Goal: Task Accomplishment & Management: Complete application form

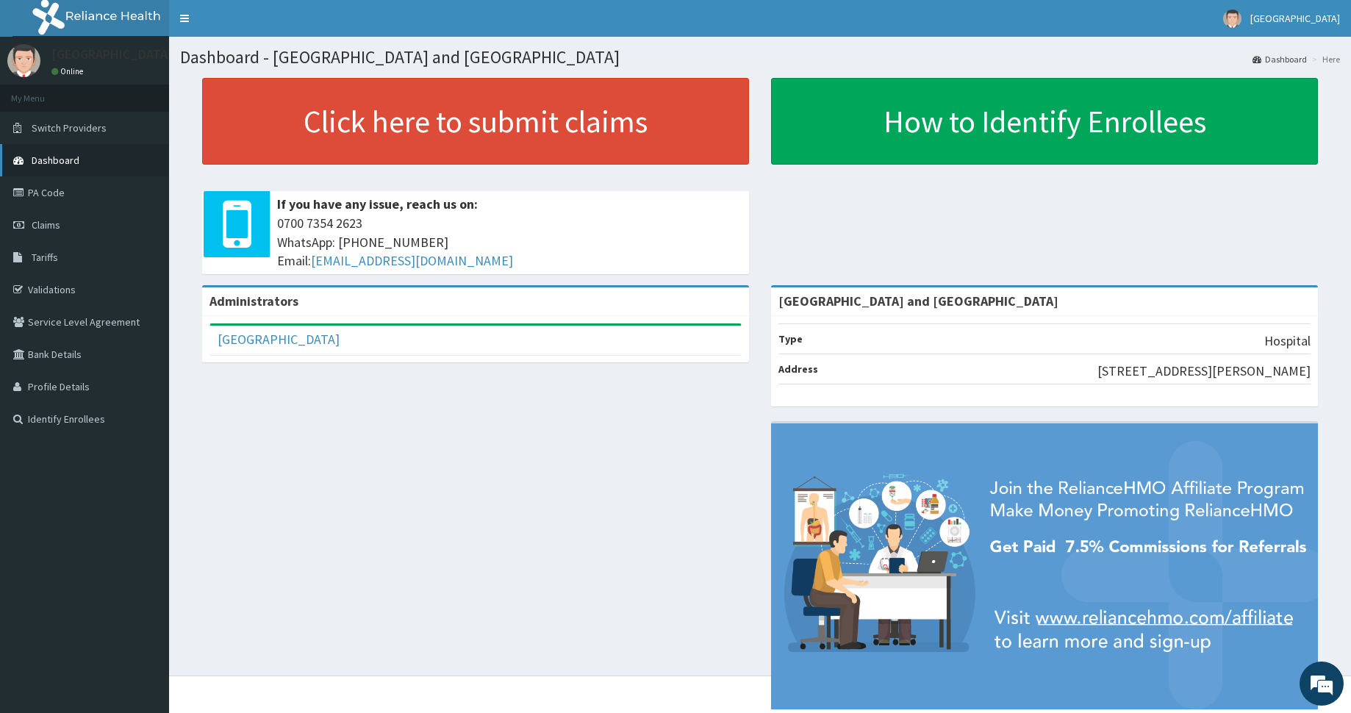
click at [96, 160] on link "Dashboard" at bounding box center [84, 160] width 169 height 32
click at [24, 161] on icon at bounding box center [20, 160] width 15 height 10
click at [52, 204] on link "PA Code" at bounding box center [84, 192] width 169 height 32
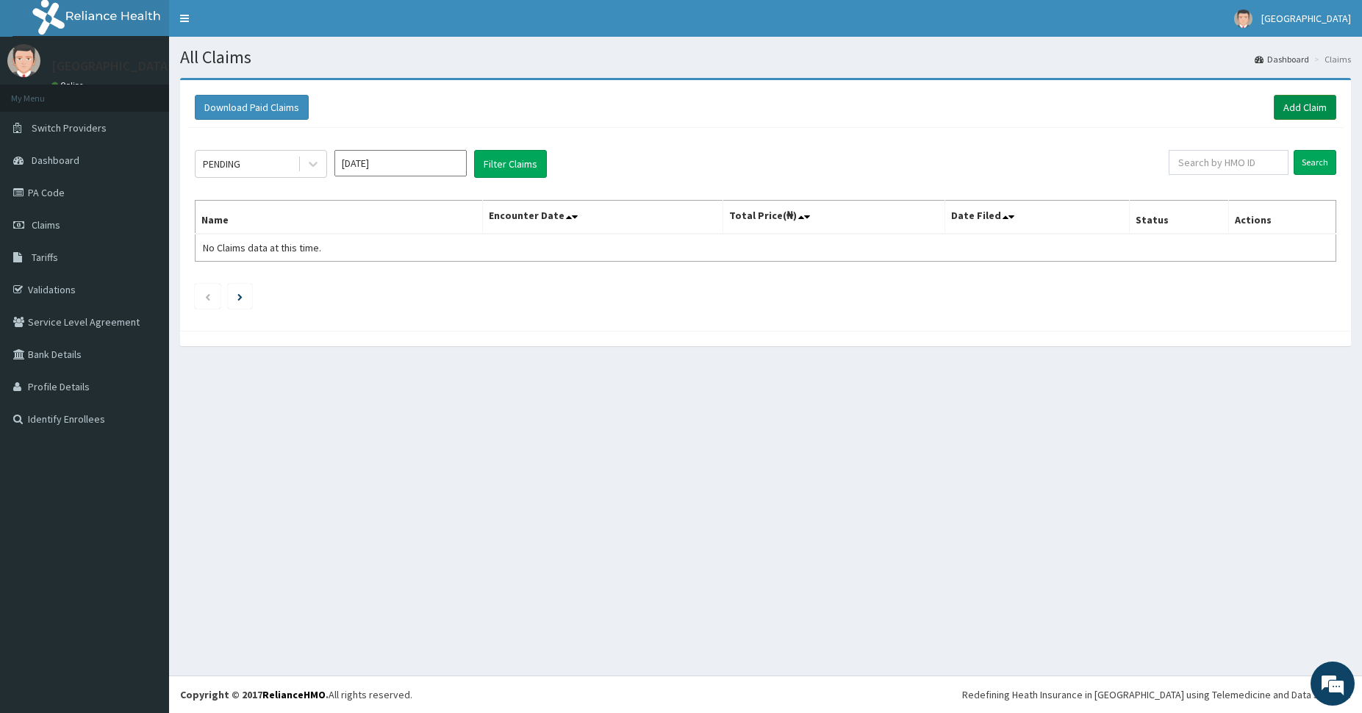
click at [1296, 112] on link "Add Claim" at bounding box center [1305, 107] width 62 height 25
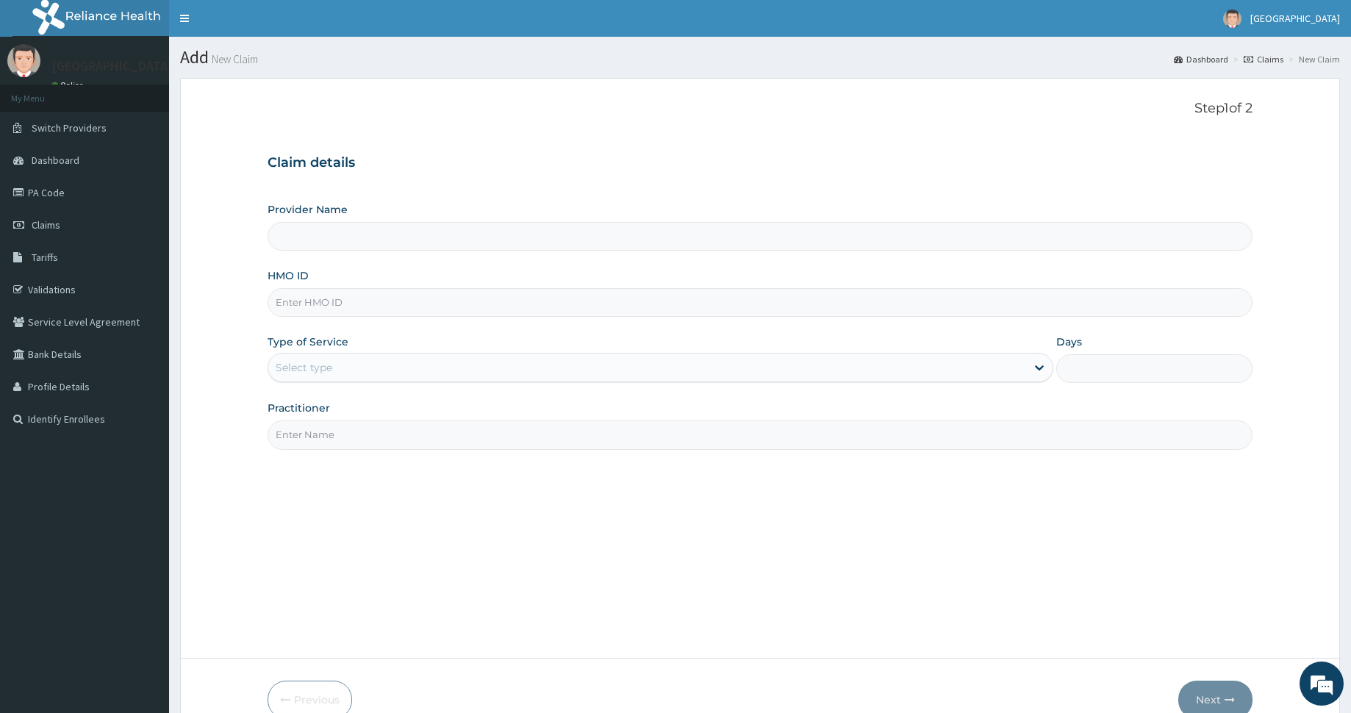
click at [362, 298] on input "HMO ID" at bounding box center [760, 302] width 985 height 29
click at [377, 223] on input "Provider Name" at bounding box center [760, 236] width 985 height 29
type input "[GEOGRAPHIC_DATA] and [GEOGRAPHIC_DATA]"
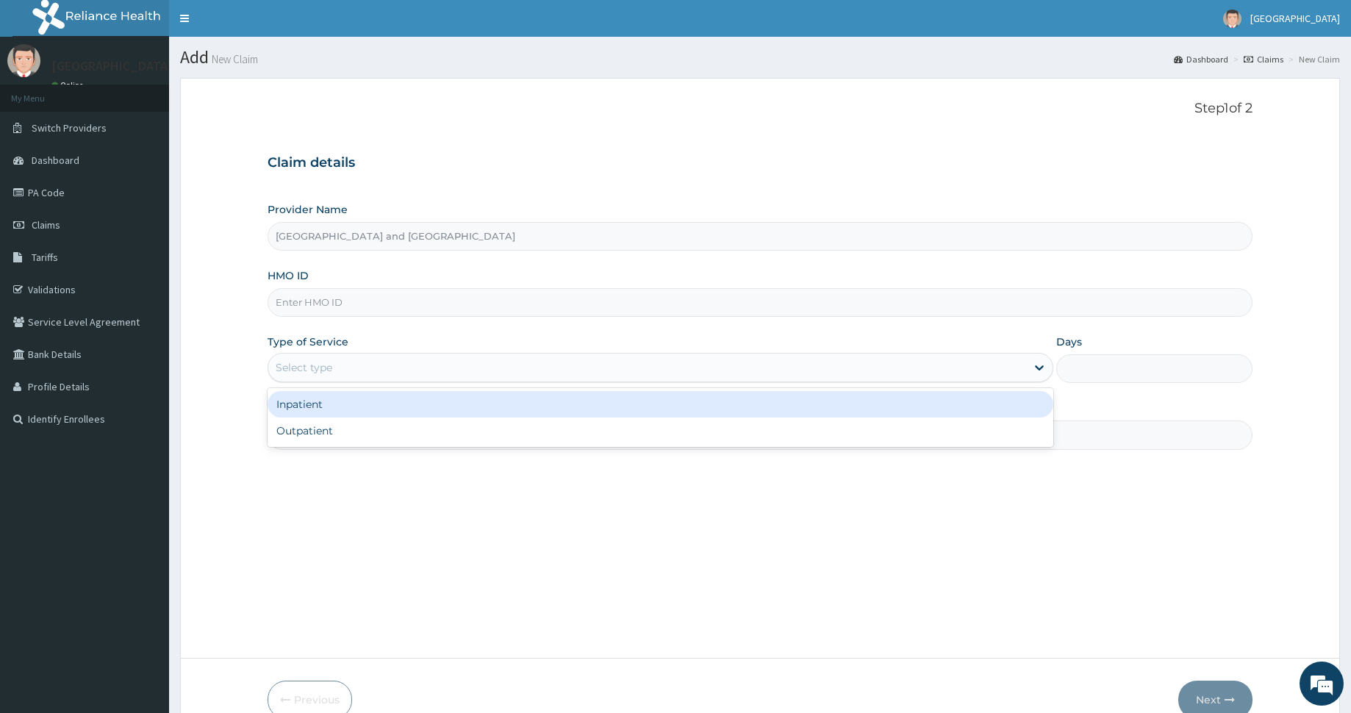
click at [392, 367] on div "Select type" at bounding box center [646, 368] width 757 height 24
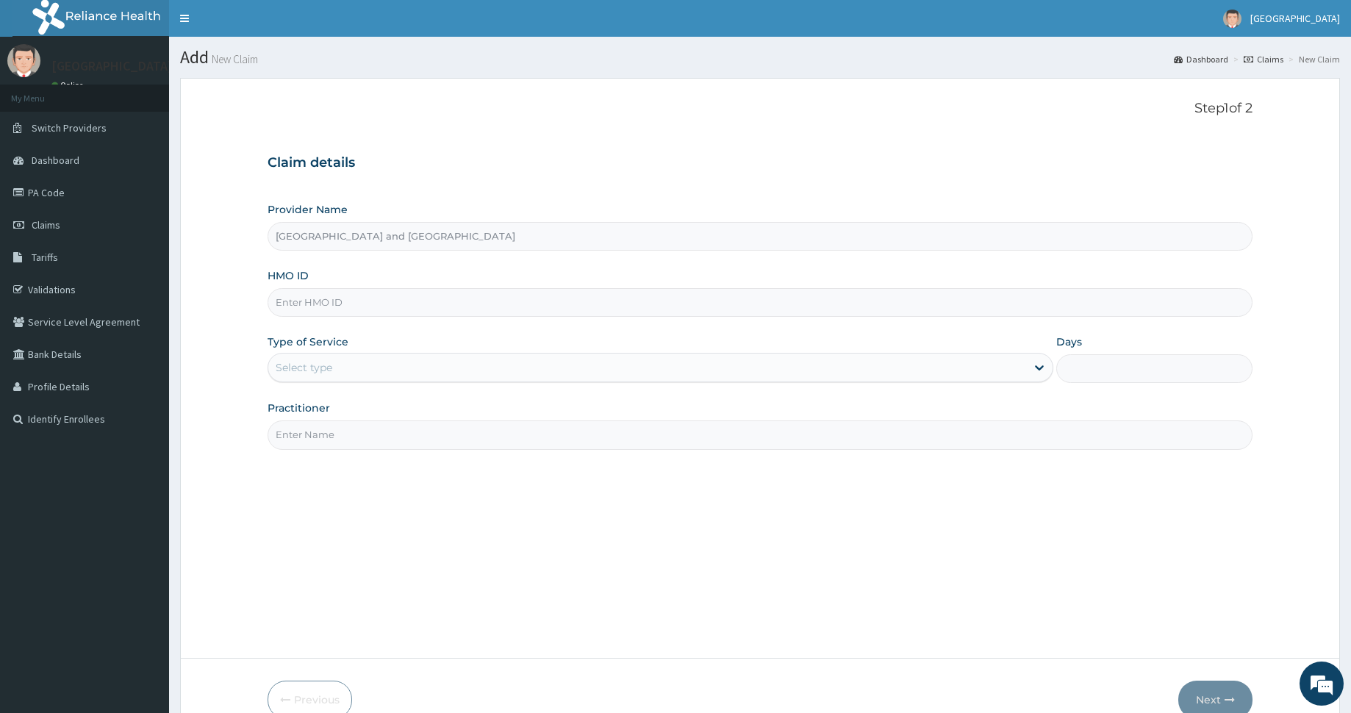
click at [339, 296] on input "HMO ID" at bounding box center [760, 302] width 985 height 29
type input "TDN/10003/A"
click at [390, 382] on div "Select type" at bounding box center [660, 367] width 785 height 29
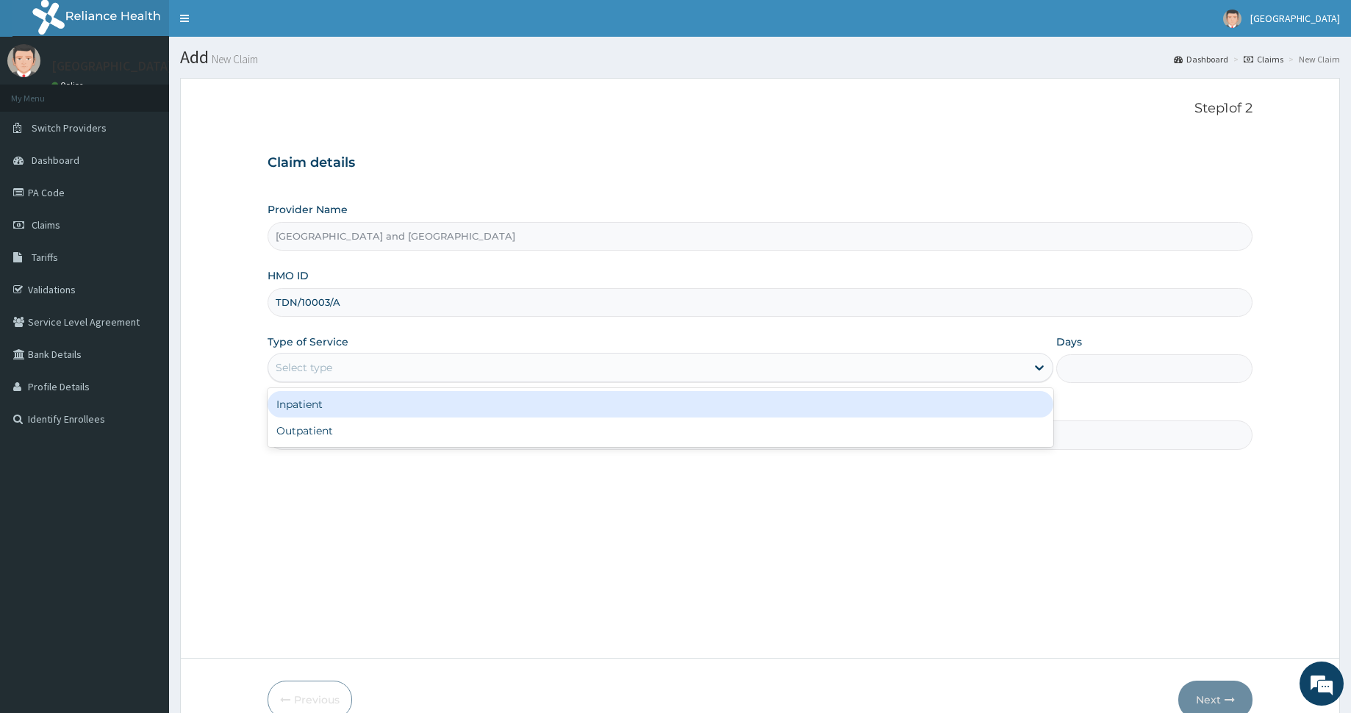
click at [390, 372] on div "Select type" at bounding box center [646, 368] width 757 height 24
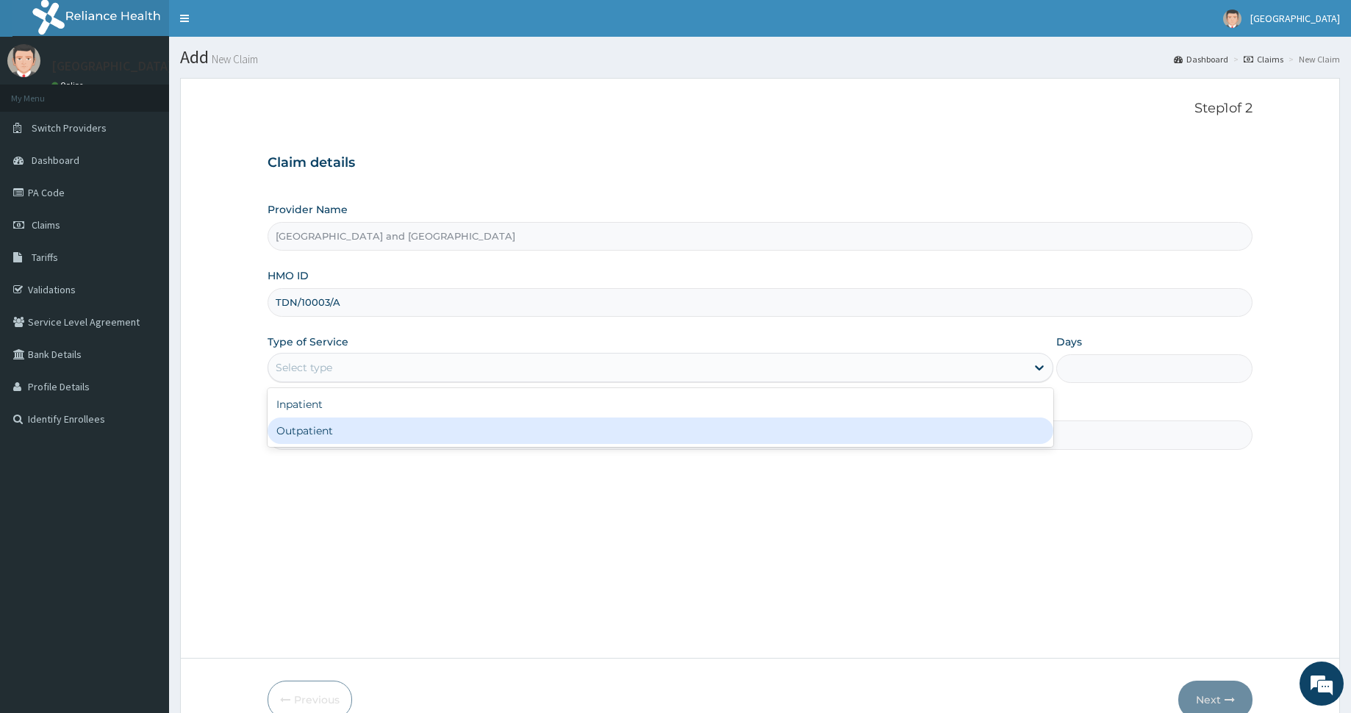
click at [381, 431] on div "Outpatient" at bounding box center [660, 430] width 785 height 26
type input "1"
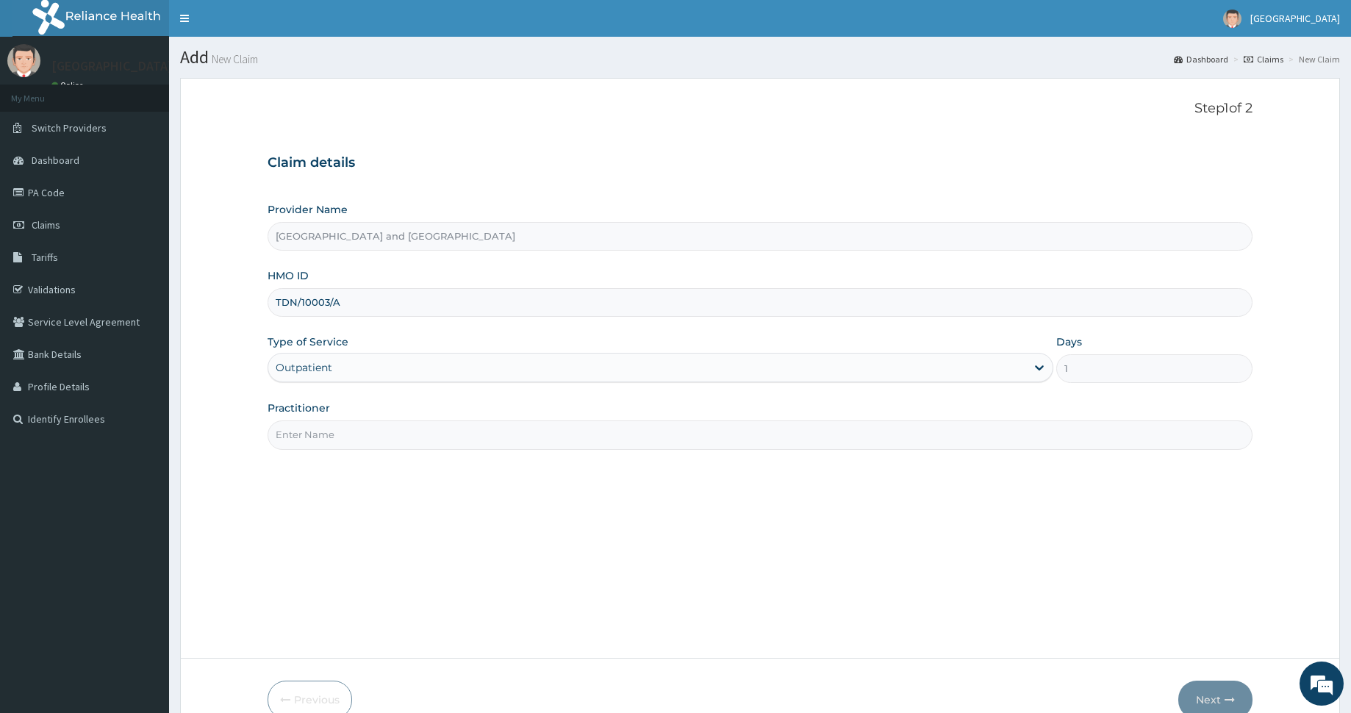
click at [362, 410] on div "Practitioner" at bounding box center [760, 425] width 985 height 49
click at [365, 433] on input "Practitioner" at bounding box center [760, 434] width 985 height 29
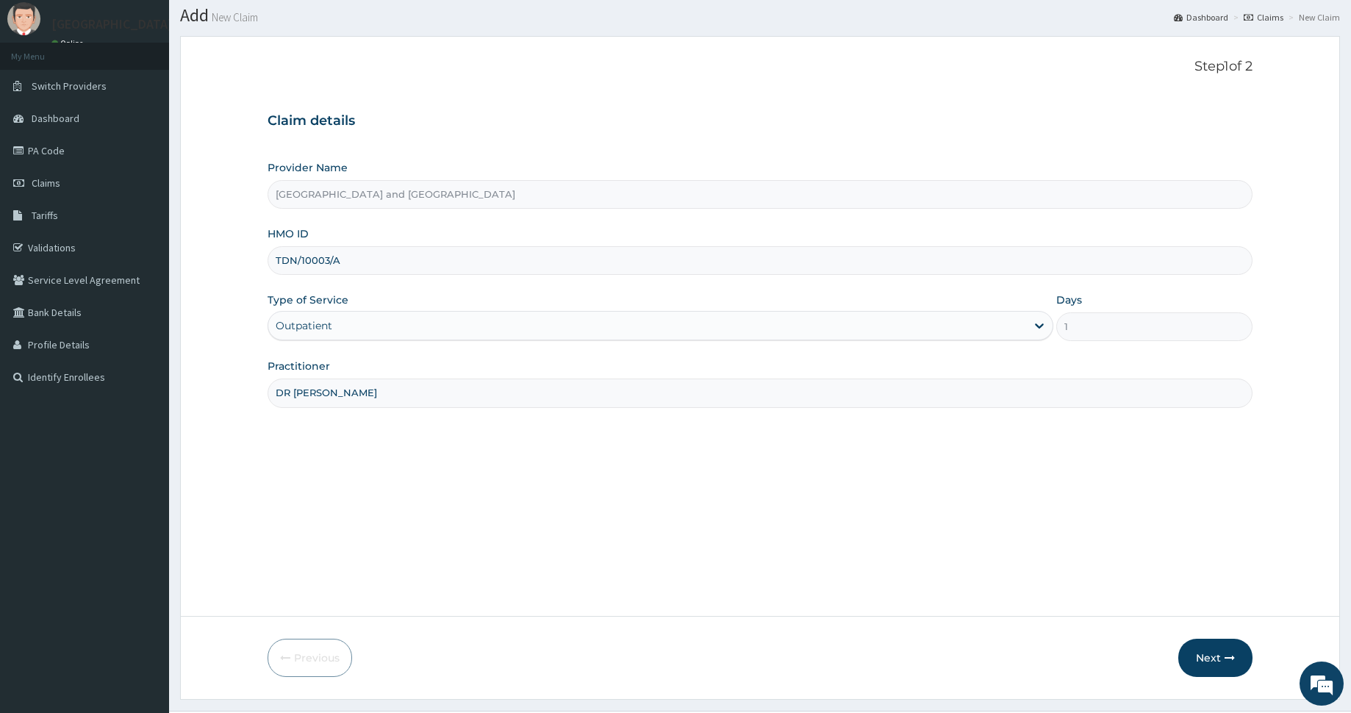
scroll to position [77, 0]
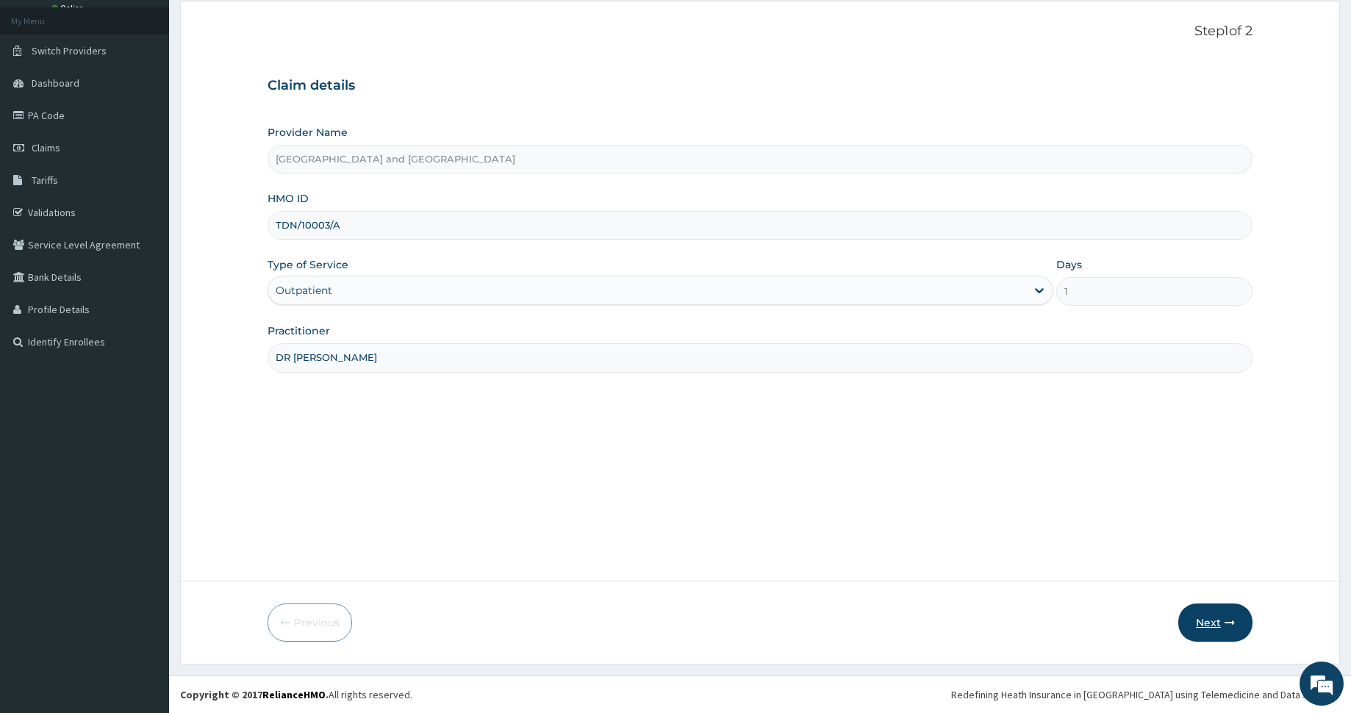
type input "DR PETER IBOM"
click at [1199, 626] on button "Next" at bounding box center [1215, 622] width 74 height 38
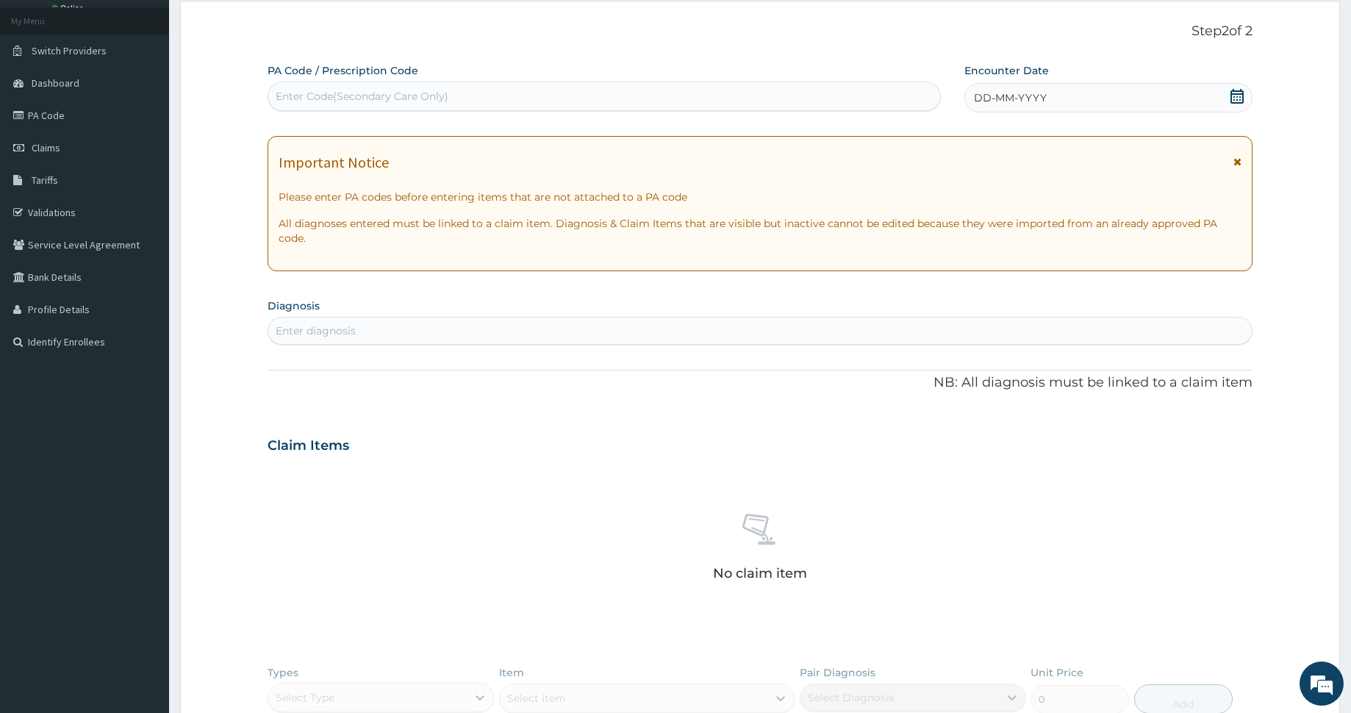
click at [1236, 105] on span at bounding box center [1237, 98] width 15 height 18
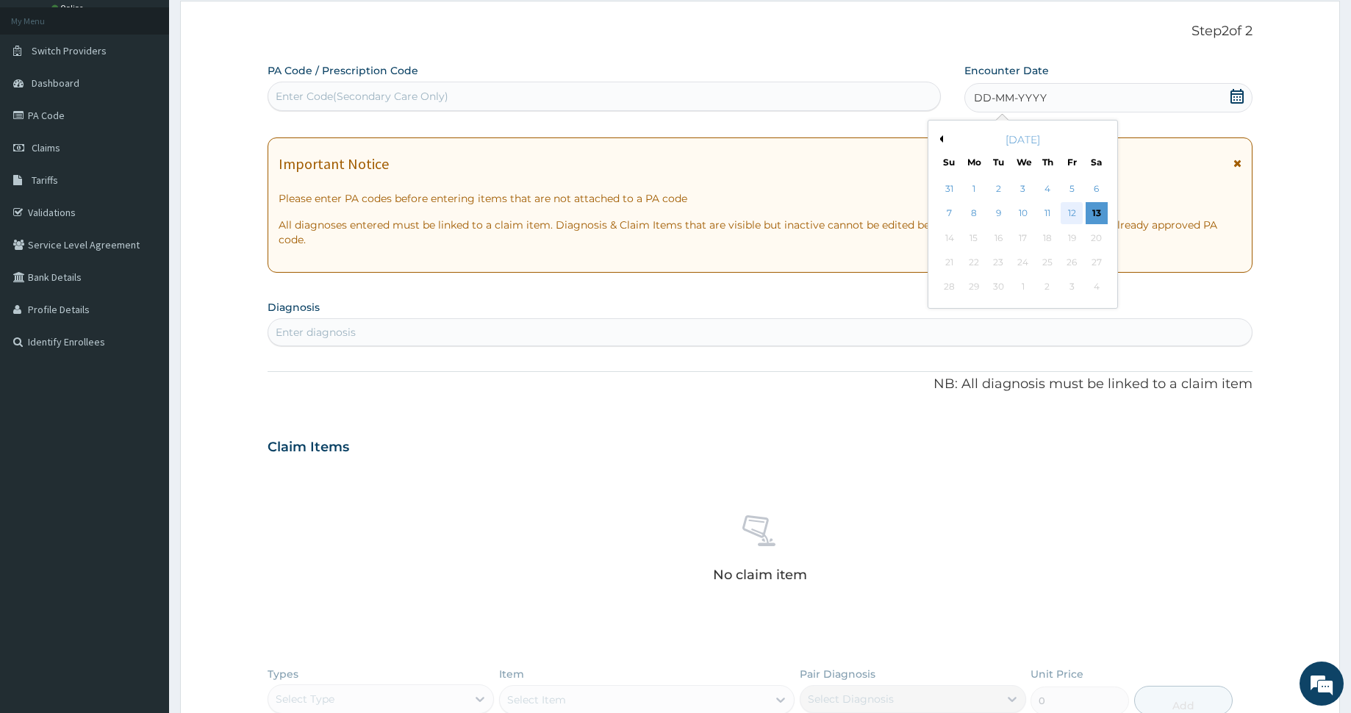
click at [1077, 212] on div "12" at bounding box center [1071, 214] width 22 height 22
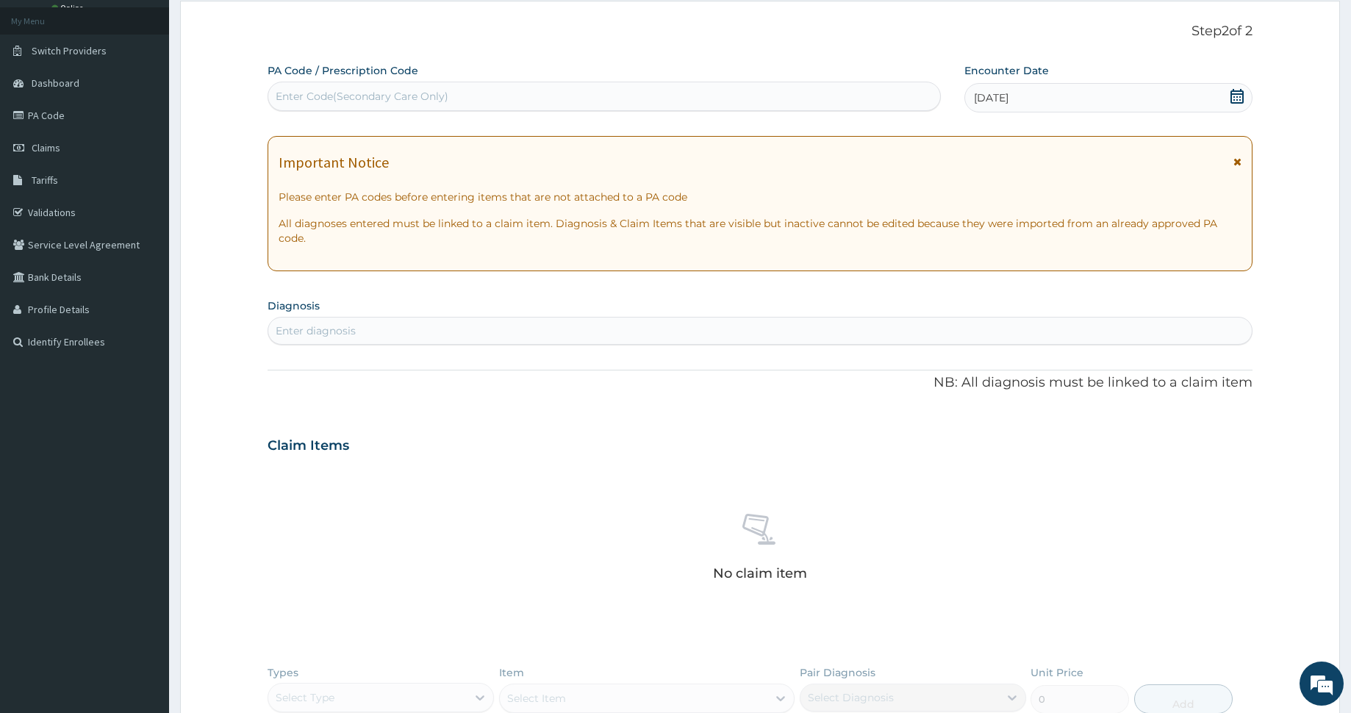
click at [403, 332] on div "Enter diagnosis" at bounding box center [759, 331] width 983 height 24
type input "PLASMODIUM"
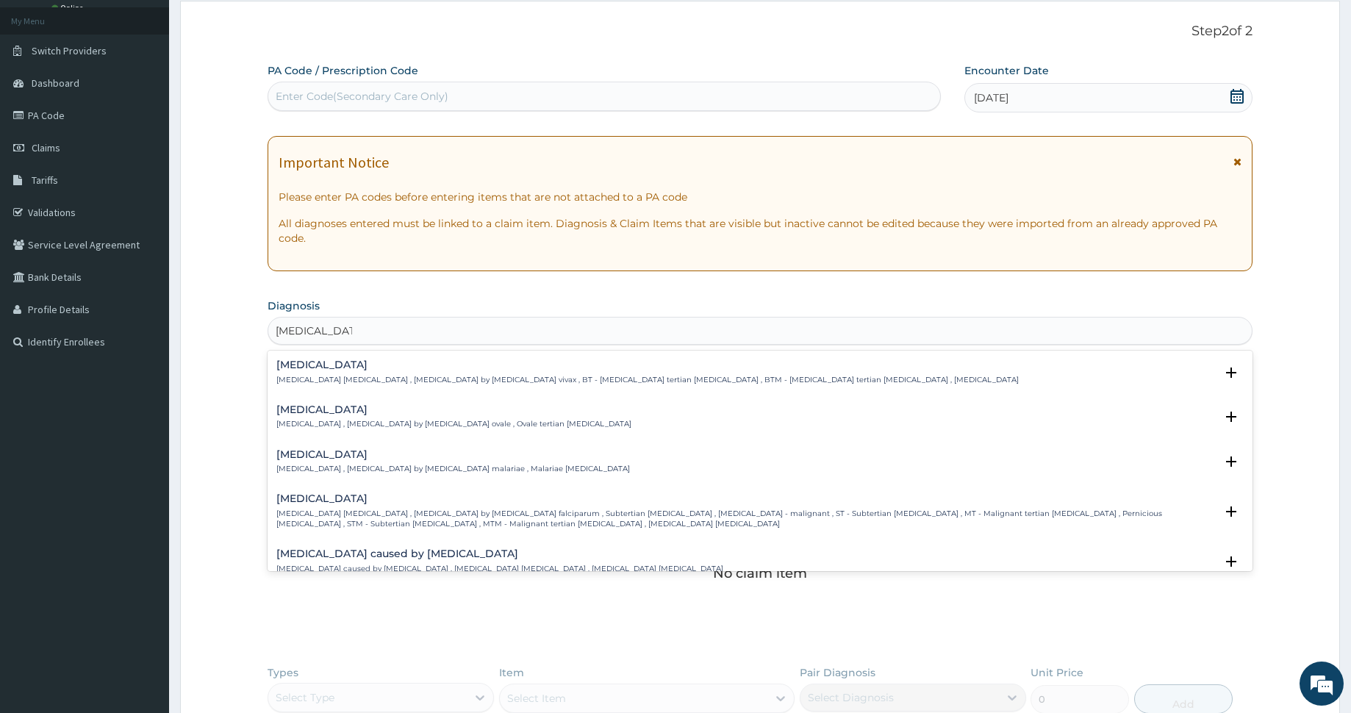
click at [425, 505] on div "Falciparum malaria Falciparum malaria , Malignant tertian malaria , Malaria by …" at bounding box center [745, 511] width 938 height 36
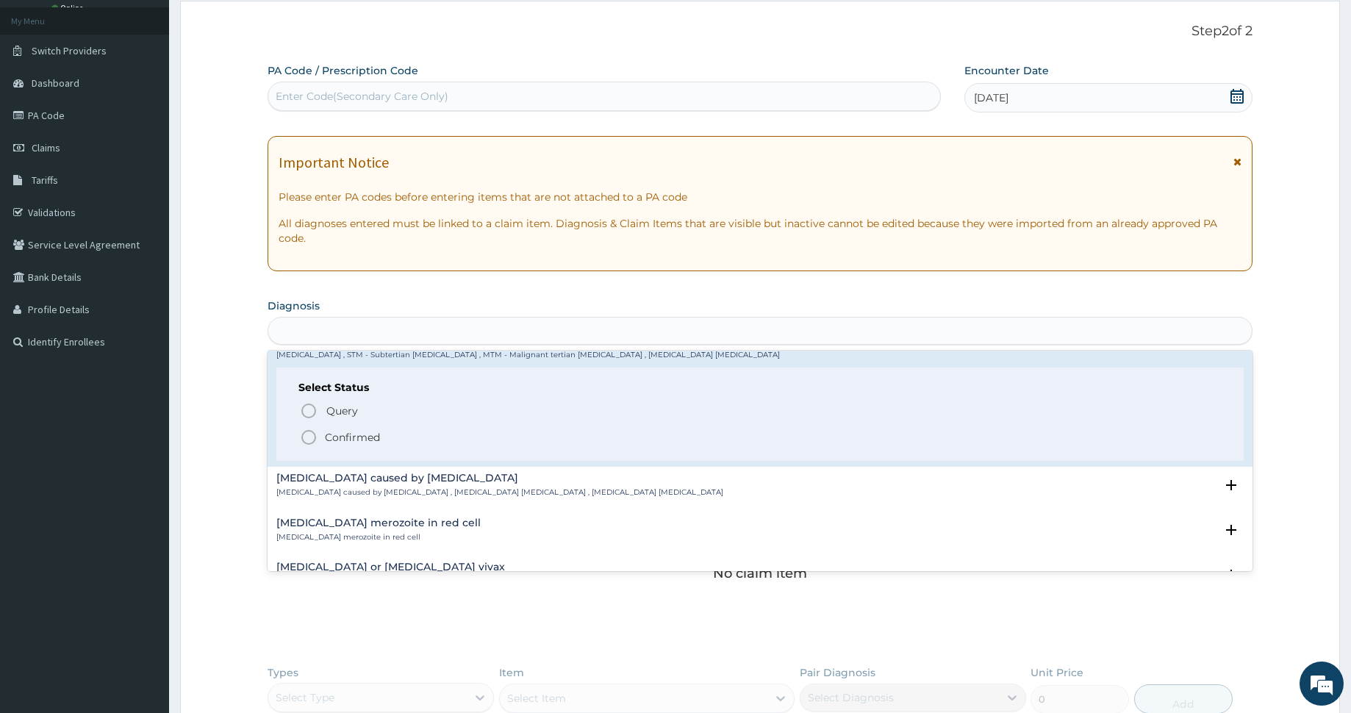
scroll to position [0, 0]
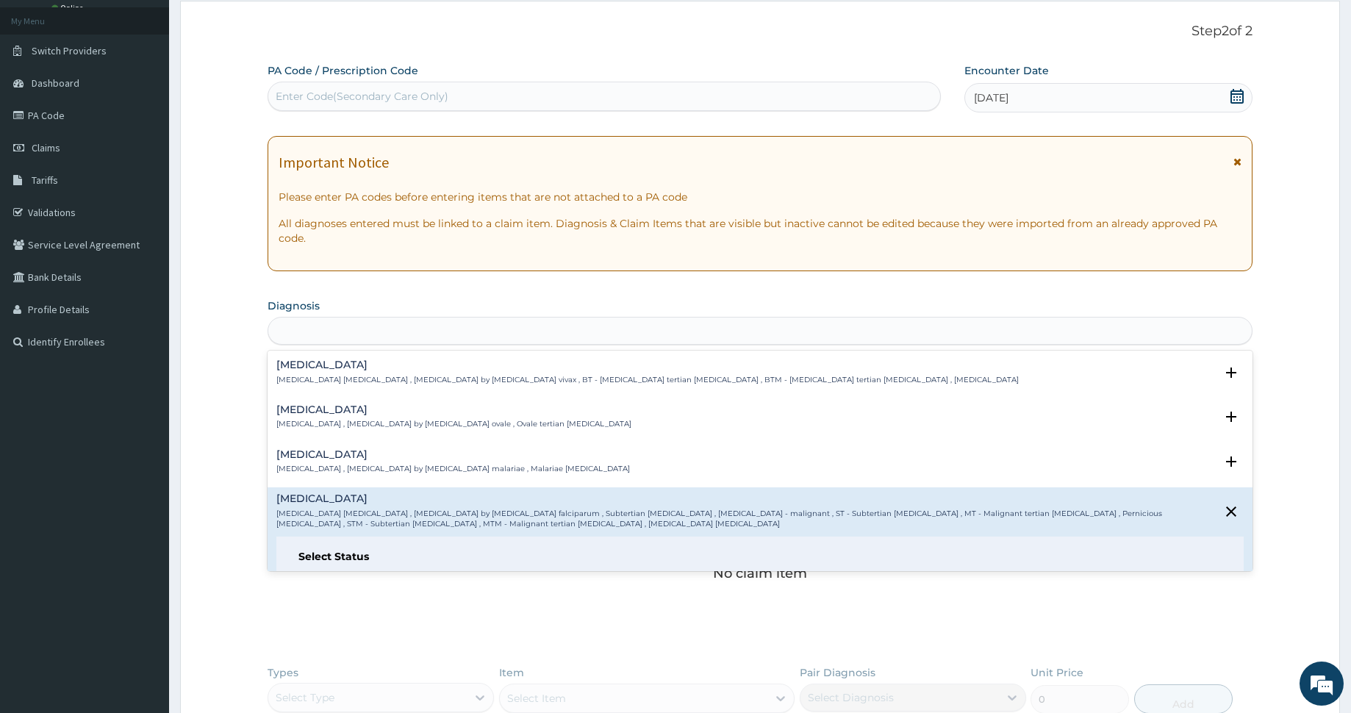
click at [369, 330] on div "PLASMODIUM" at bounding box center [759, 331] width 983 height 24
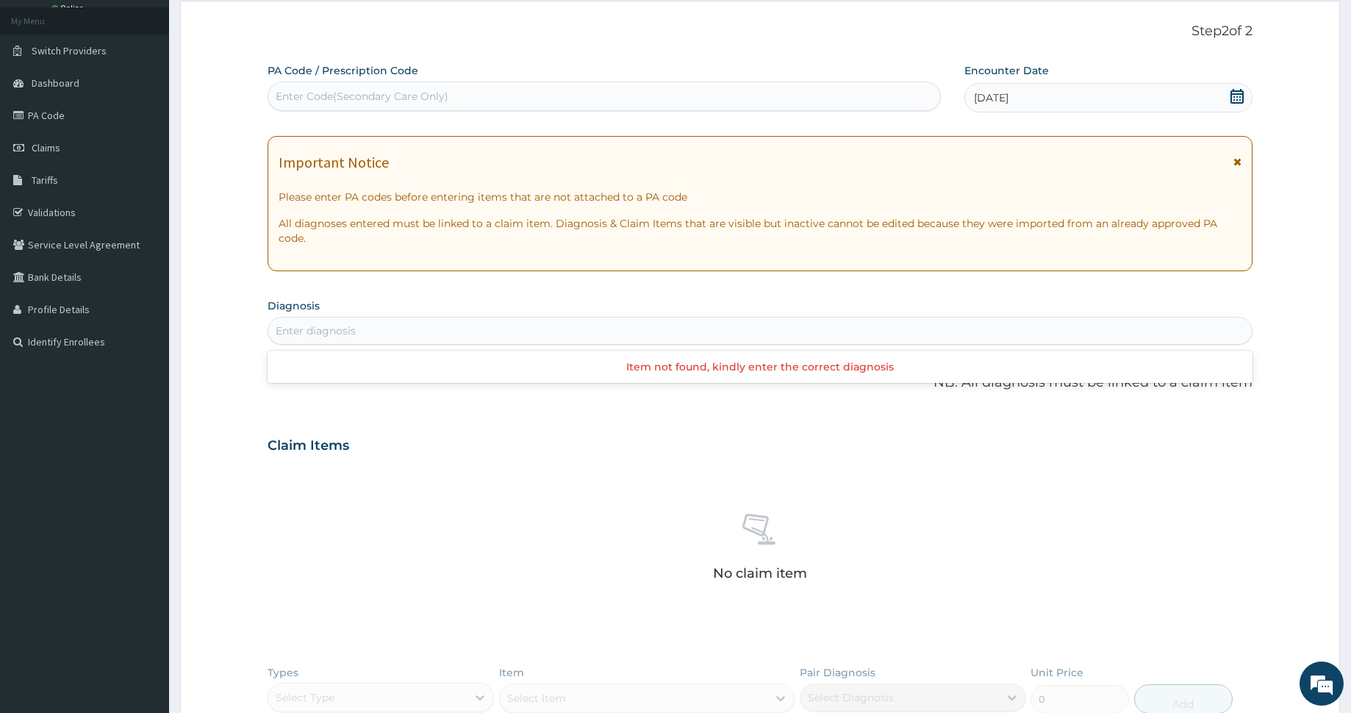
click at [369, 330] on div "Enter diagnosis" at bounding box center [759, 331] width 983 height 24
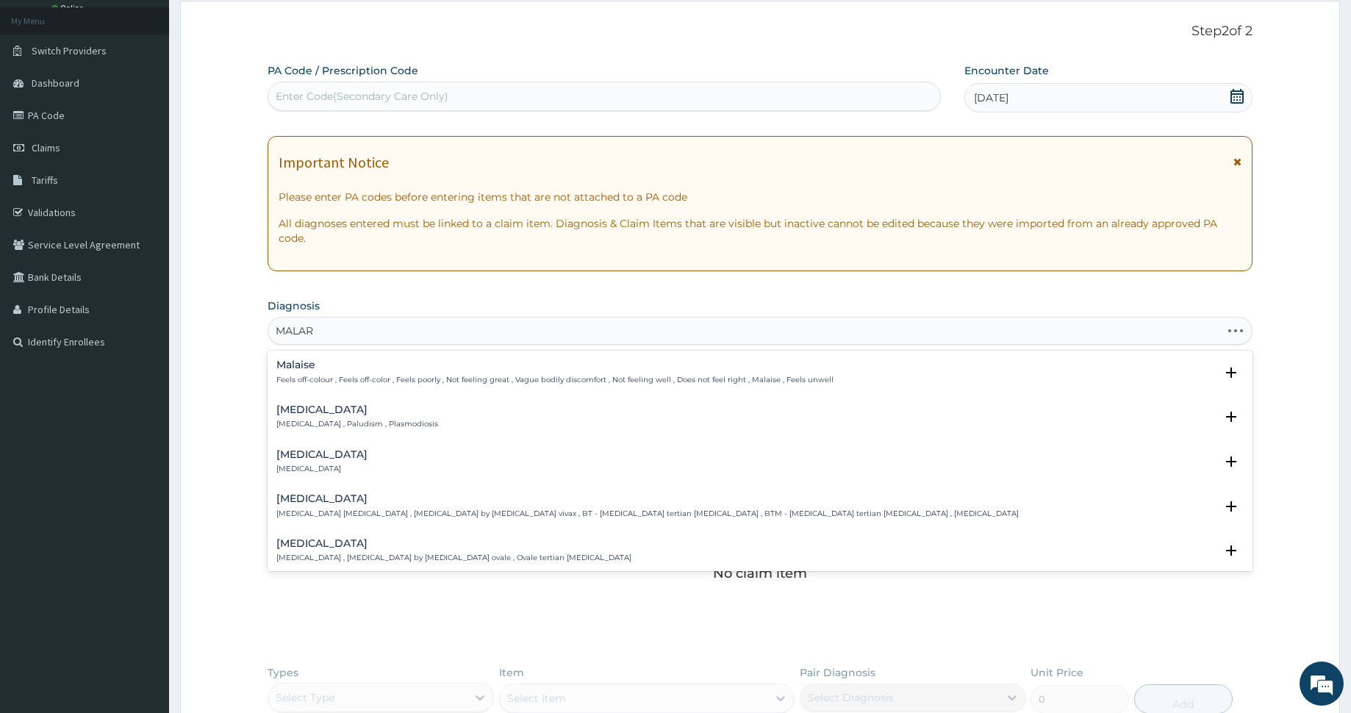
type input "MALARI"
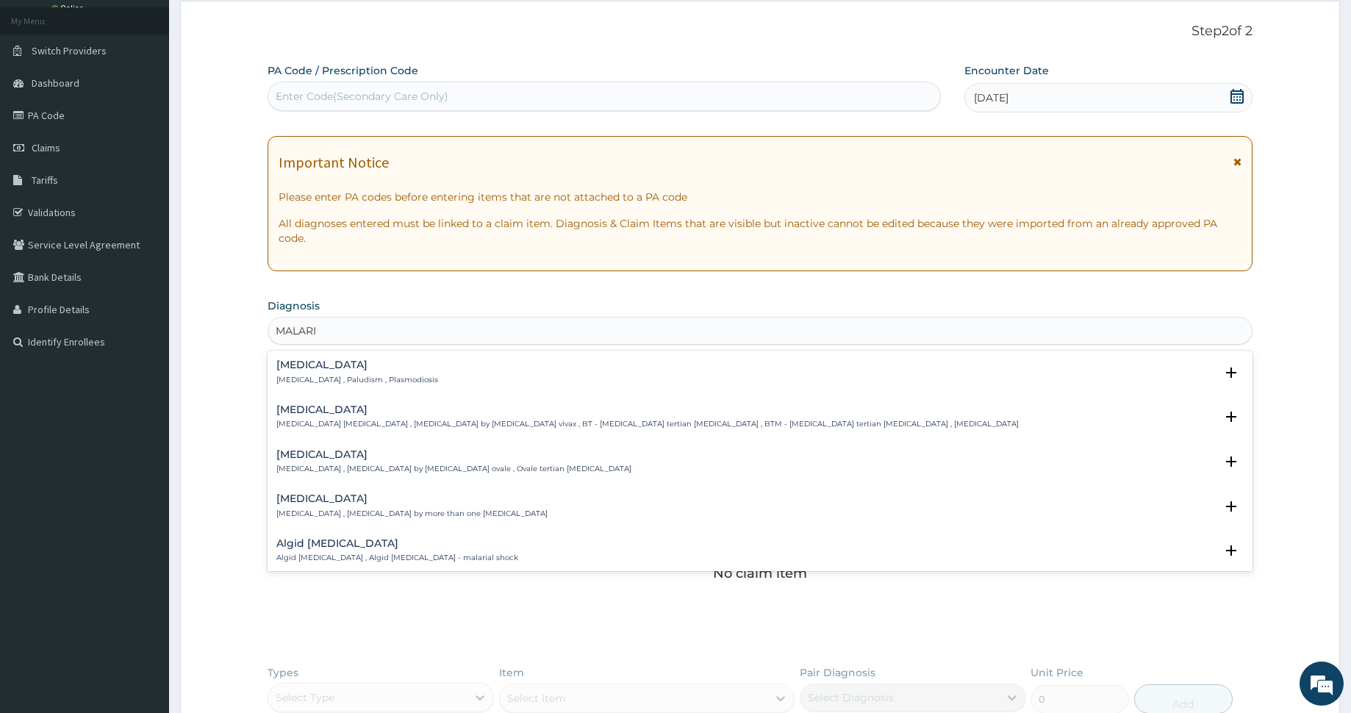
click at [416, 370] on div "Malaria Malaria , Paludism , Plasmodiosis" at bounding box center [759, 372] width 967 height 26
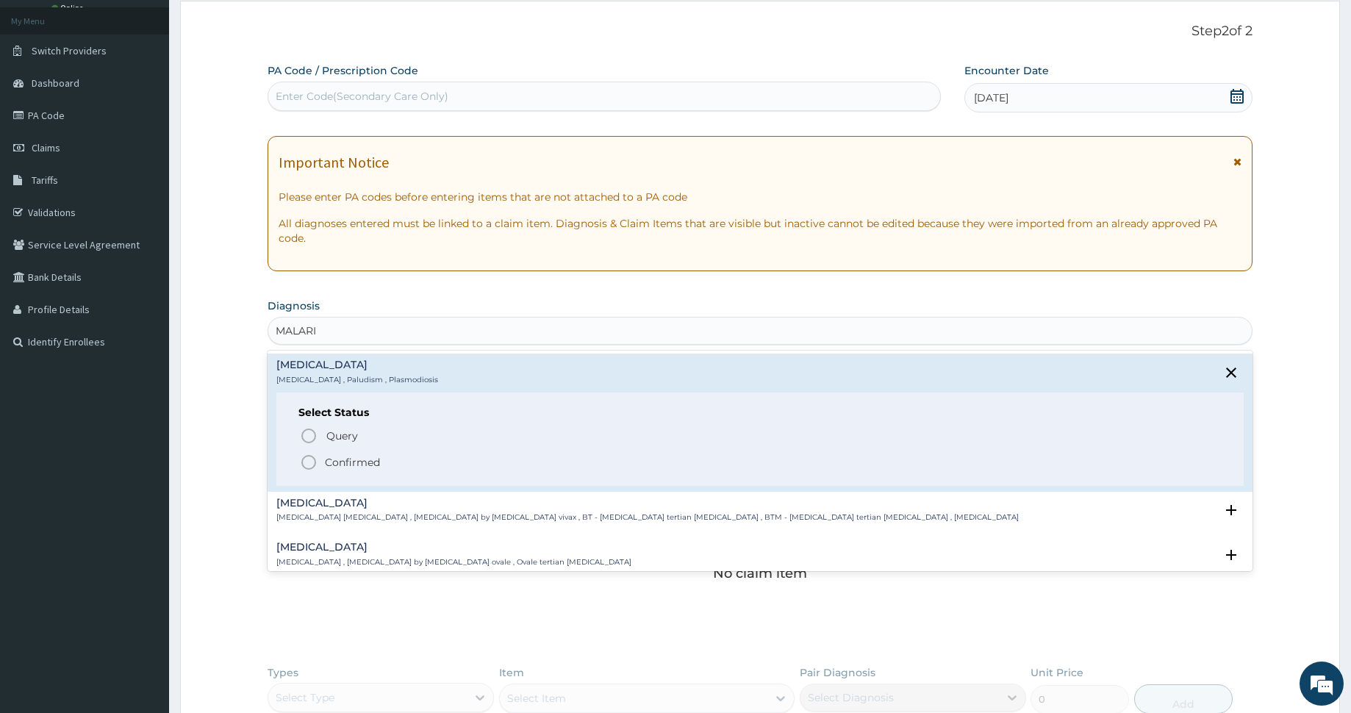
click at [309, 456] on icon "status option filled" at bounding box center [309, 462] width 18 height 18
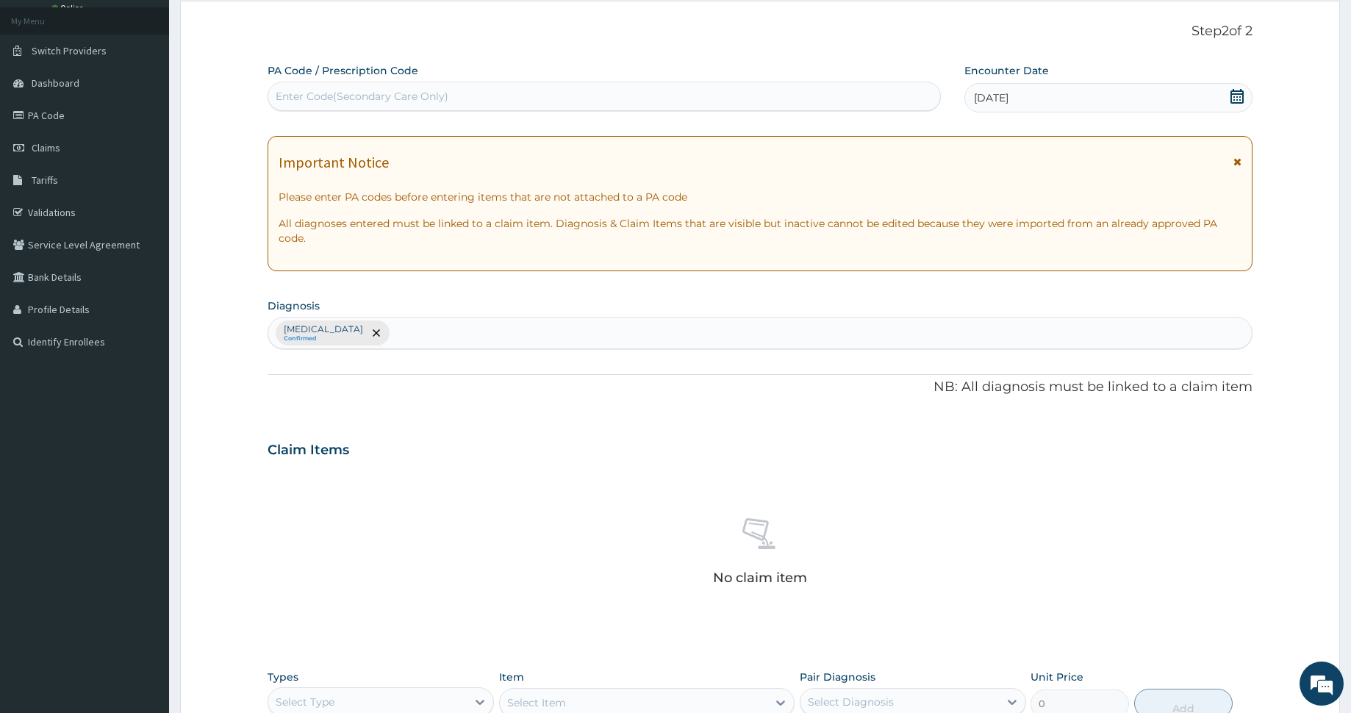
scroll to position [347, 0]
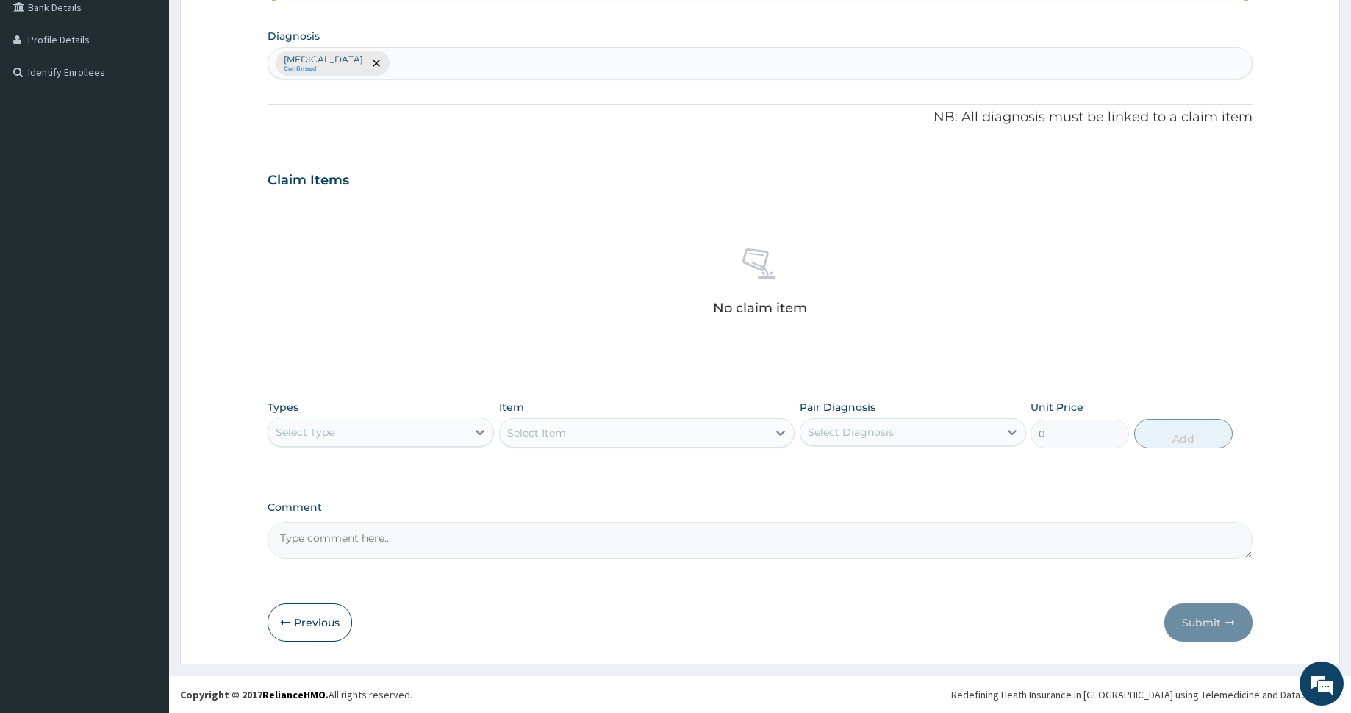
click at [352, 451] on div "Types Select Type Item Select Item Pair Diagnosis Select Diagnosis Unit Price 0…" at bounding box center [760, 423] width 985 height 63
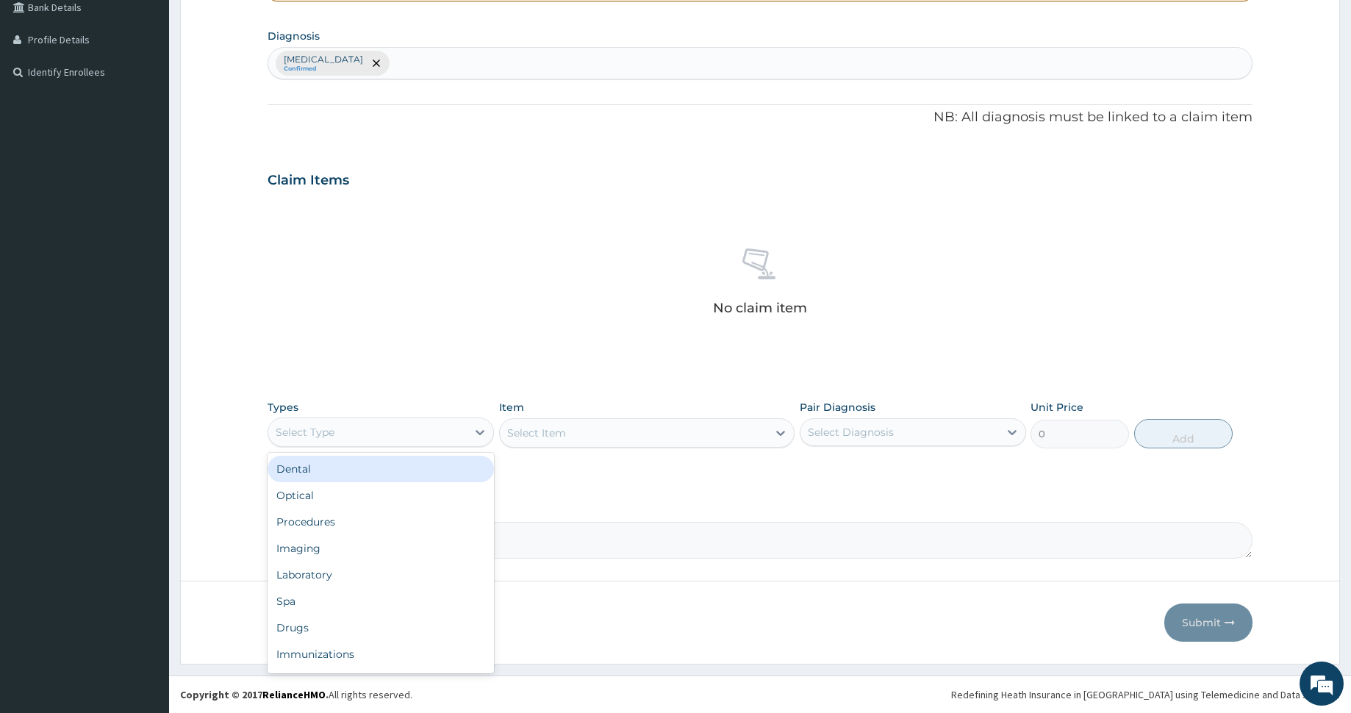
click at [353, 430] on div "Select Type" at bounding box center [367, 432] width 198 height 24
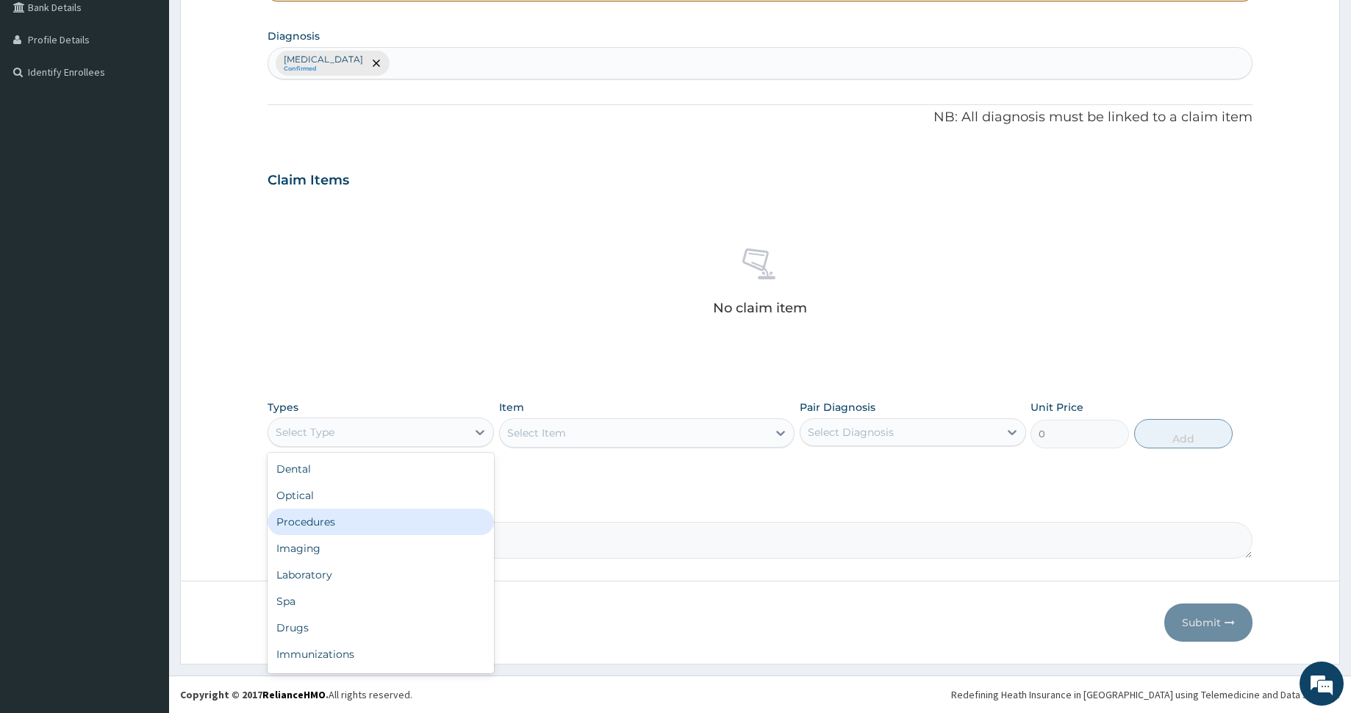
click at [373, 530] on div "Procedures" at bounding box center [381, 522] width 226 height 26
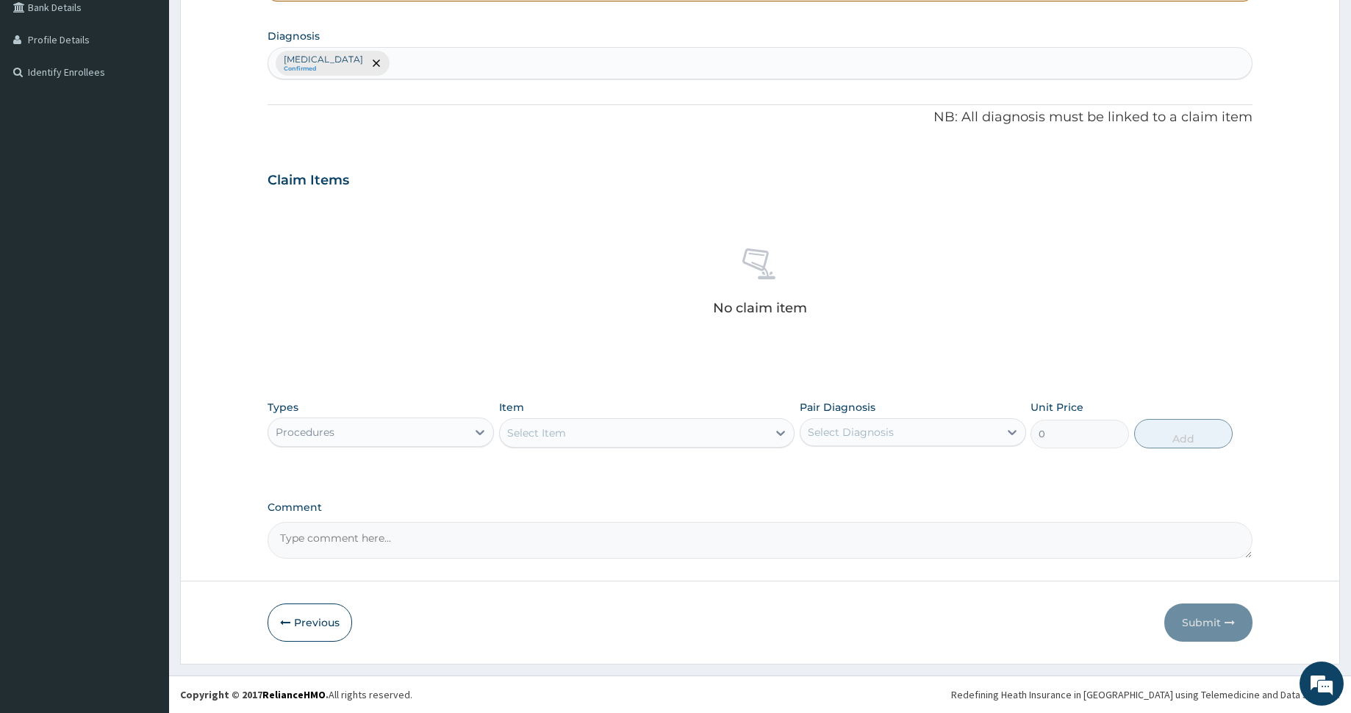
click at [587, 432] on div "Select Item" at bounding box center [634, 433] width 268 height 24
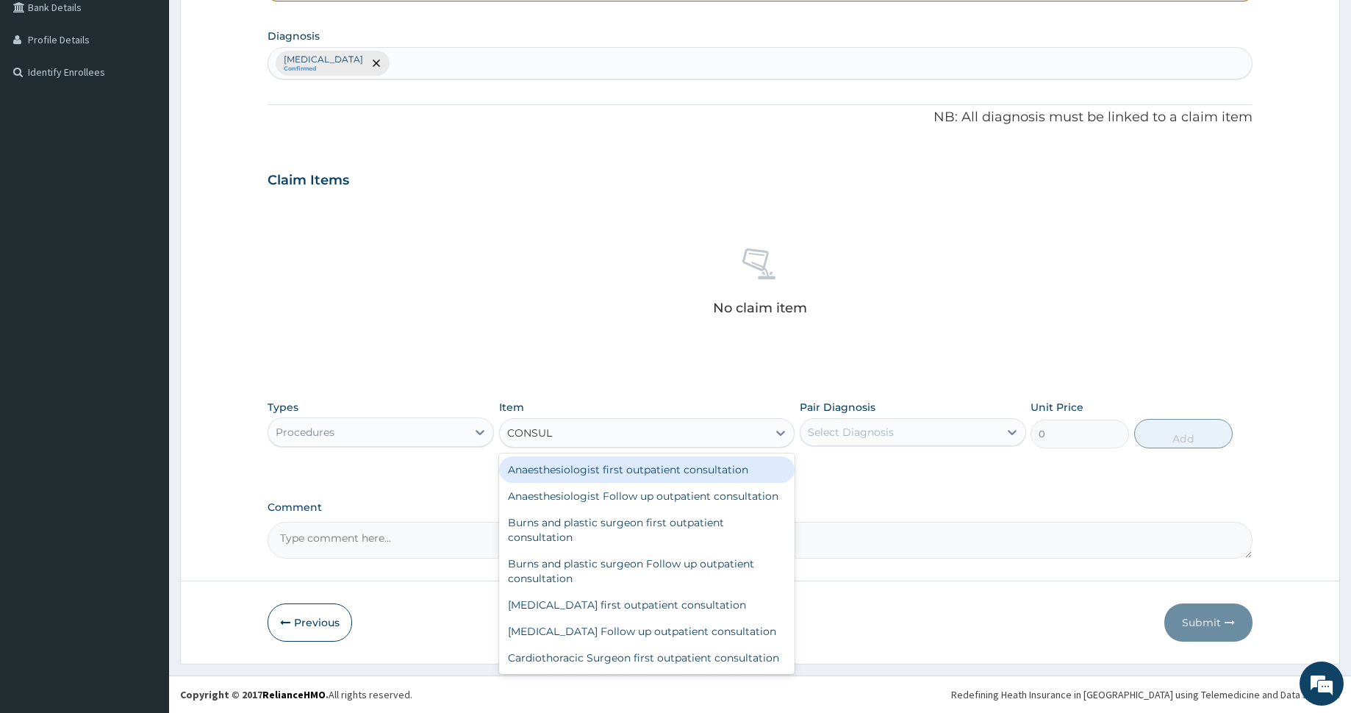
type input "CONSULT"
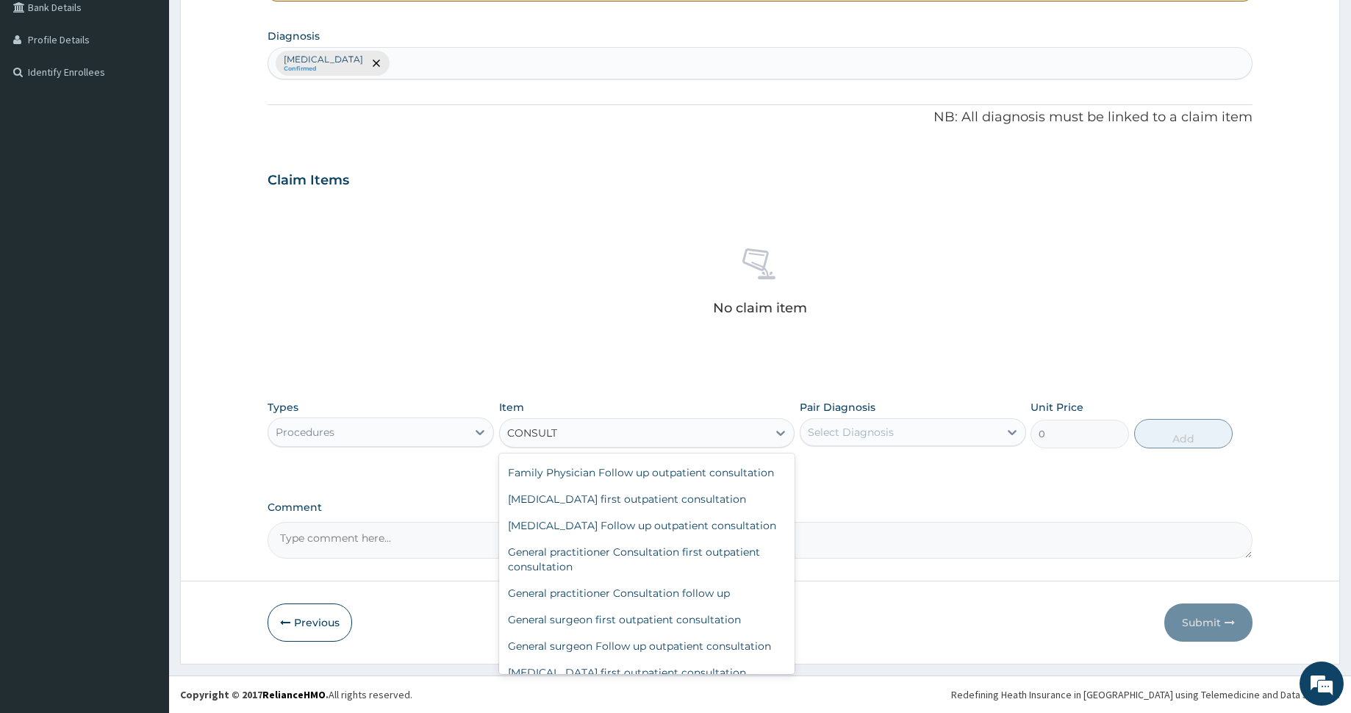
scroll to position [527, 0]
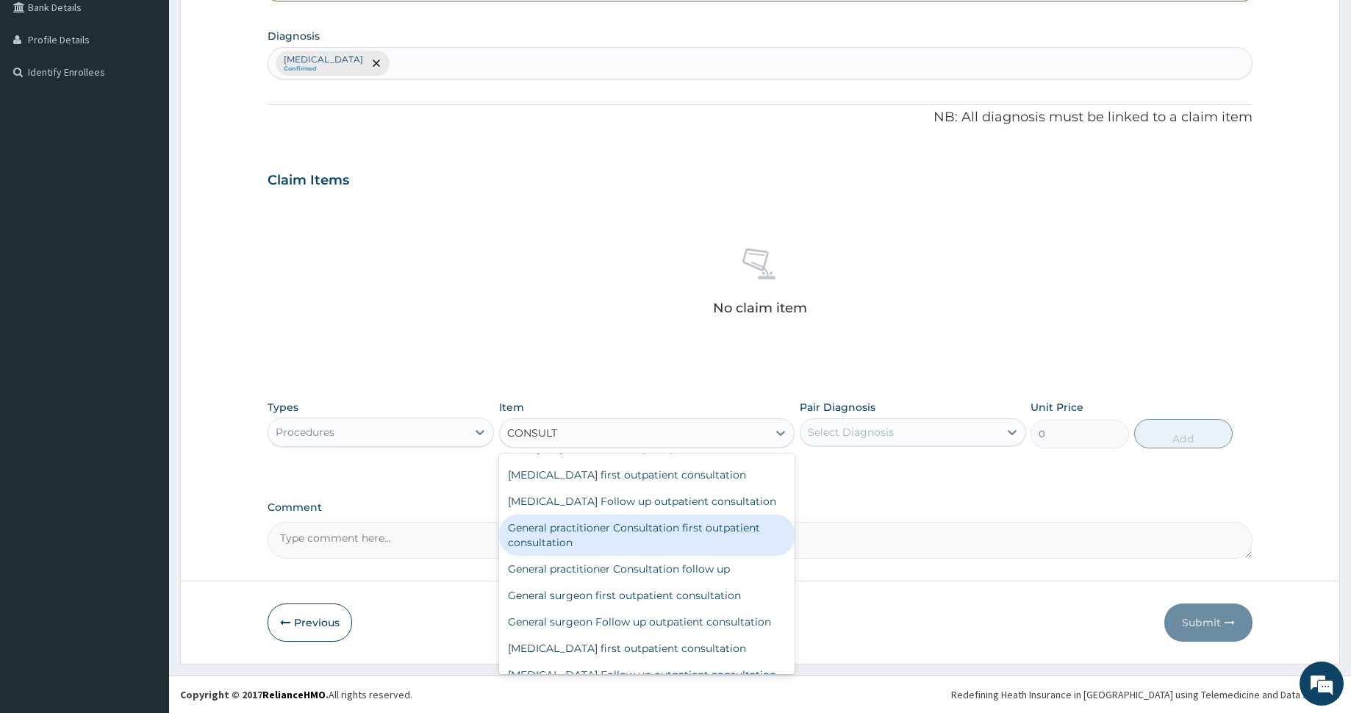
click at [607, 556] on div "General practitioner Consultation first outpatient consultation" at bounding box center [646, 534] width 295 height 41
type input "3000"
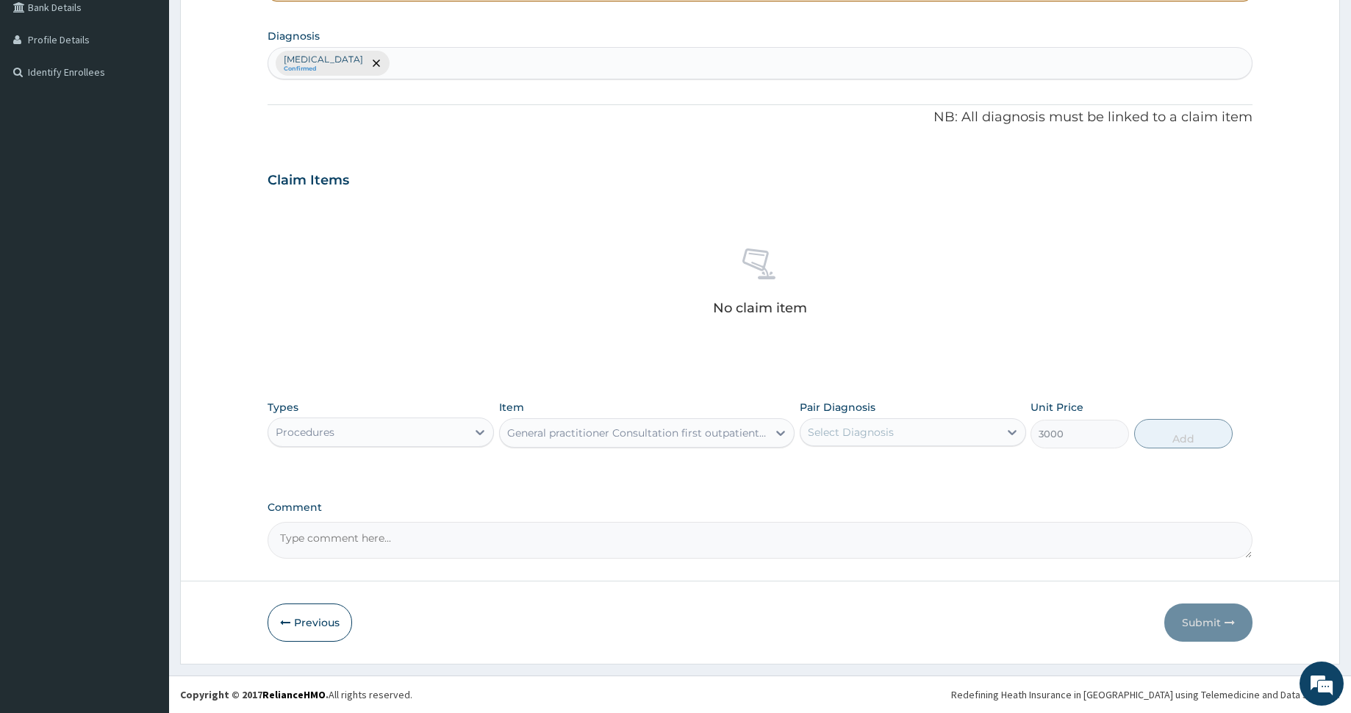
click at [884, 431] on div "Select Diagnosis" at bounding box center [851, 432] width 86 height 15
click at [873, 463] on div "Malaria" at bounding box center [913, 470] width 226 height 30
checkbox input "true"
click at [1168, 423] on button "Add" at bounding box center [1183, 433] width 98 height 29
type input "0"
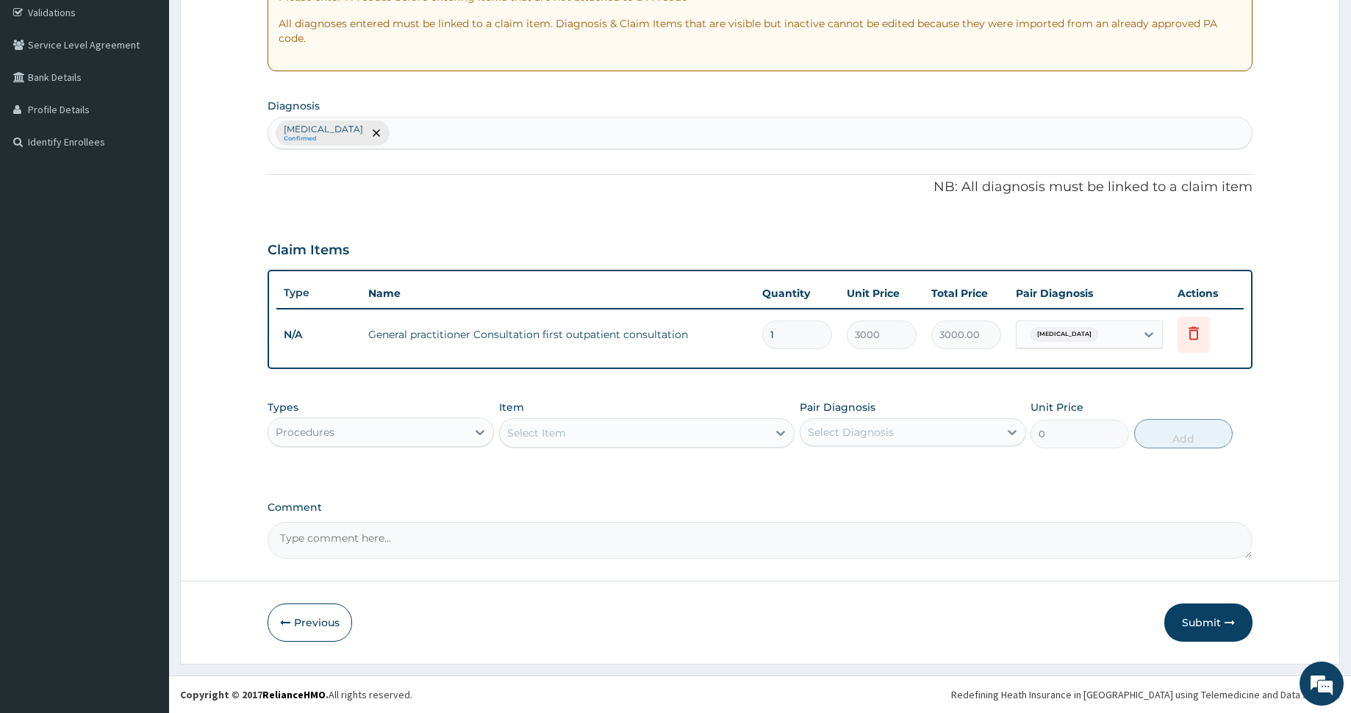
scroll to position [277, 0]
click at [451, 429] on div "Procedures" at bounding box center [367, 432] width 198 height 24
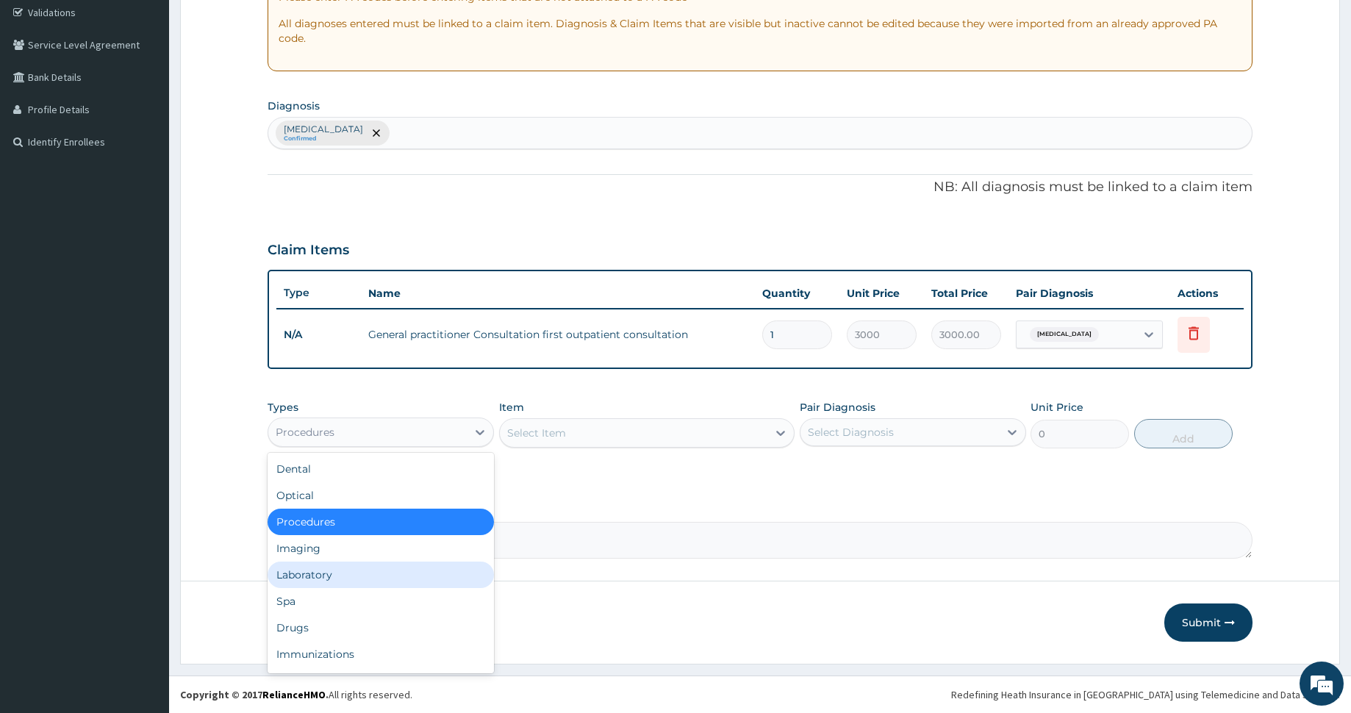
click at [374, 572] on div "Laboratory" at bounding box center [381, 574] width 226 height 26
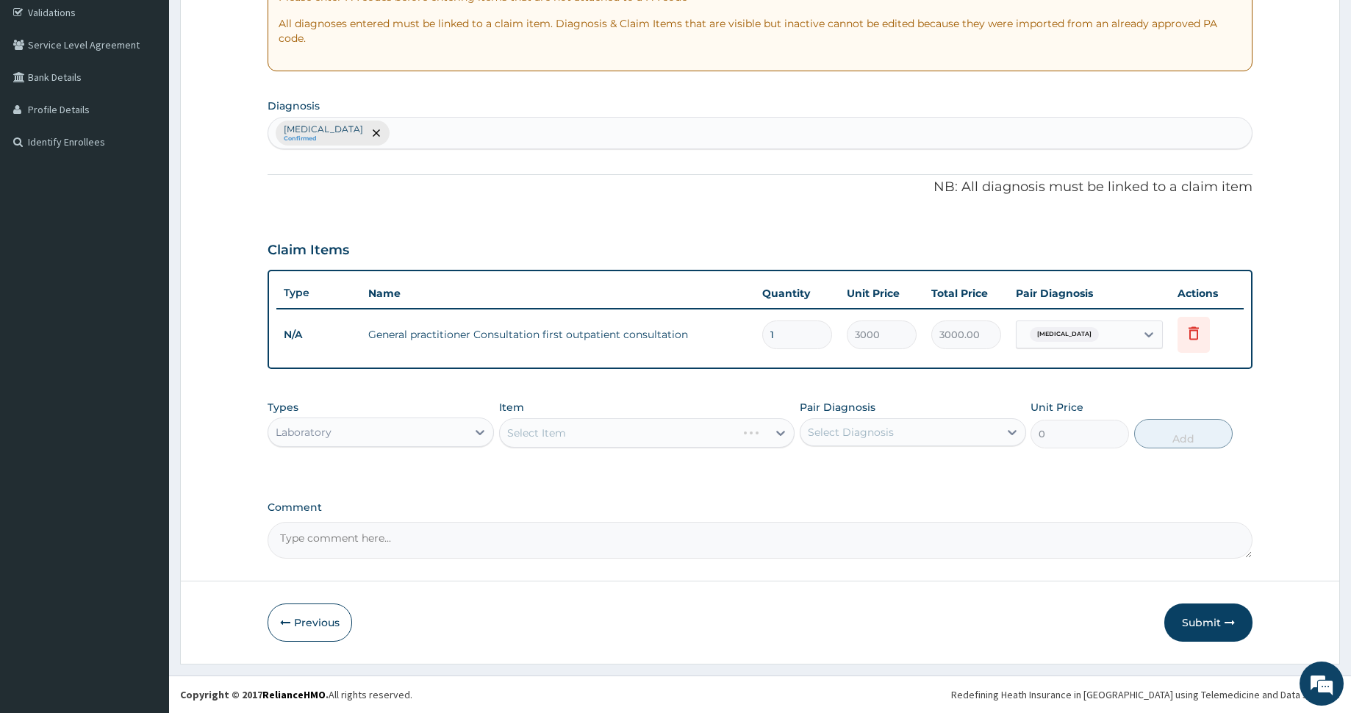
click at [672, 433] on div "Select Item" at bounding box center [646, 432] width 295 height 29
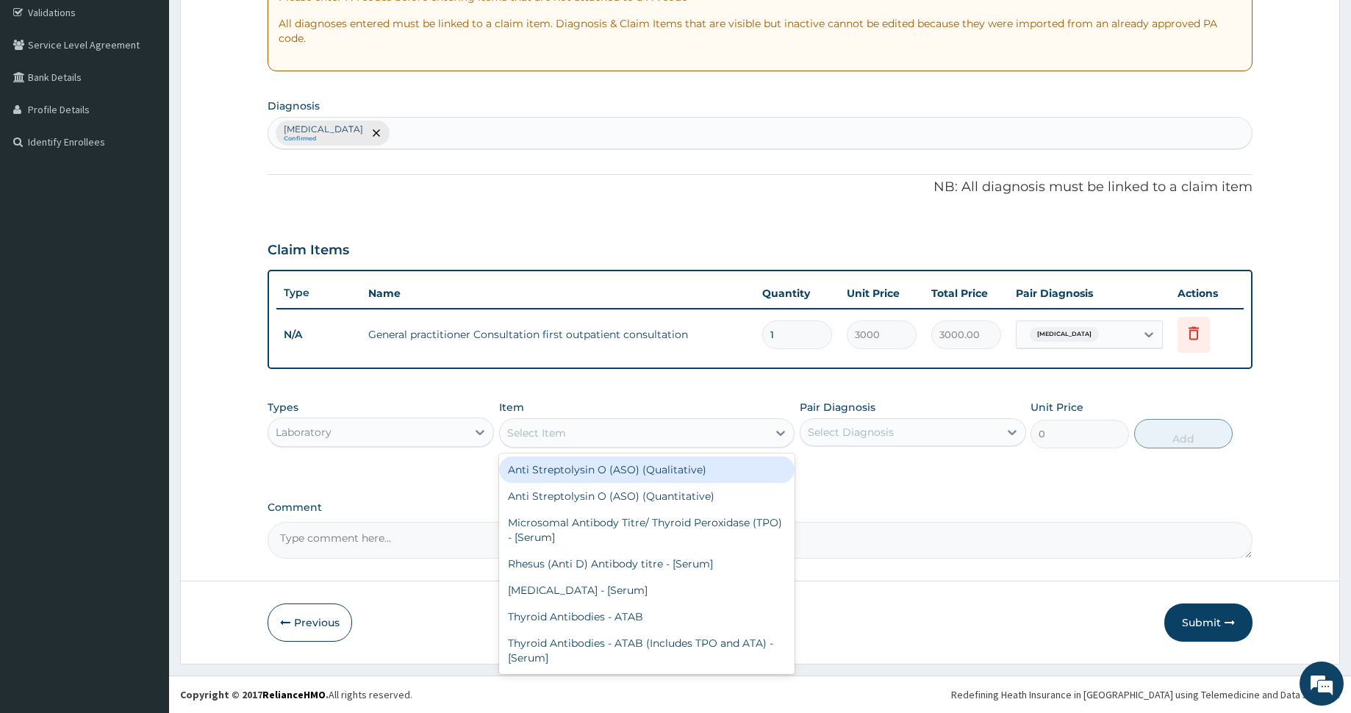
click at [672, 433] on div "Select Item" at bounding box center [634, 433] width 268 height 24
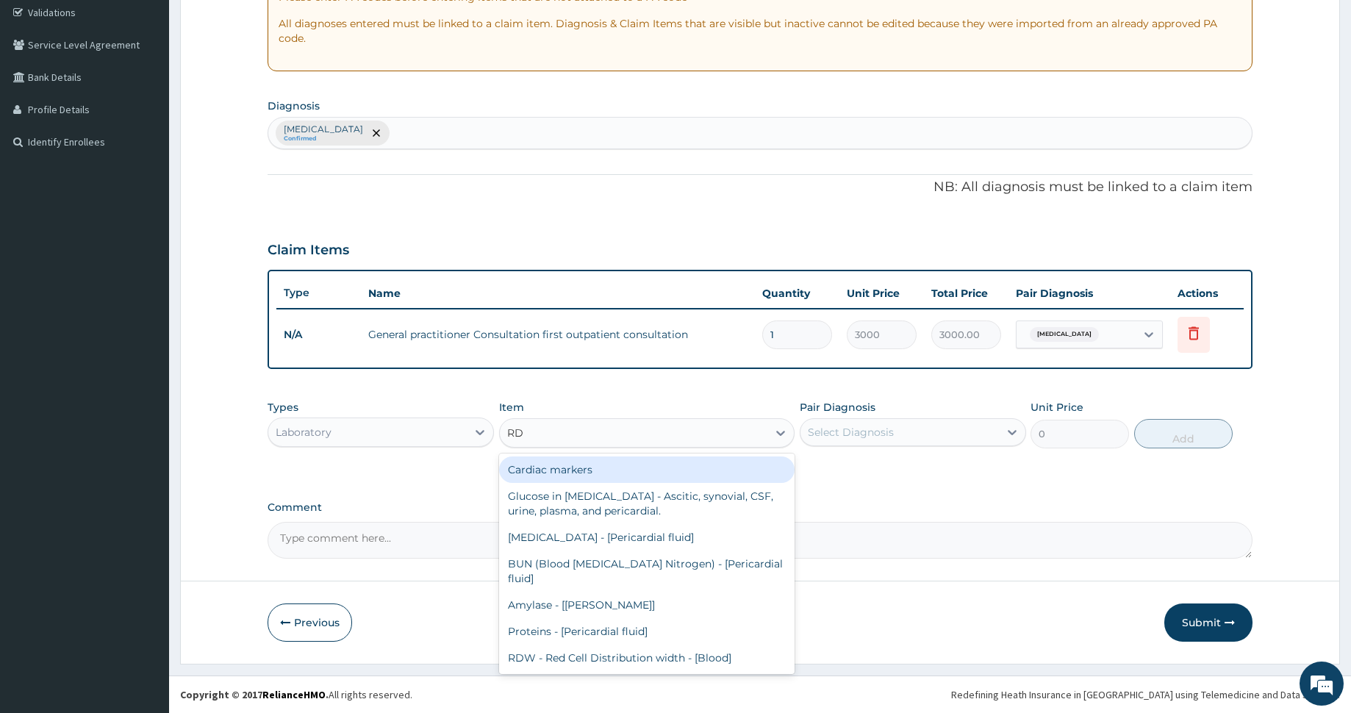
type input "RDT"
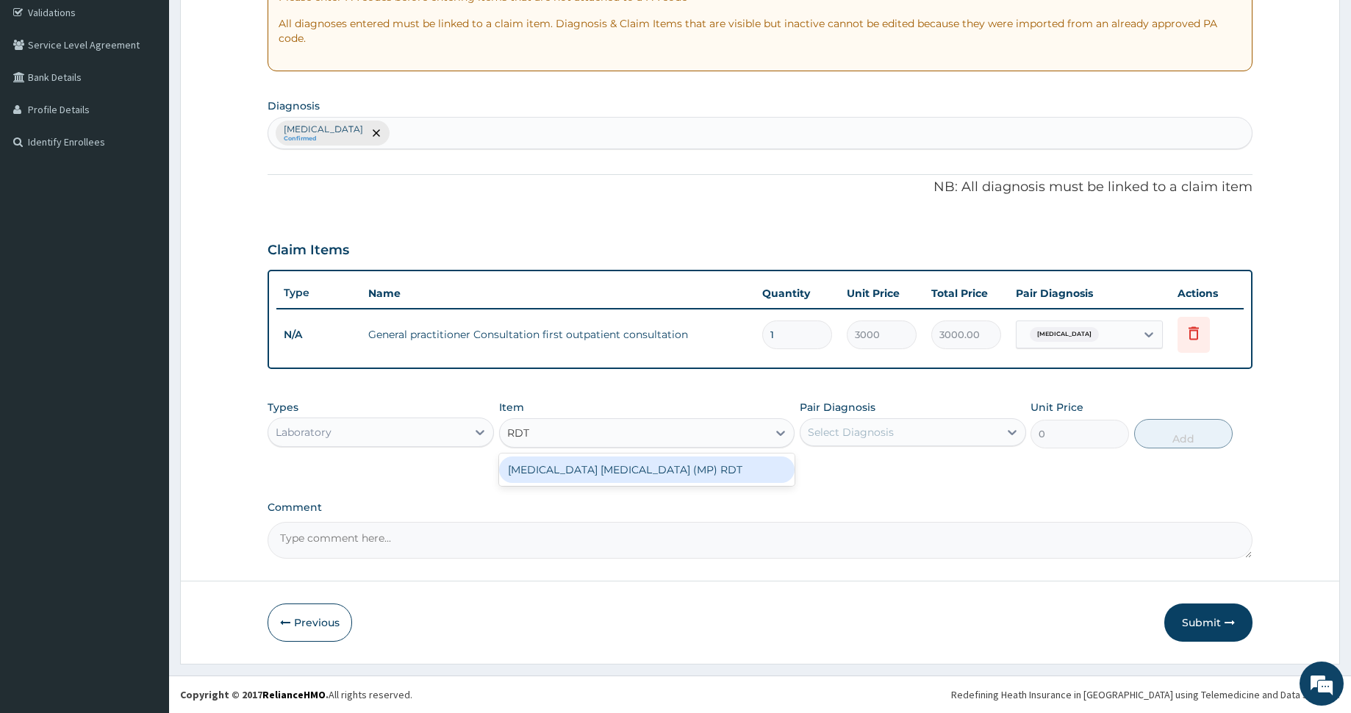
click at [687, 460] on div "MALARIA PARASITE (MP) RDT" at bounding box center [646, 469] width 295 height 26
type input "1500"
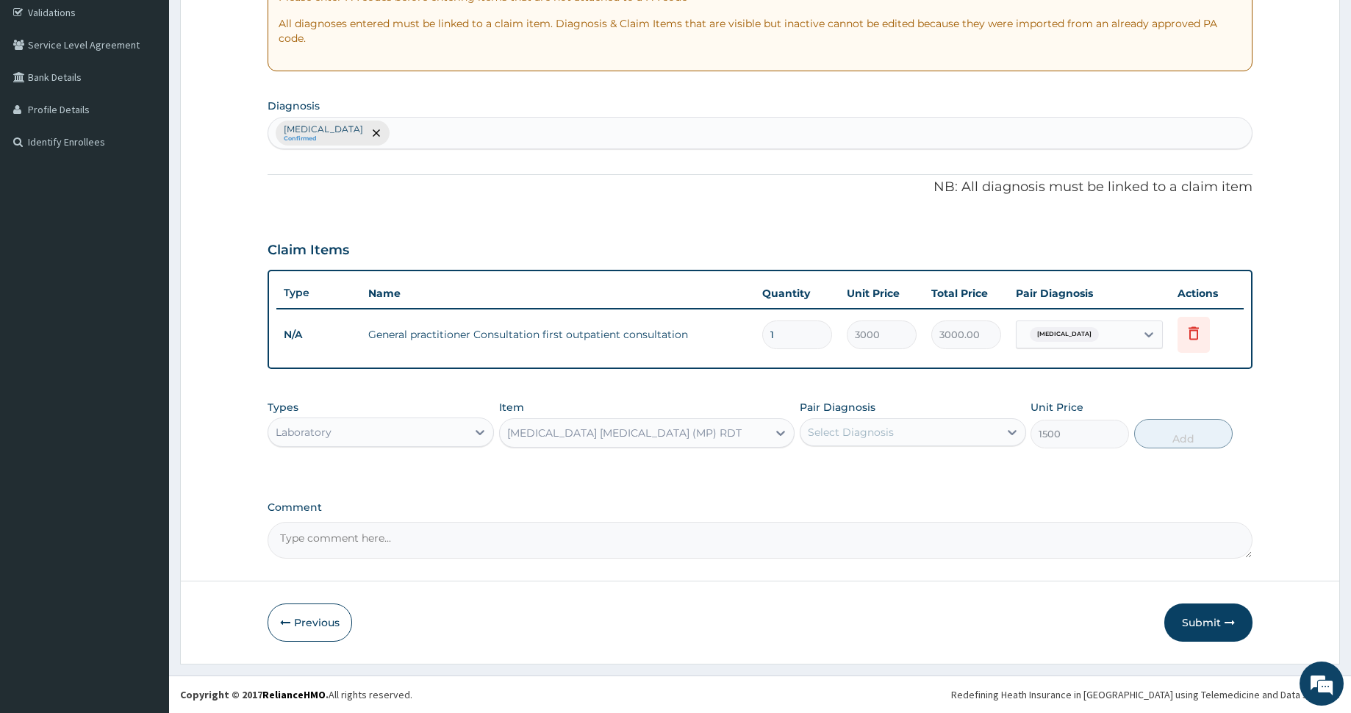
click at [835, 433] on div "Select Diagnosis" at bounding box center [851, 432] width 86 height 15
click at [855, 475] on div "Malaria" at bounding box center [913, 470] width 226 height 30
checkbox input "true"
click at [1147, 435] on button "Add" at bounding box center [1183, 433] width 98 height 29
type input "0"
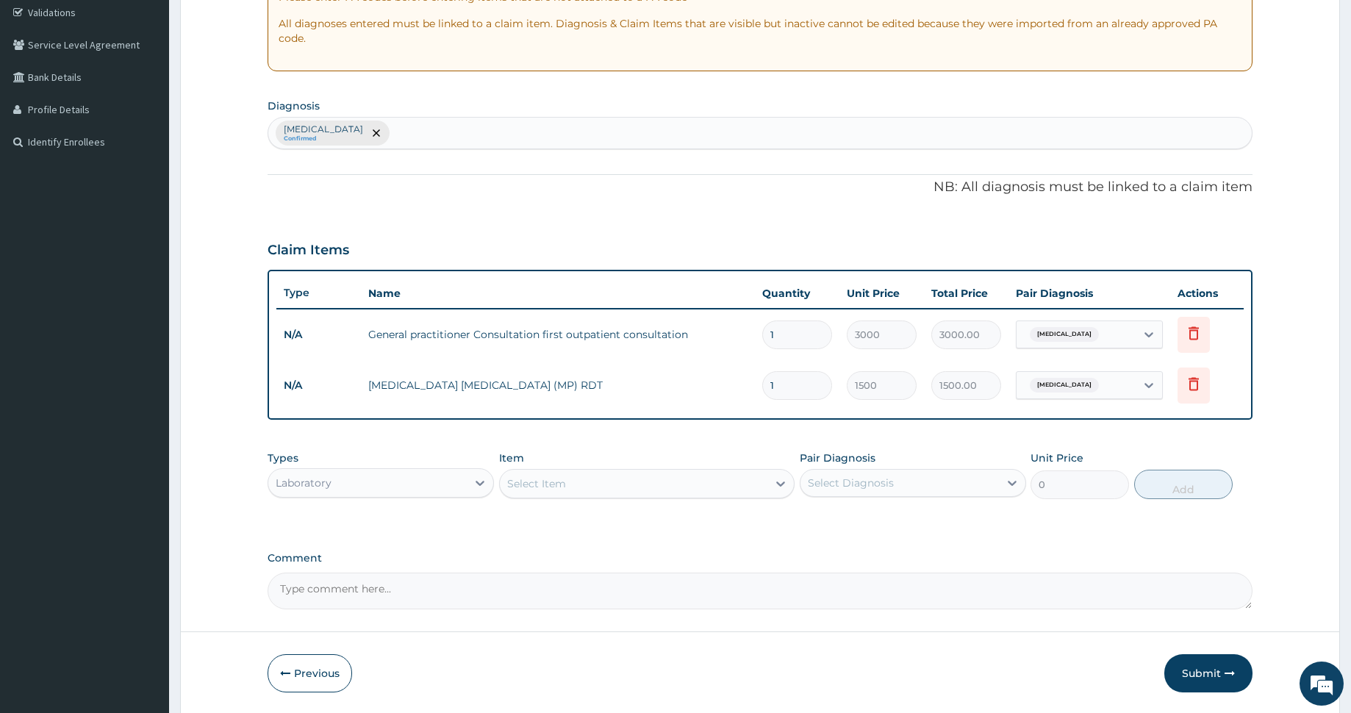
click at [575, 486] on div "Select Item" at bounding box center [634, 484] width 268 height 24
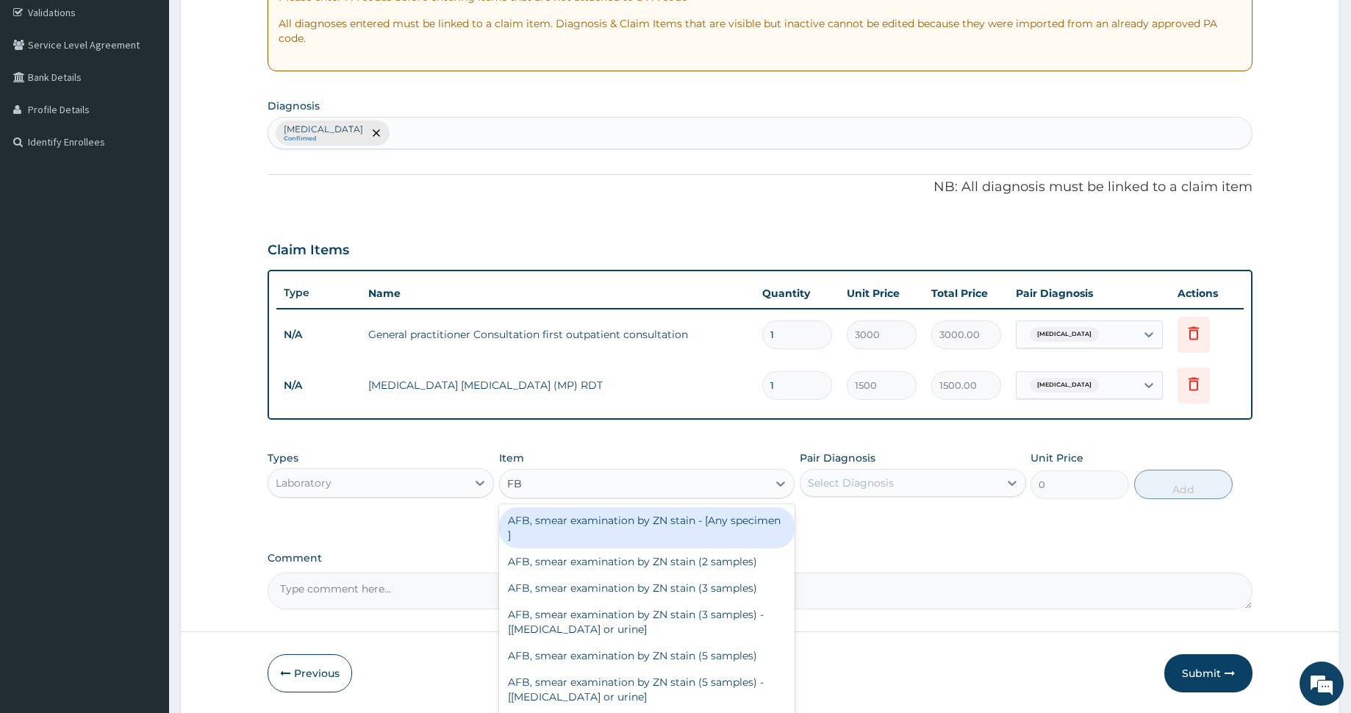
type input "FBC"
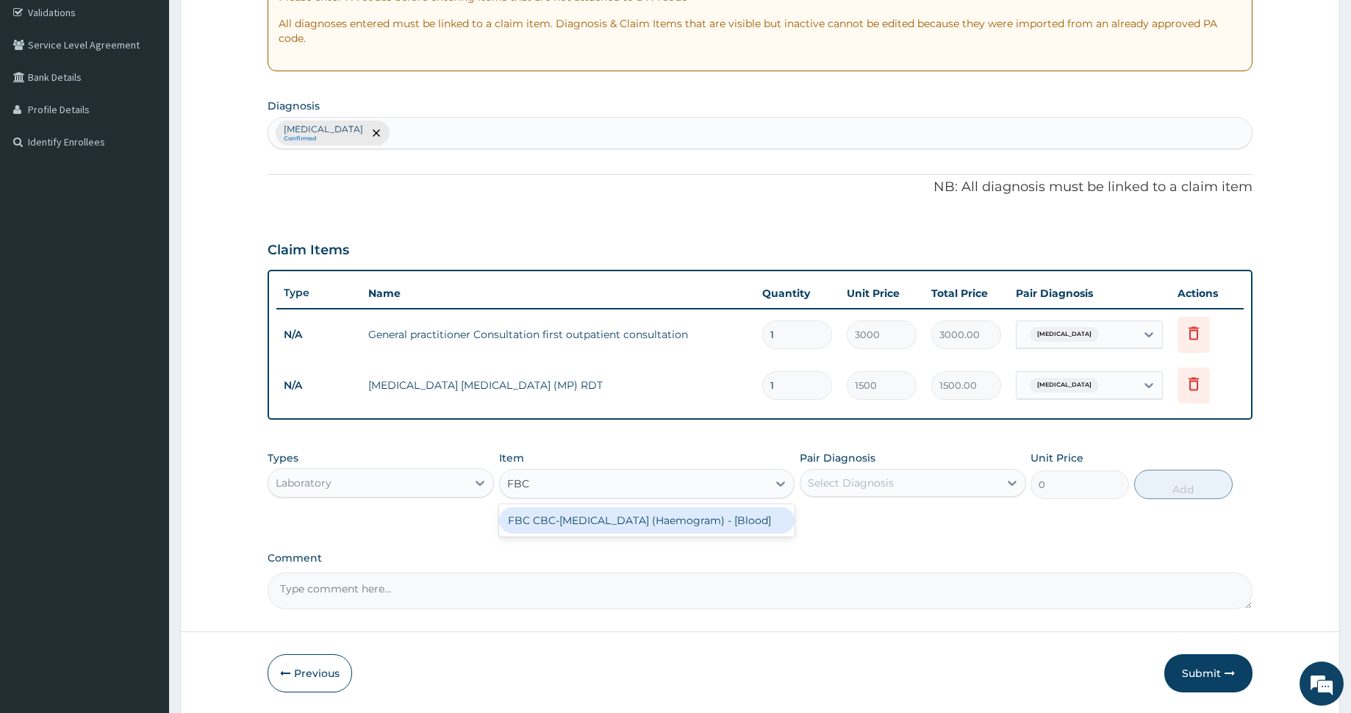
click at [620, 523] on div "FBC CBC-Complete Blood Count (Haemogram) - [Blood]" at bounding box center [646, 520] width 295 height 26
type input "3000"
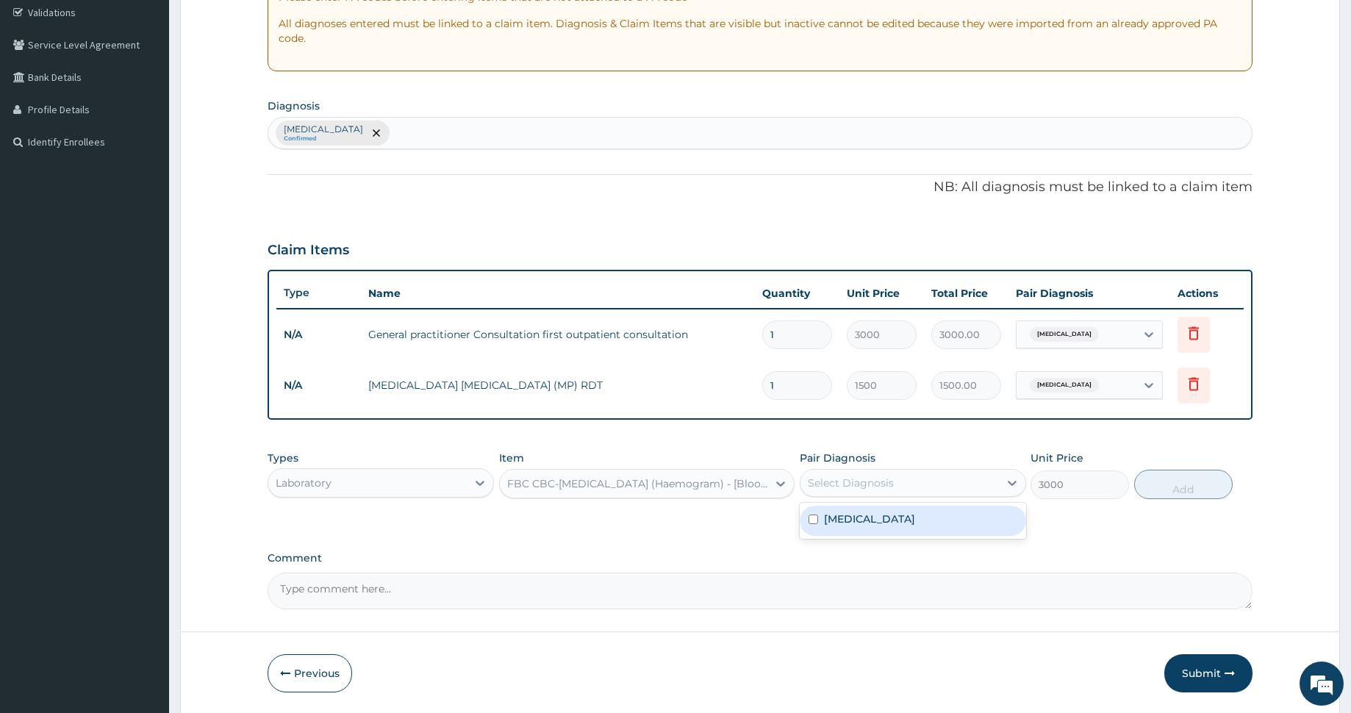
click at [829, 480] on div "Select Diagnosis" at bounding box center [851, 482] width 86 height 15
click at [848, 525] on label "Malaria" at bounding box center [869, 519] width 91 height 15
checkbox input "true"
click at [1189, 470] on button "Add" at bounding box center [1183, 484] width 98 height 29
type input "0"
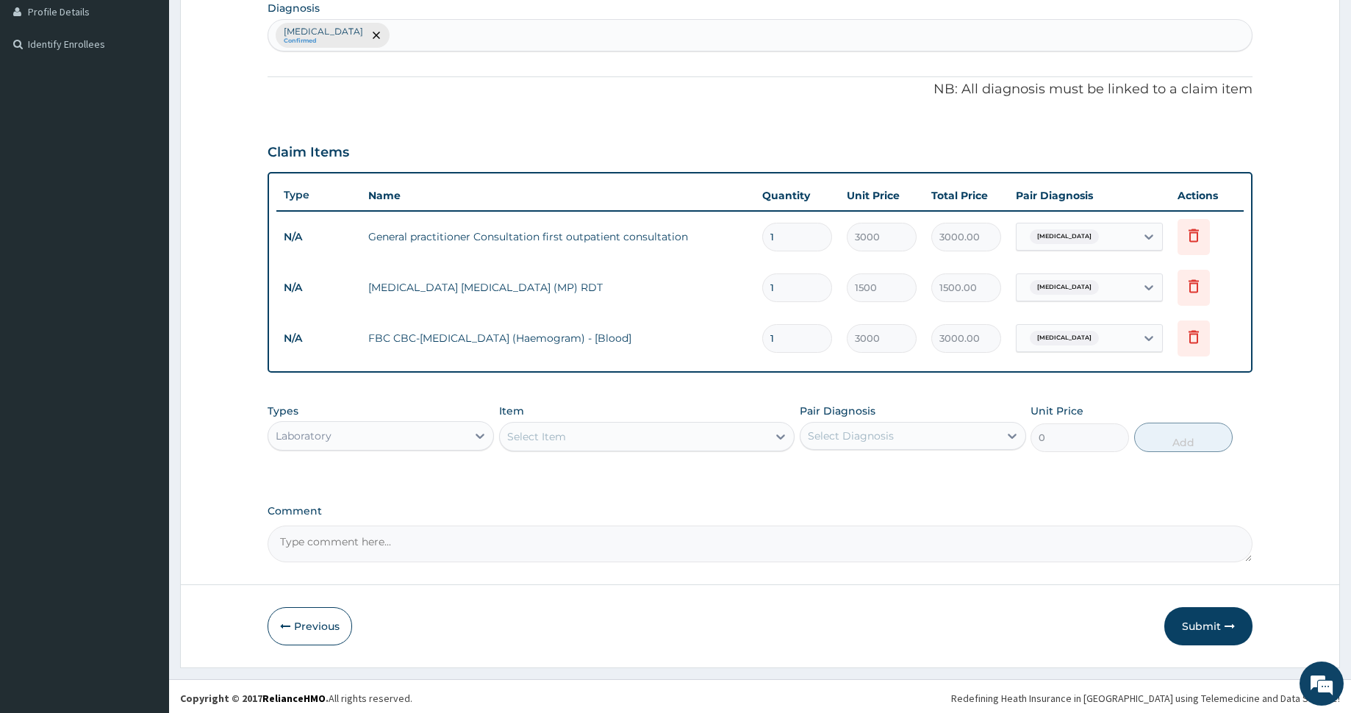
scroll to position [378, 0]
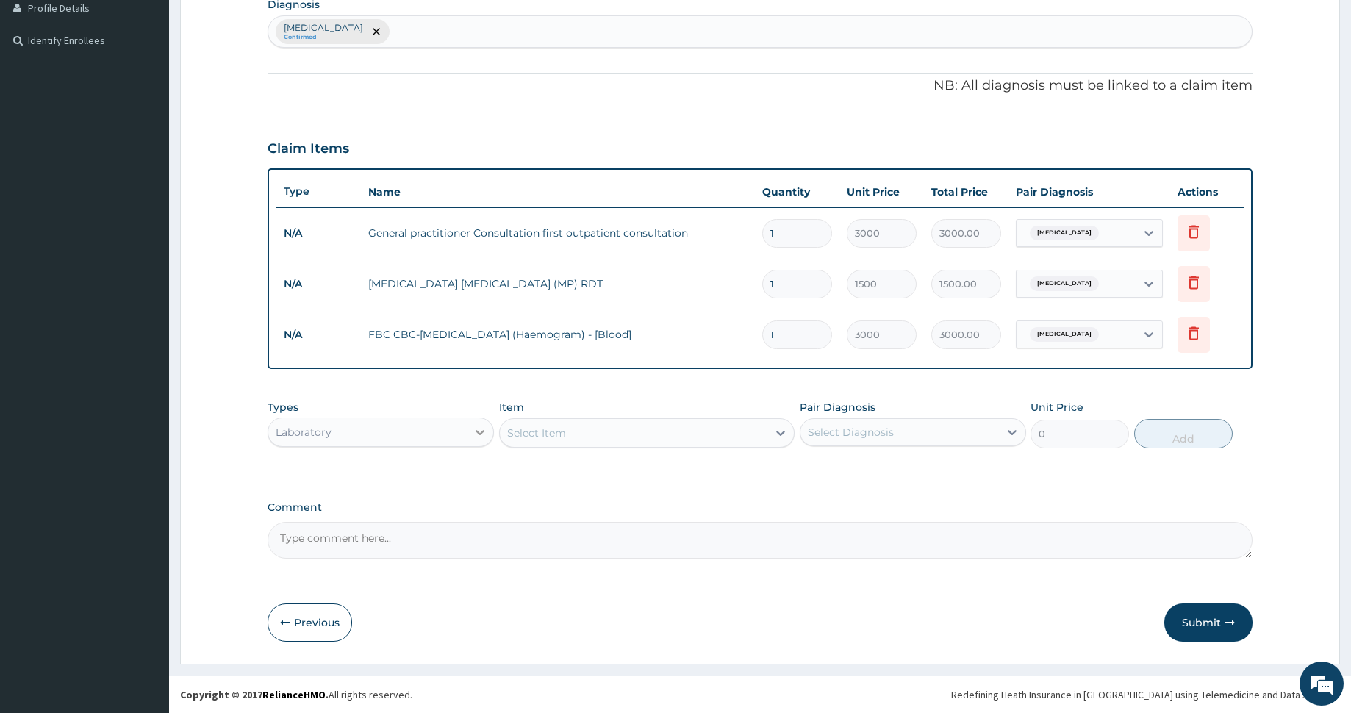
click at [475, 430] on icon at bounding box center [480, 432] width 15 height 15
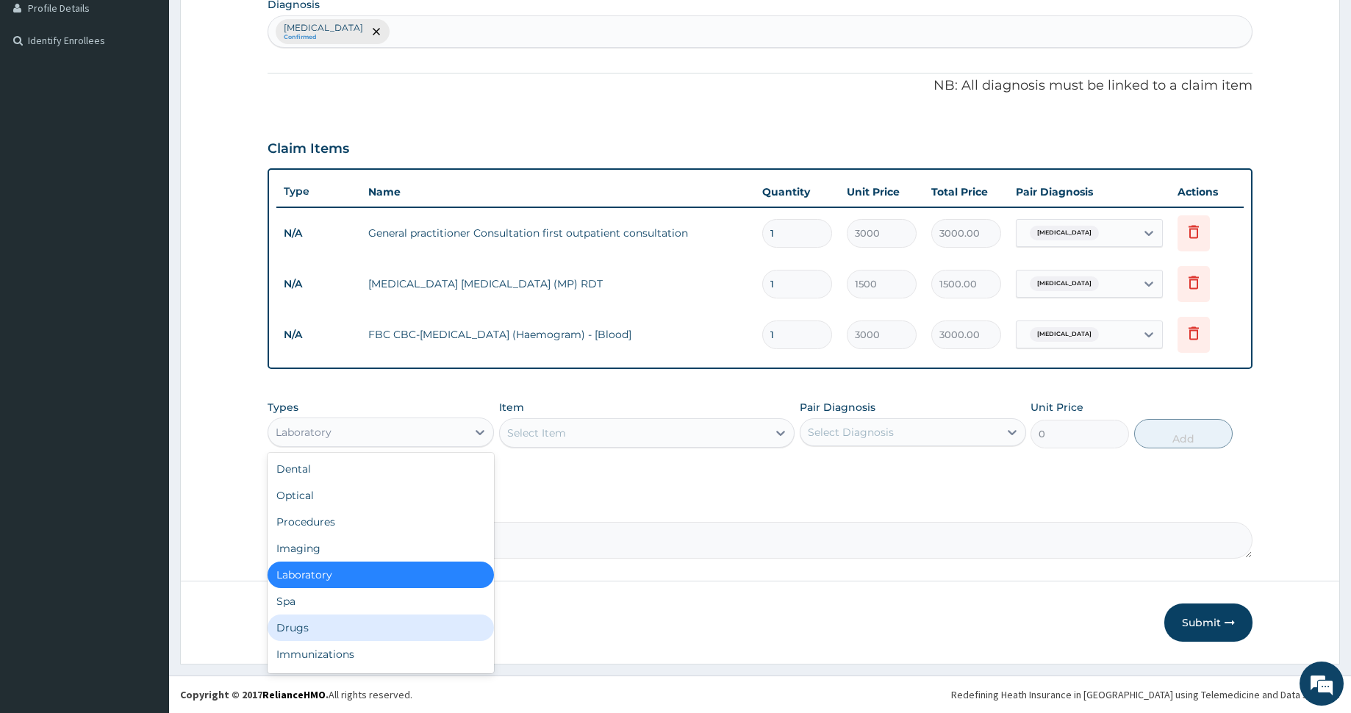
click at [417, 620] on div "Drugs" at bounding box center [381, 627] width 226 height 26
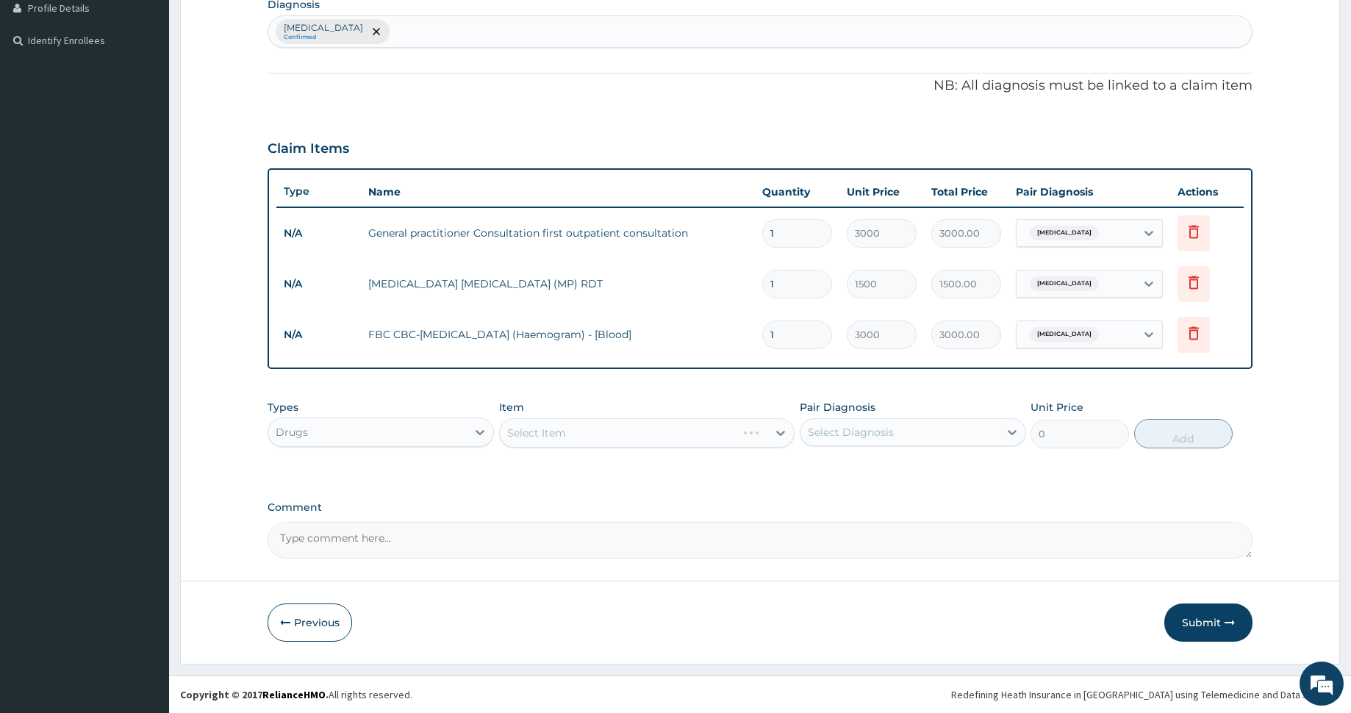
click at [661, 434] on div "Select Item" at bounding box center [646, 432] width 295 height 29
click at [661, 434] on div "Select Item" at bounding box center [634, 433] width 268 height 24
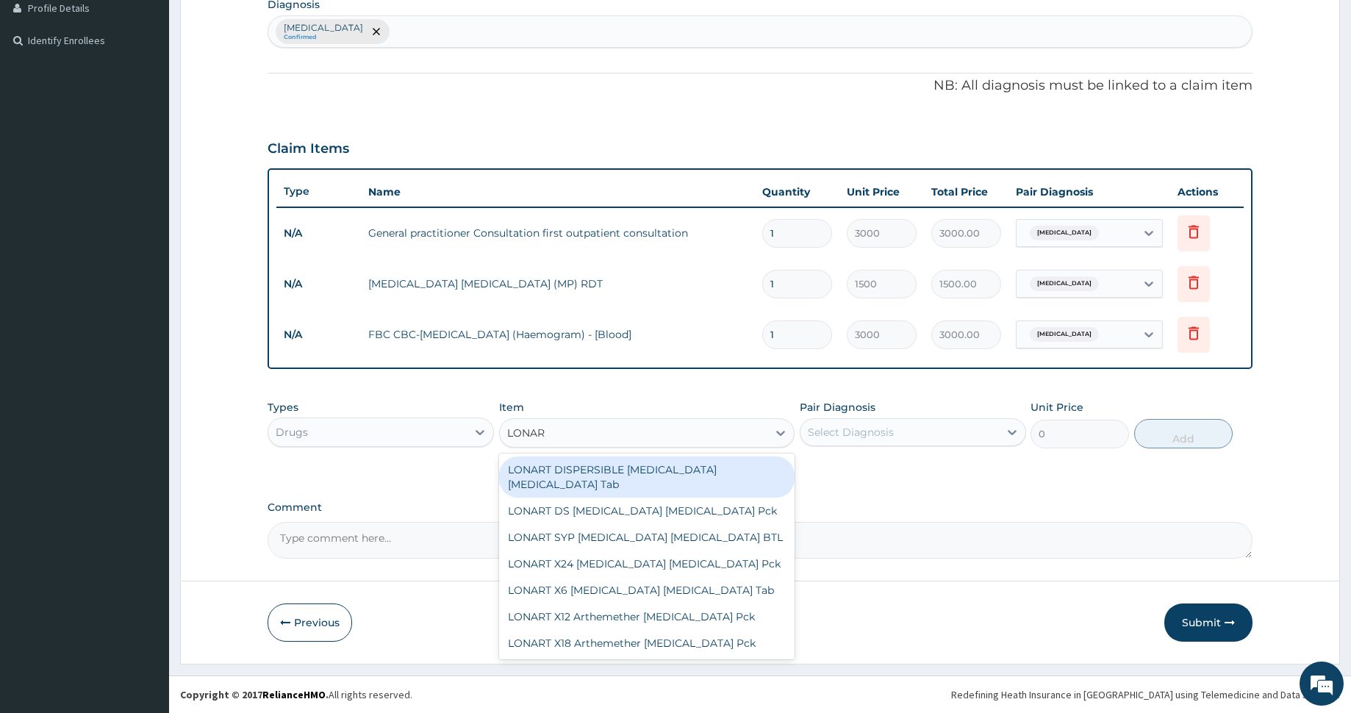
type input "LONART"
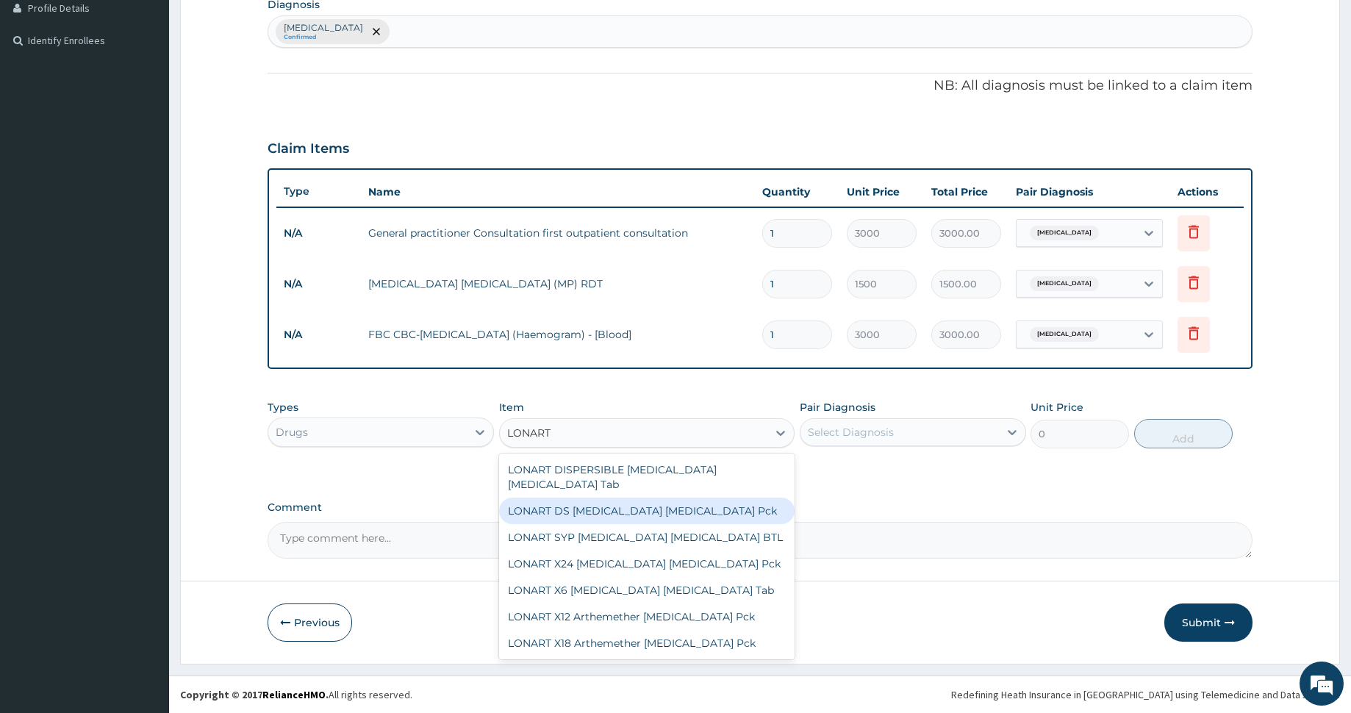
click at [692, 498] on div "LONART DS Artemether Lumefantrine Pck" at bounding box center [646, 511] width 295 height 26
type input "2673.75"
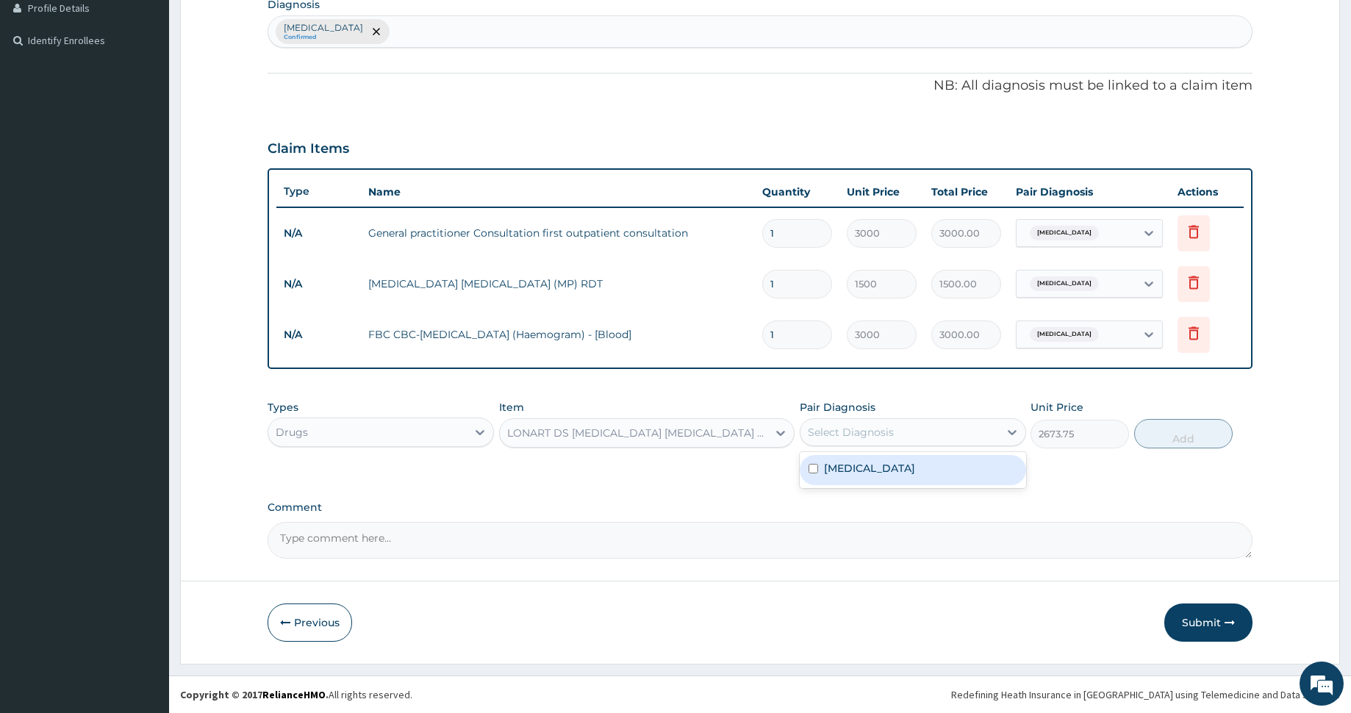
click at [812, 436] on div "Select Diagnosis" at bounding box center [851, 432] width 86 height 15
click at [822, 468] on div "Malaria" at bounding box center [913, 470] width 226 height 30
checkbox input "true"
click at [1157, 428] on button "Add" at bounding box center [1183, 433] width 98 height 29
type input "0"
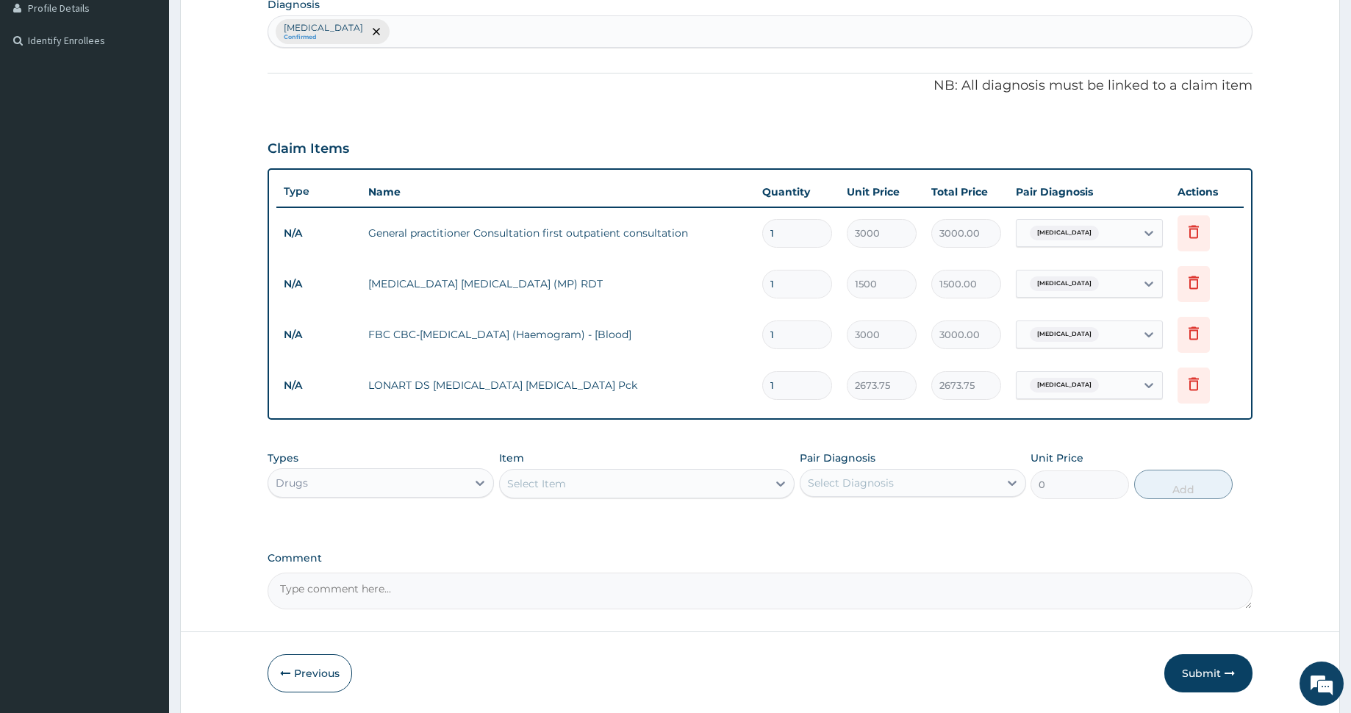
click at [600, 491] on div "Select Item" at bounding box center [634, 484] width 268 height 24
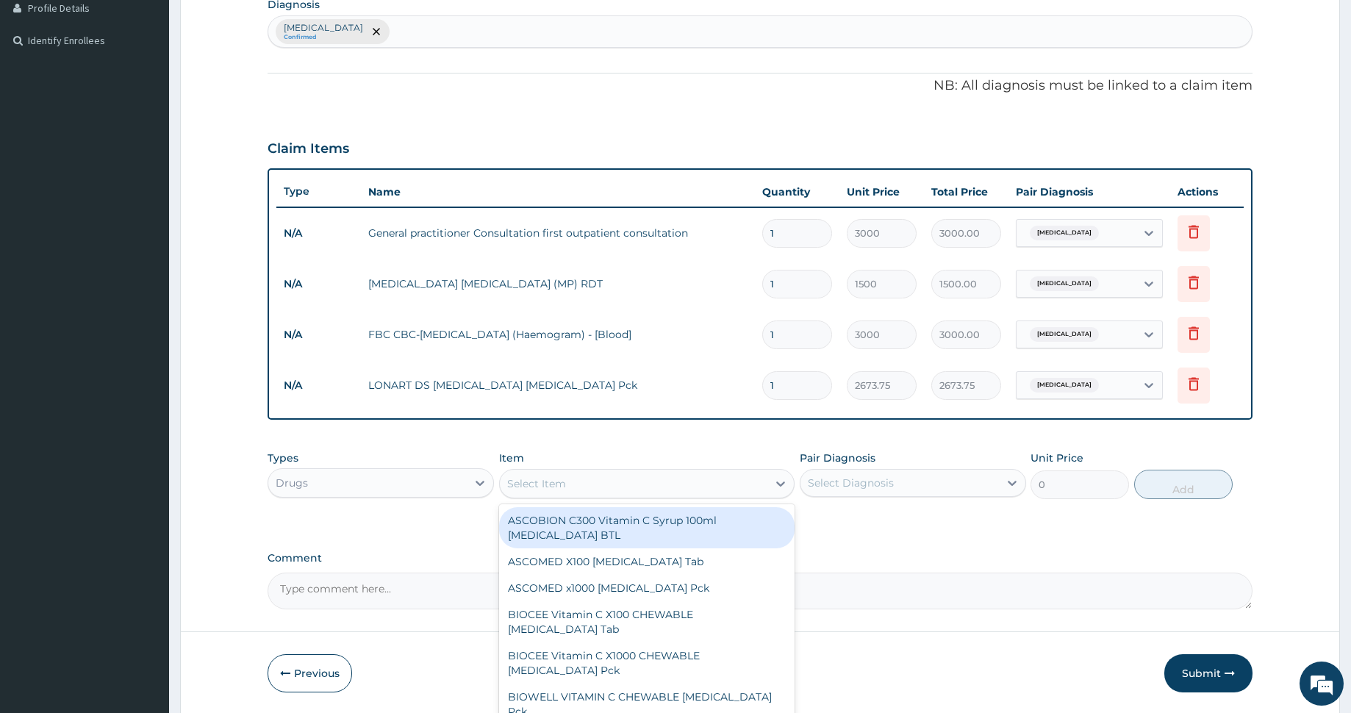
click at [434, 33] on div "Malaria Confirmed" at bounding box center [759, 31] width 983 height 31
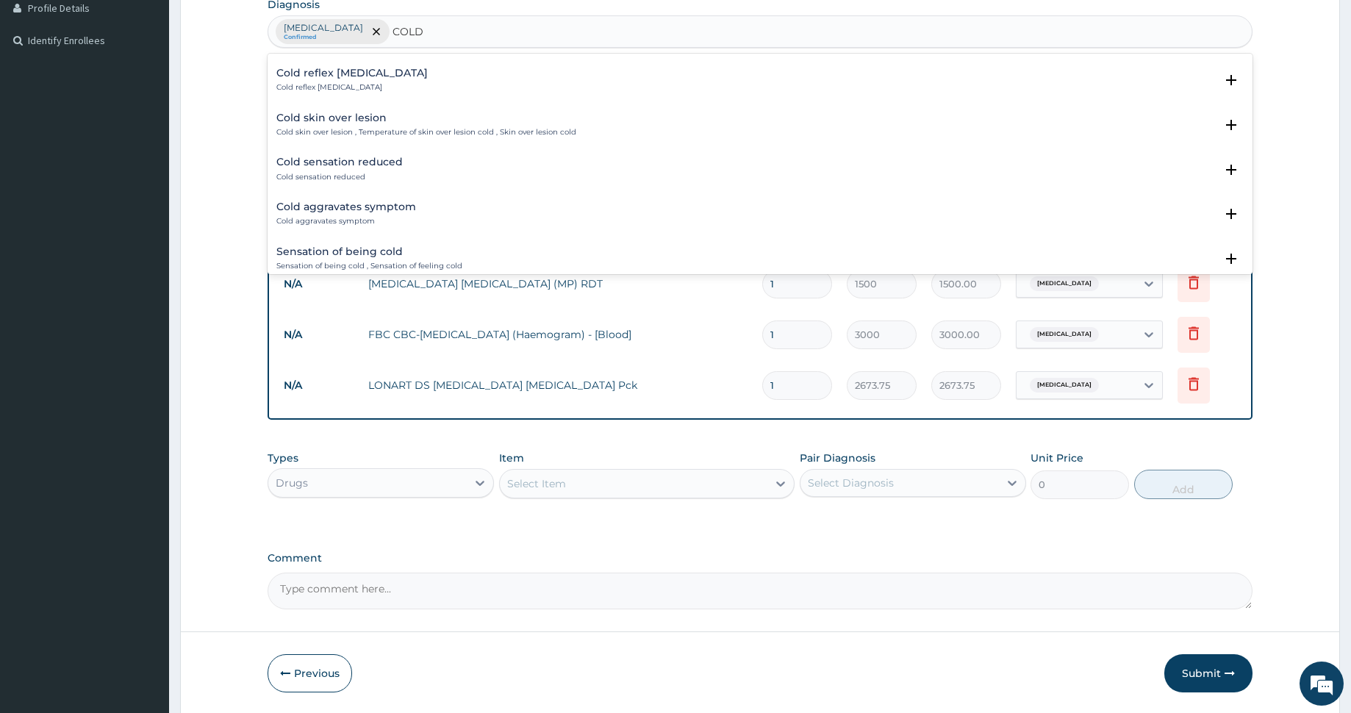
scroll to position [2025, 0]
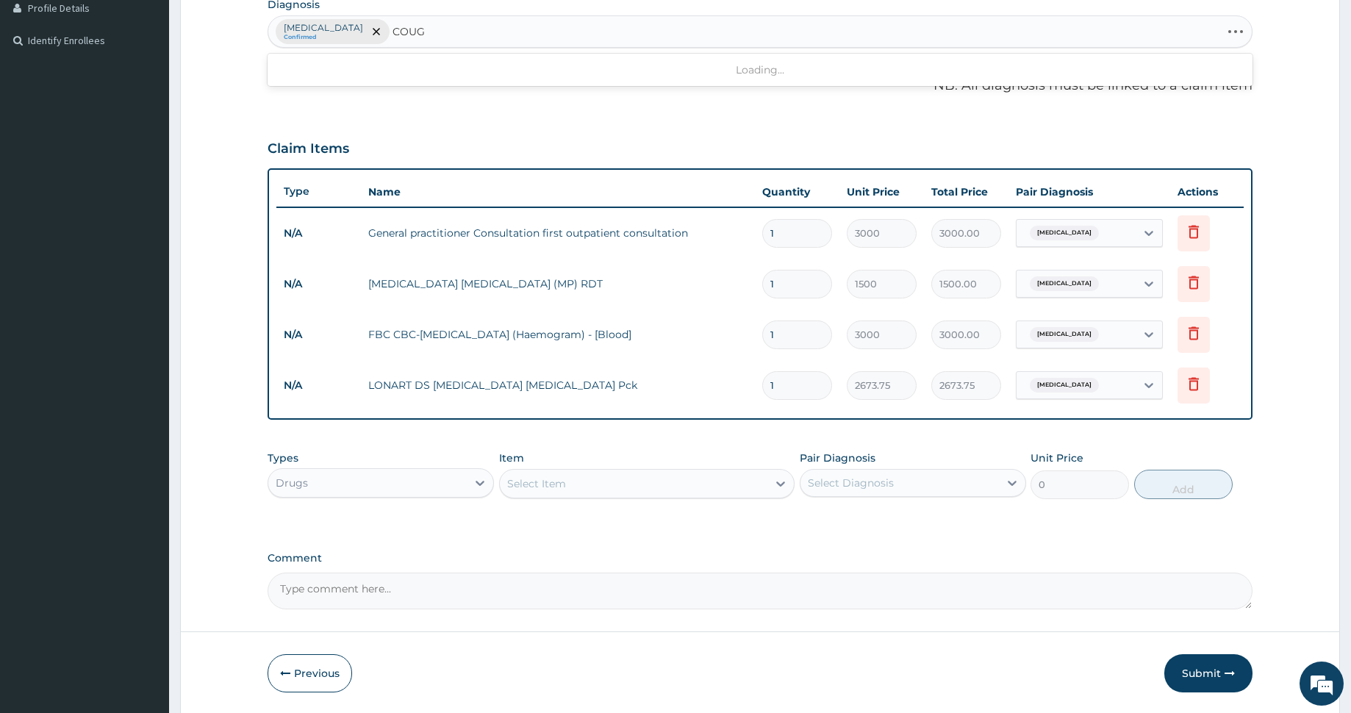
type input "COUGH"
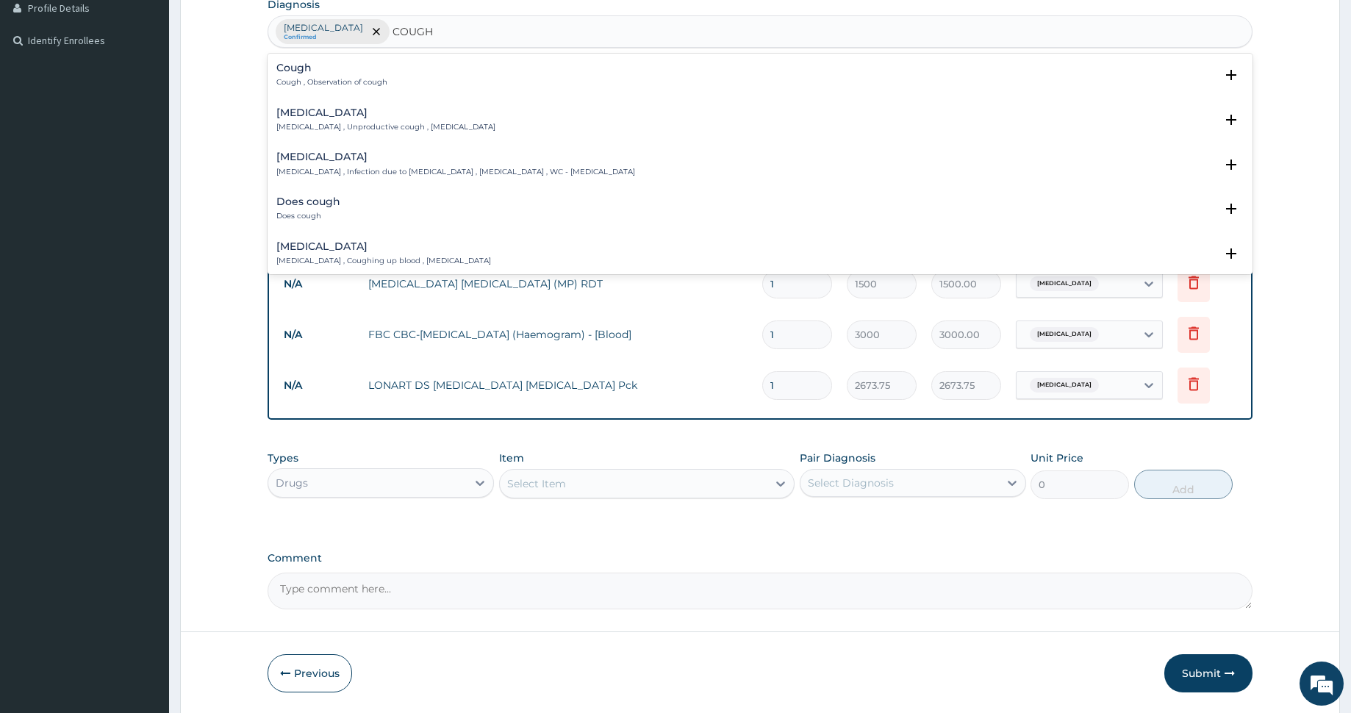
click at [332, 79] on p "Cough , Observation of cough" at bounding box center [331, 82] width 111 height 10
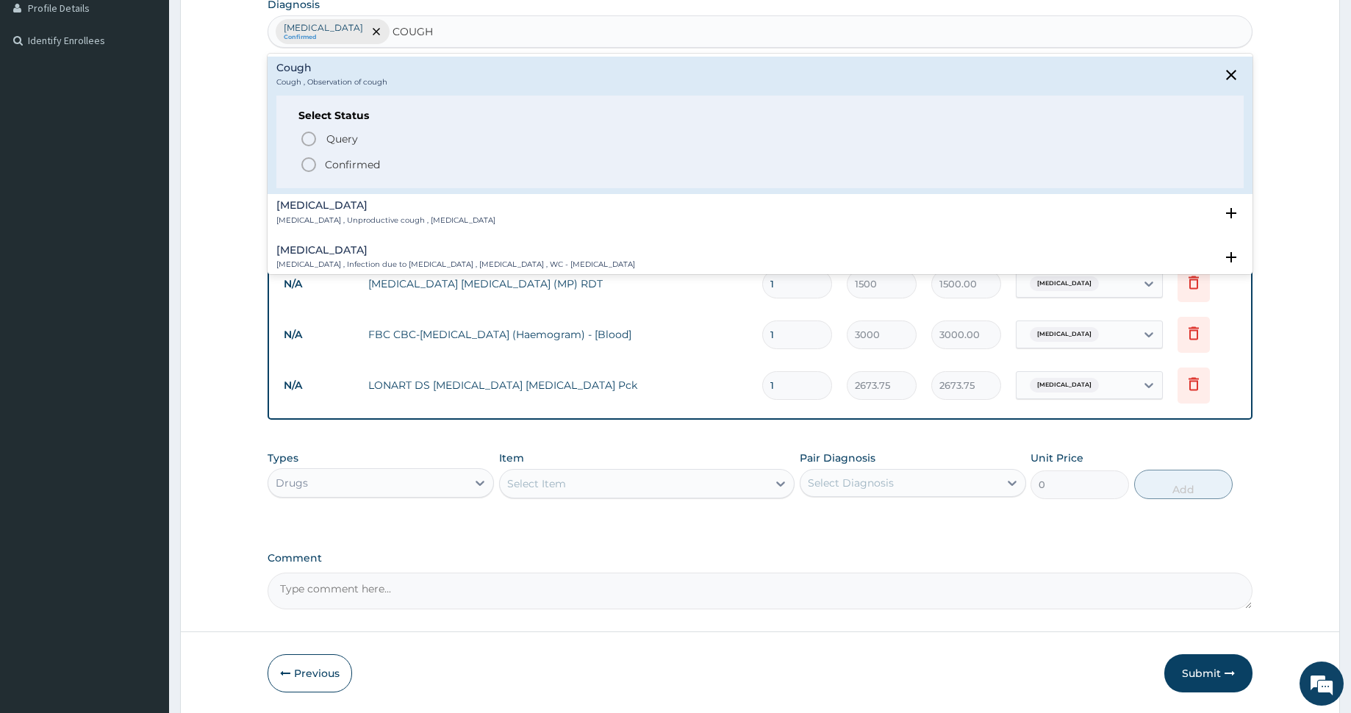
click at [306, 166] on icon "status option filled" at bounding box center [309, 165] width 18 height 18
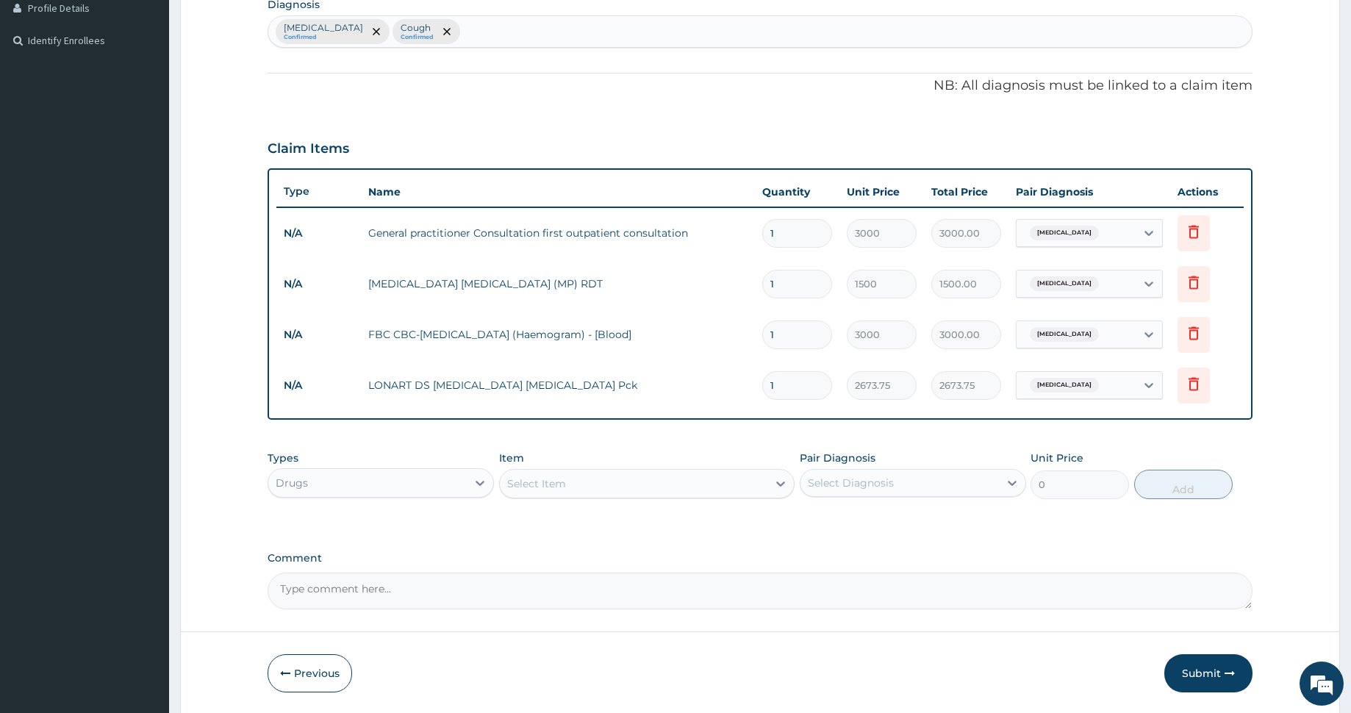
click at [560, 478] on div "Select Item" at bounding box center [536, 483] width 59 height 15
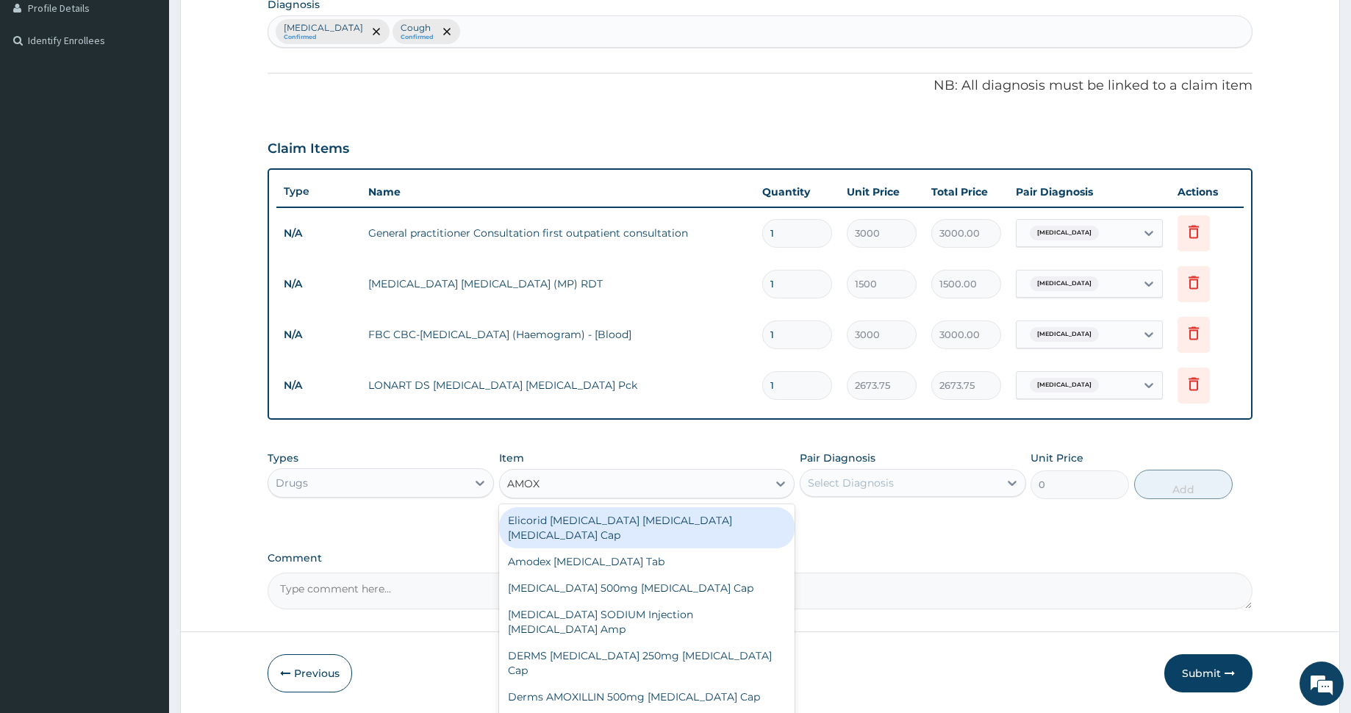
type input "AMOXI"
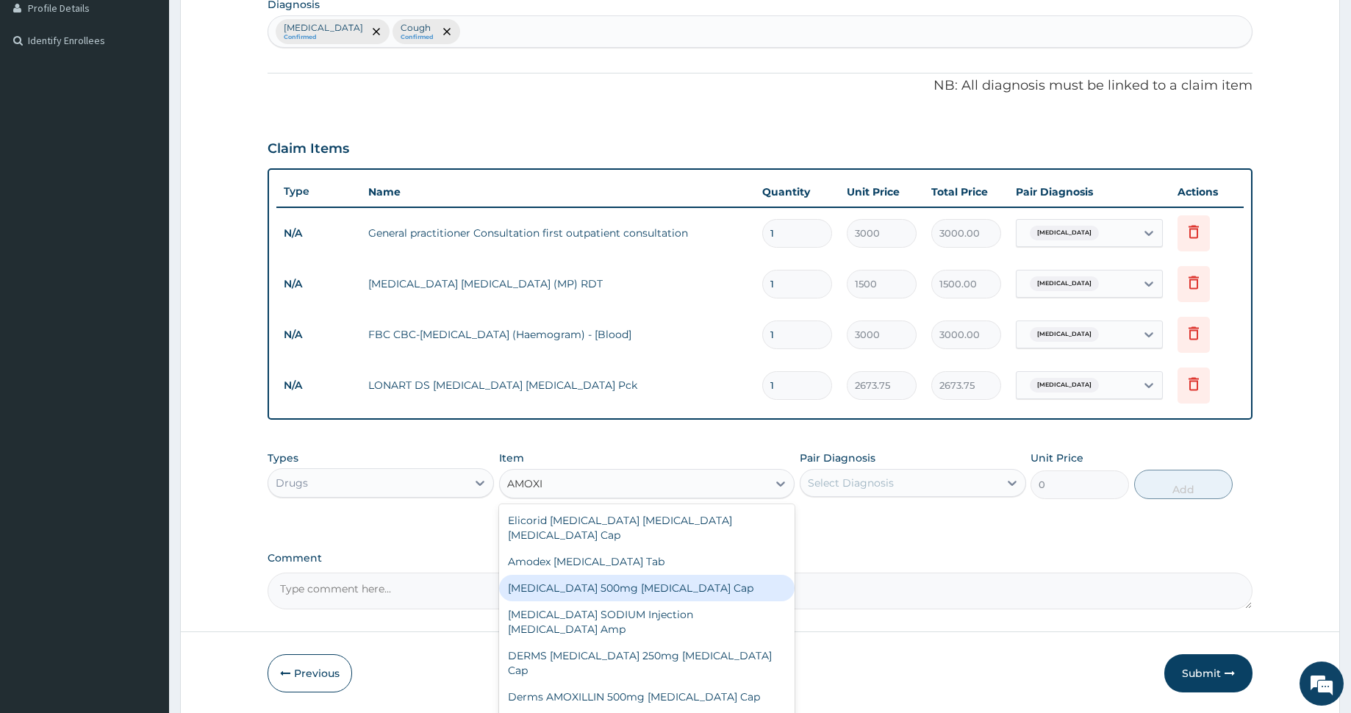
drag, startPoint x: 594, startPoint y: 582, endPoint x: 637, endPoint y: 531, distance: 67.3
click at [594, 582] on div "AMOXICILLIN 500mg Amoxicillin Cap" at bounding box center [646, 588] width 295 height 26
type input "120.75"
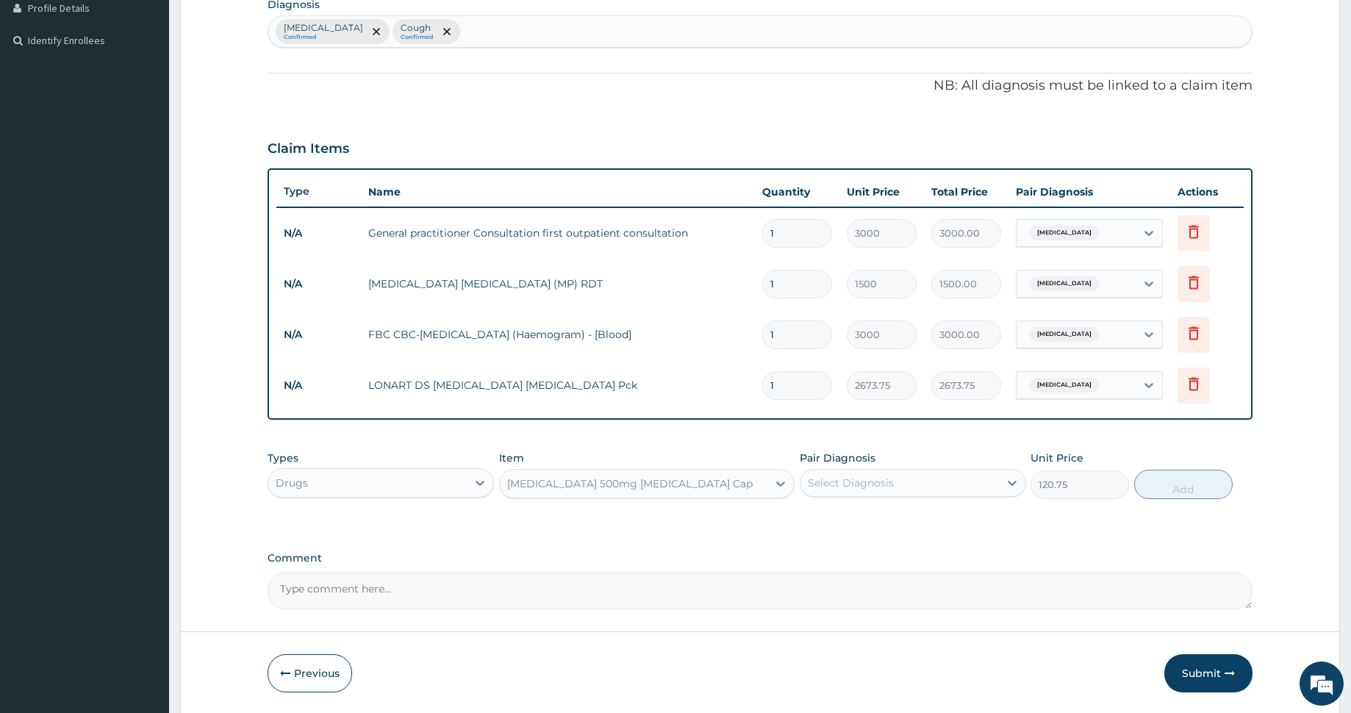
click at [812, 489] on div "Select Diagnosis" at bounding box center [851, 482] width 86 height 15
click at [833, 561] on div "Cough" at bounding box center [913, 551] width 226 height 30
checkbox input "true"
click at [1185, 492] on button "Add" at bounding box center [1183, 484] width 98 height 29
type input "0"
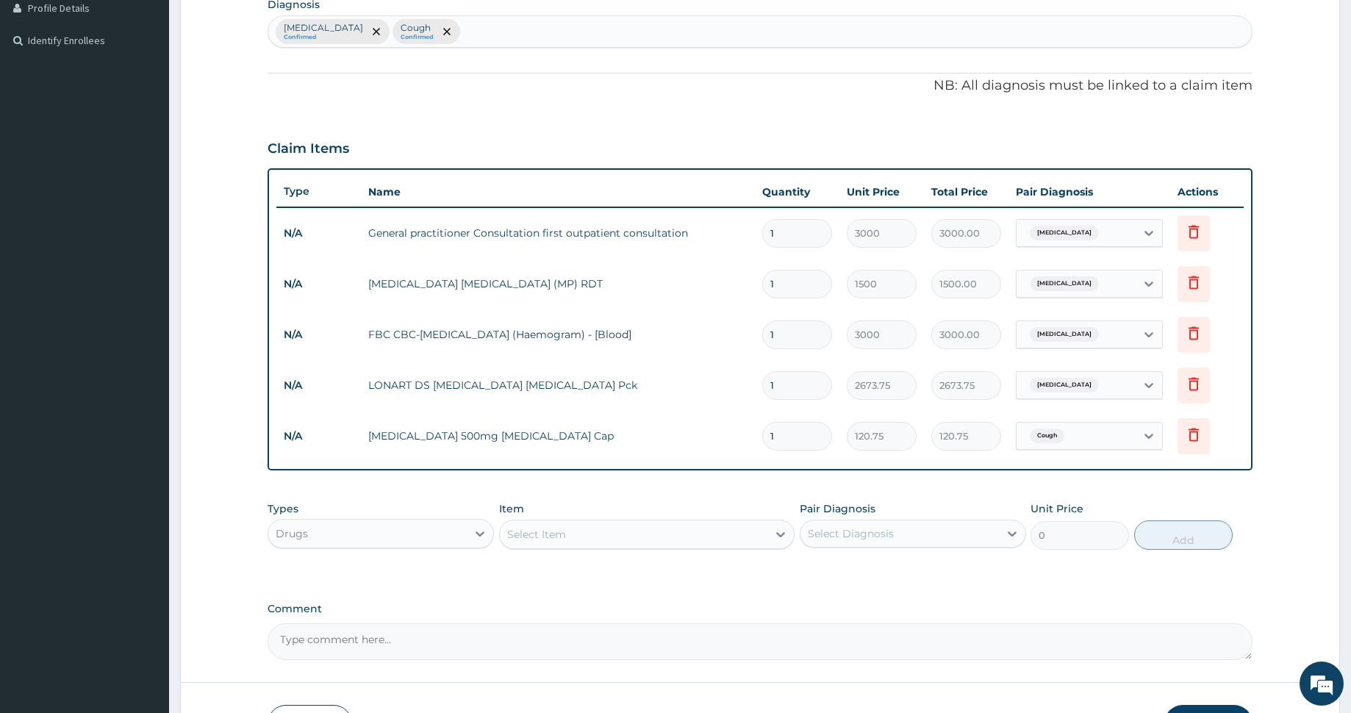
type input "15"
type input "1811.25"
type input "15"
click at [550, 525] on div "Select Item" at bounding box center [634, 535] width 268 height 24
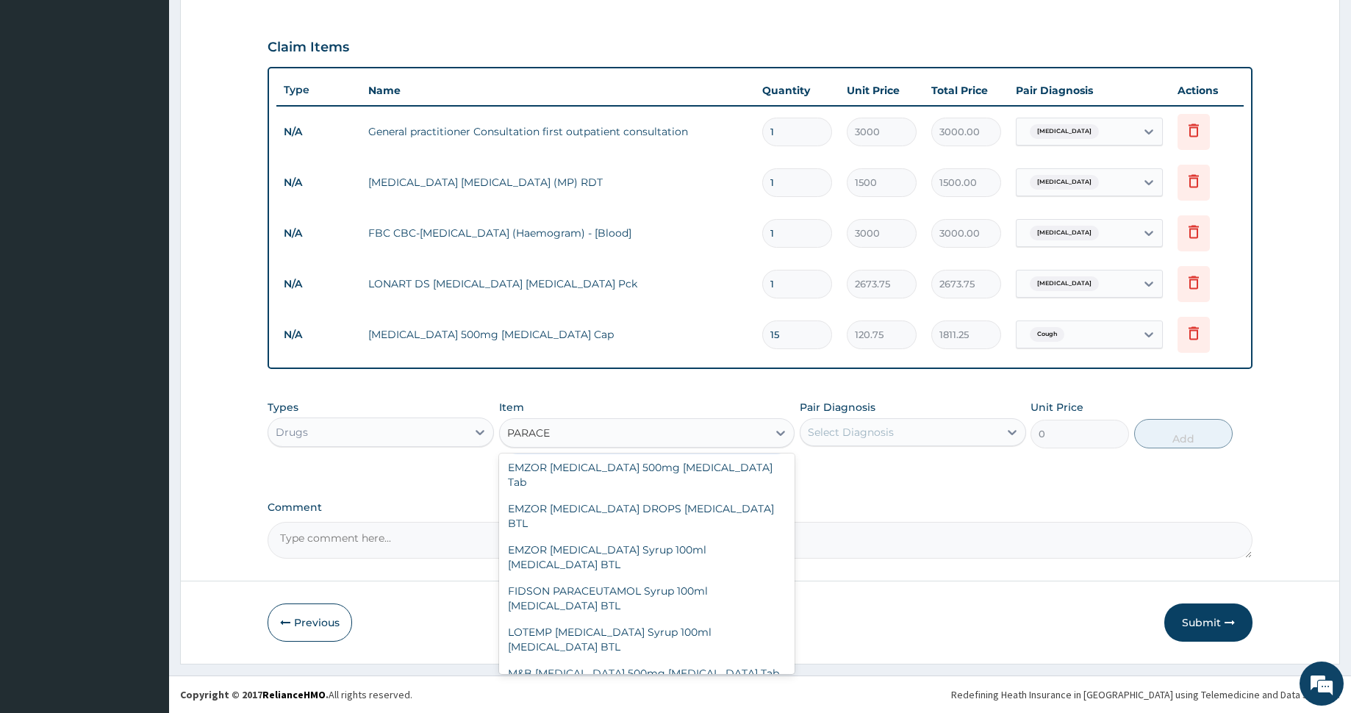
scroll to position [182, 0]
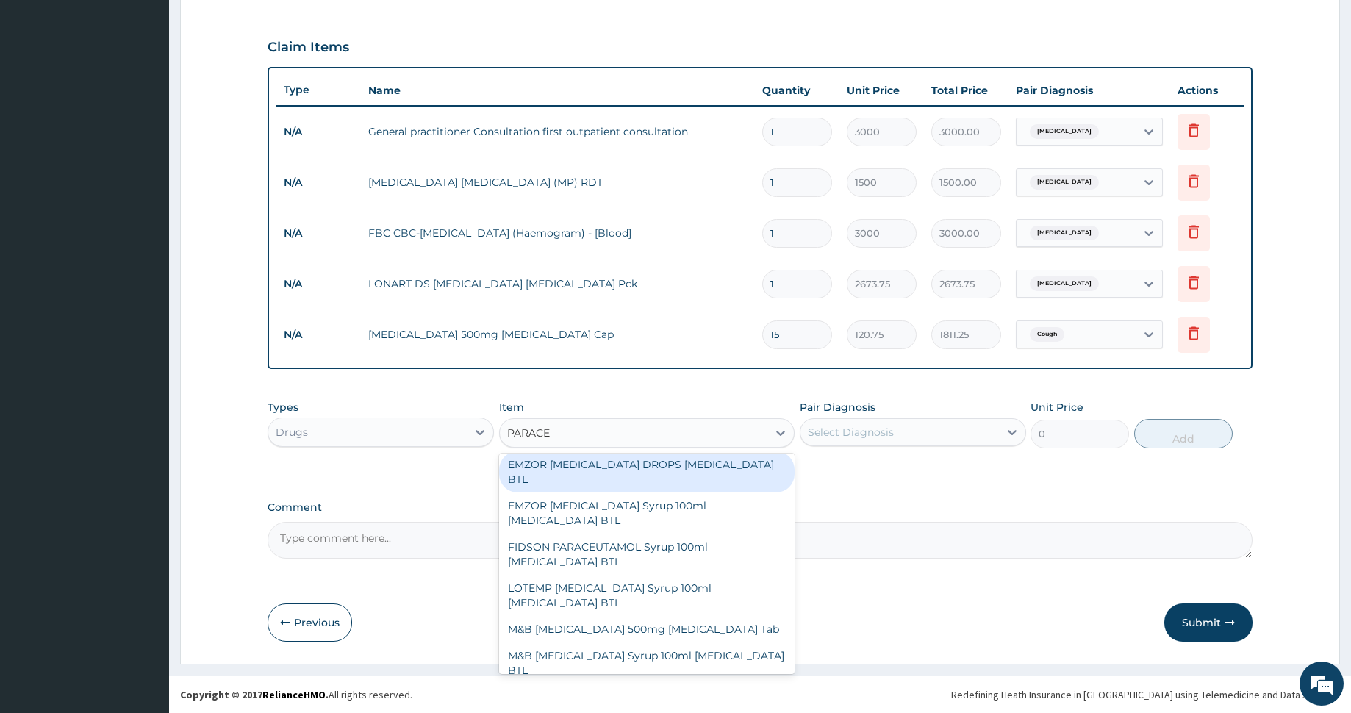
type input "PARACE"
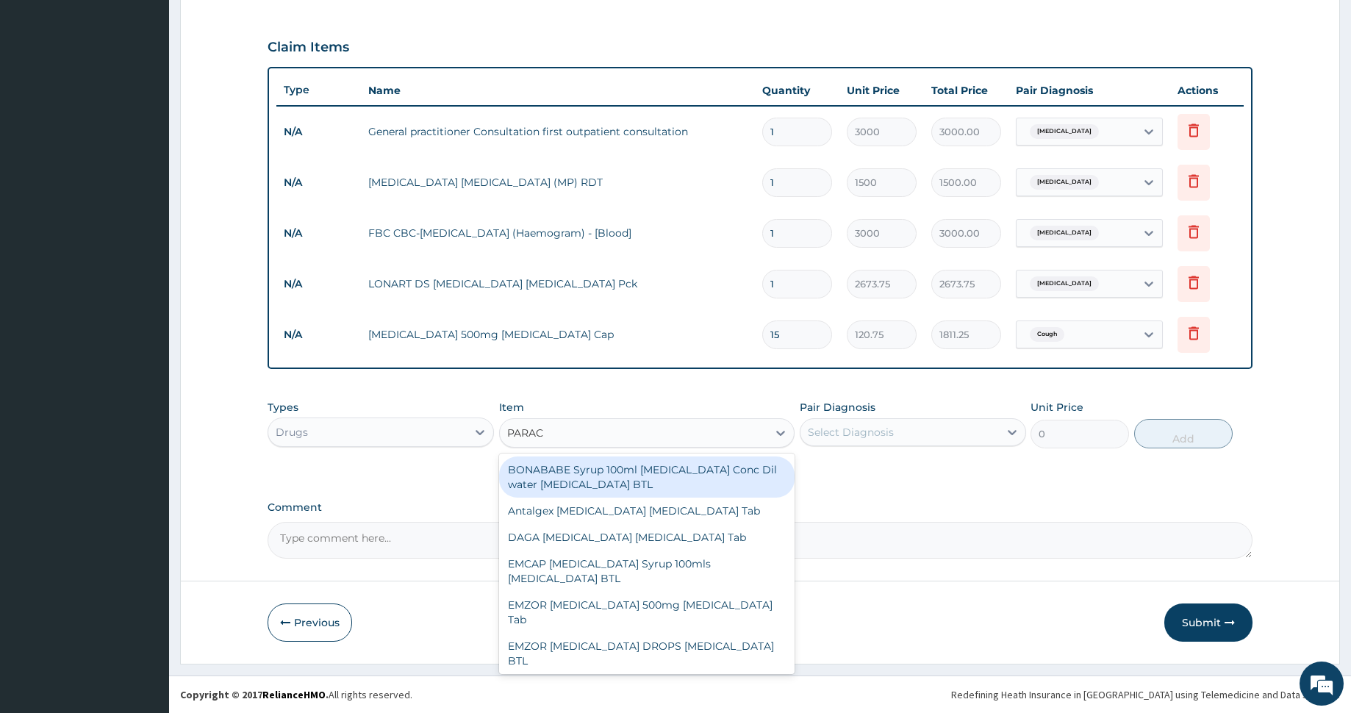
type input "PARACE"
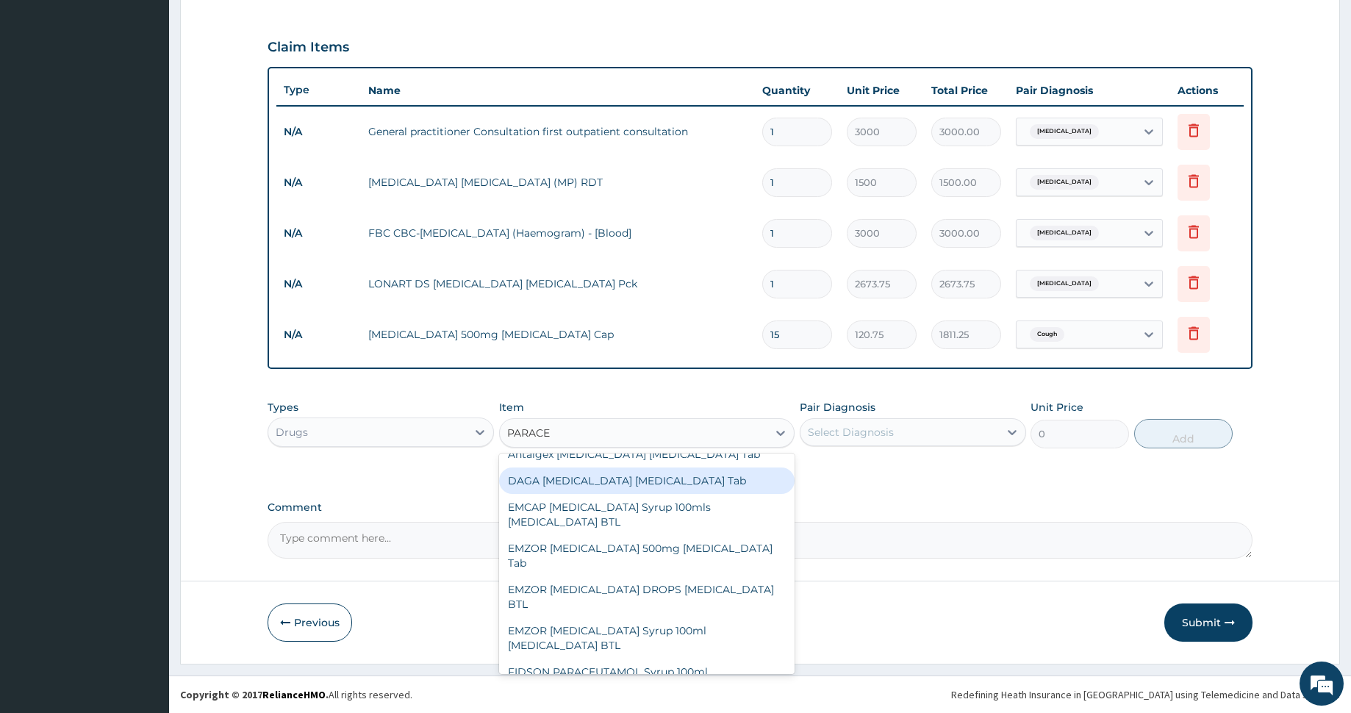
scroll to position [57, 0]
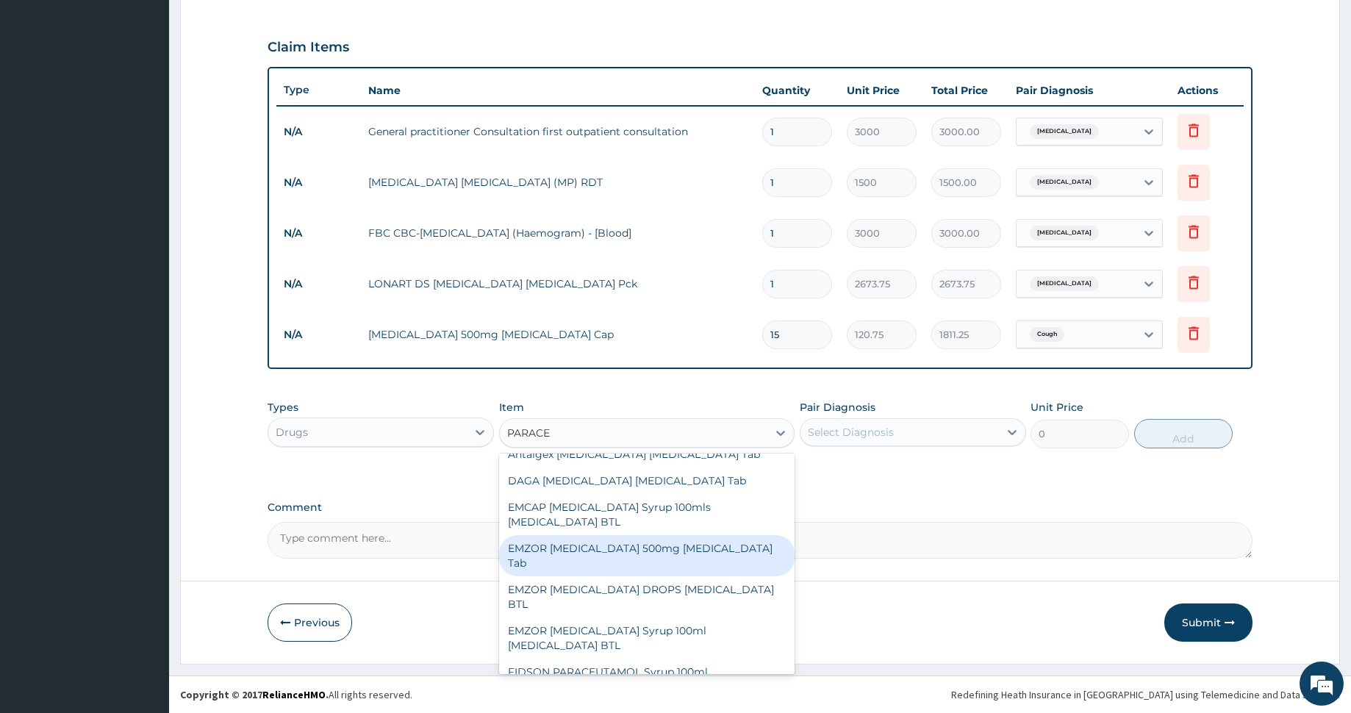
click at [674, 541] on div "EMZOR PARACETAMOL 500mg Acetaminophen Tab" at bounding box center [646, 555] width 295 height 41
type input "17.25"
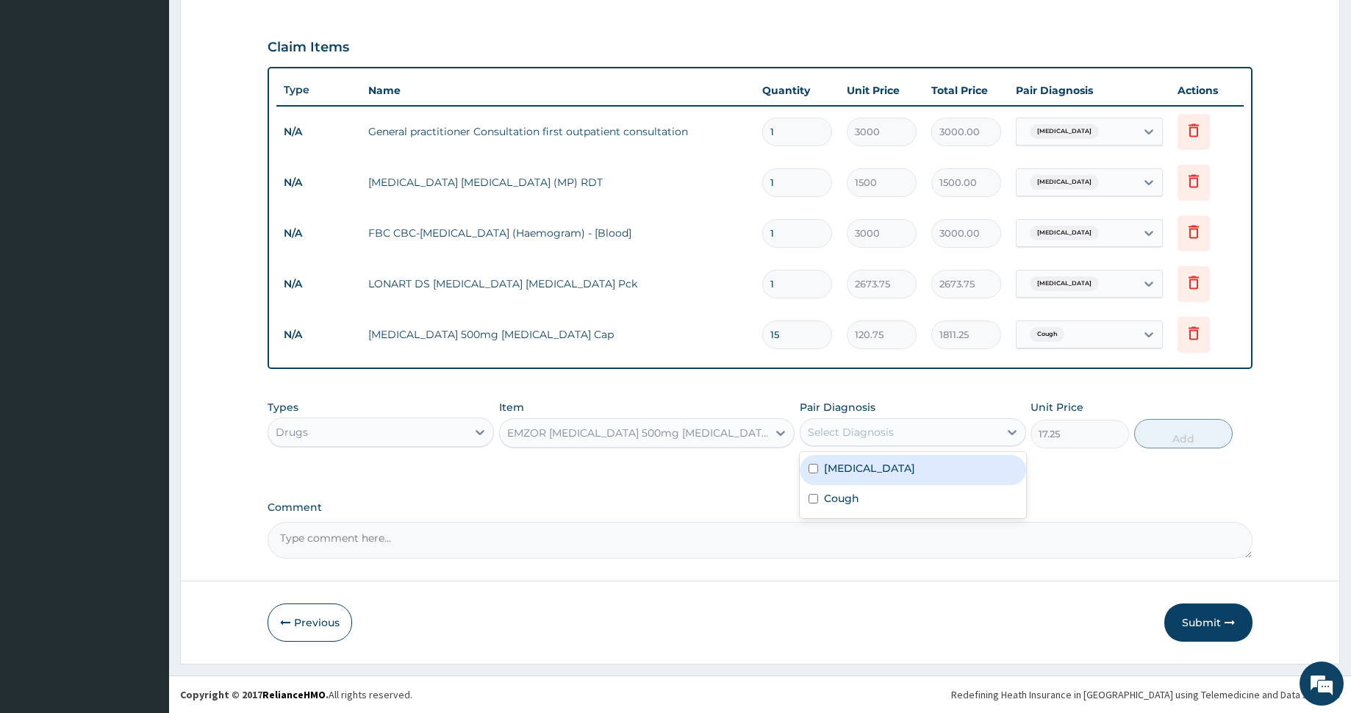
click at [878, 425] on div "Select Diagnosis" at bounding box center [851, 432] width 86 height 15
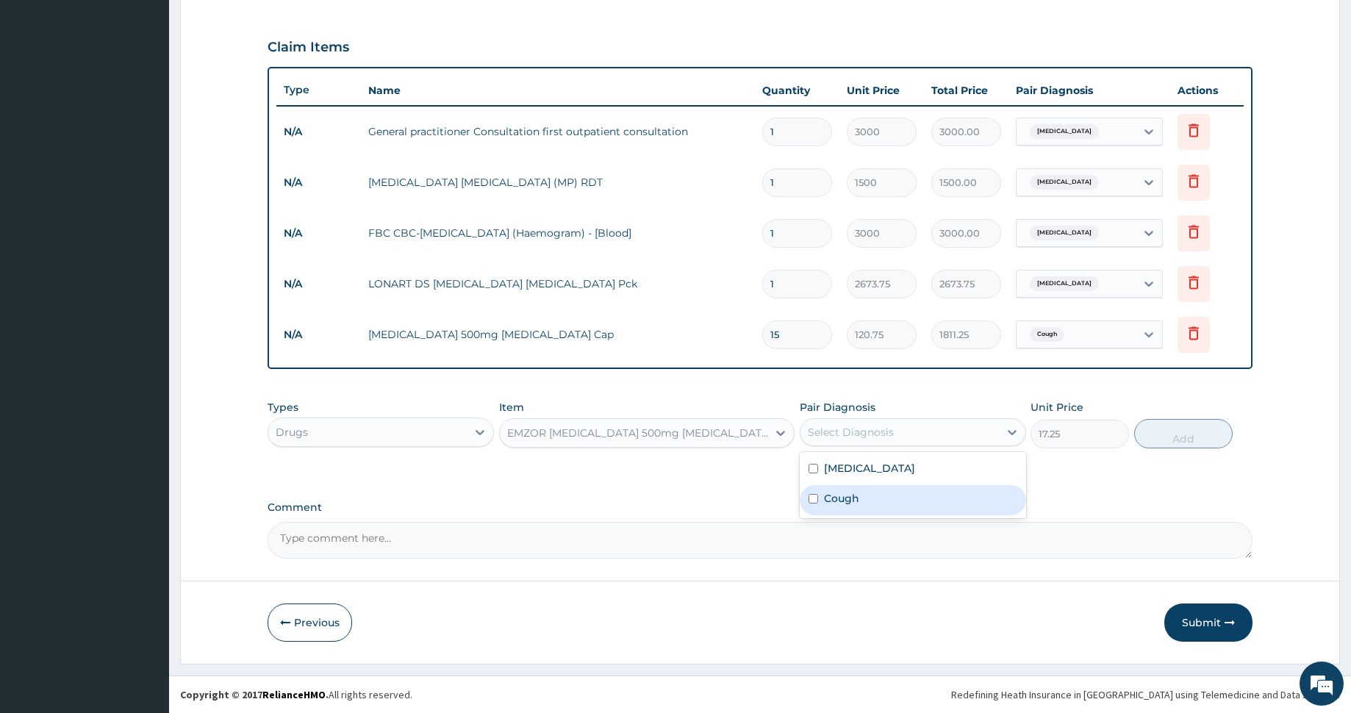
click at [867, 487] on div "Cough" at bounding box center [913, 500] width 226 height 30
checkbox input "true"
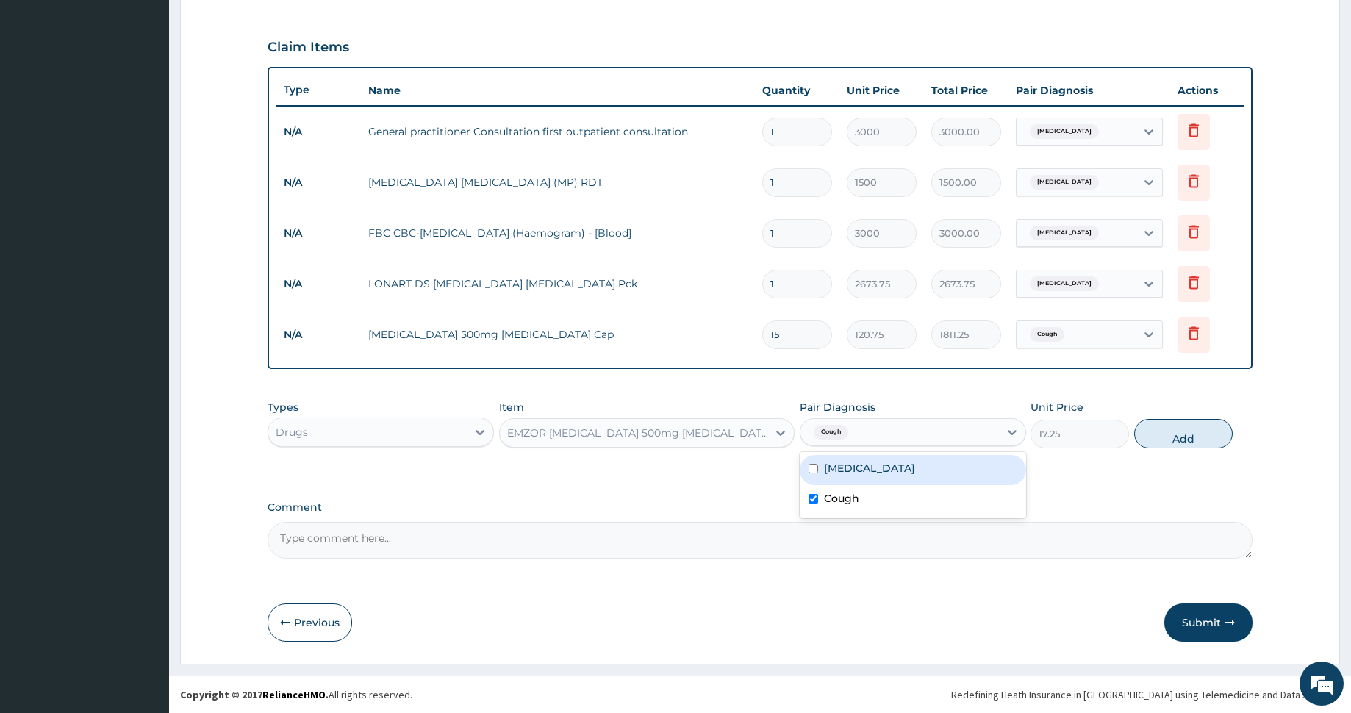
click at [869, 473] on div "Malaria" at bounding box center [913, 470] width 226 height 30
checkbox input "true"
click at [831, 495] on label "Cough" at bounding box center [841, 498] width 35 height 15
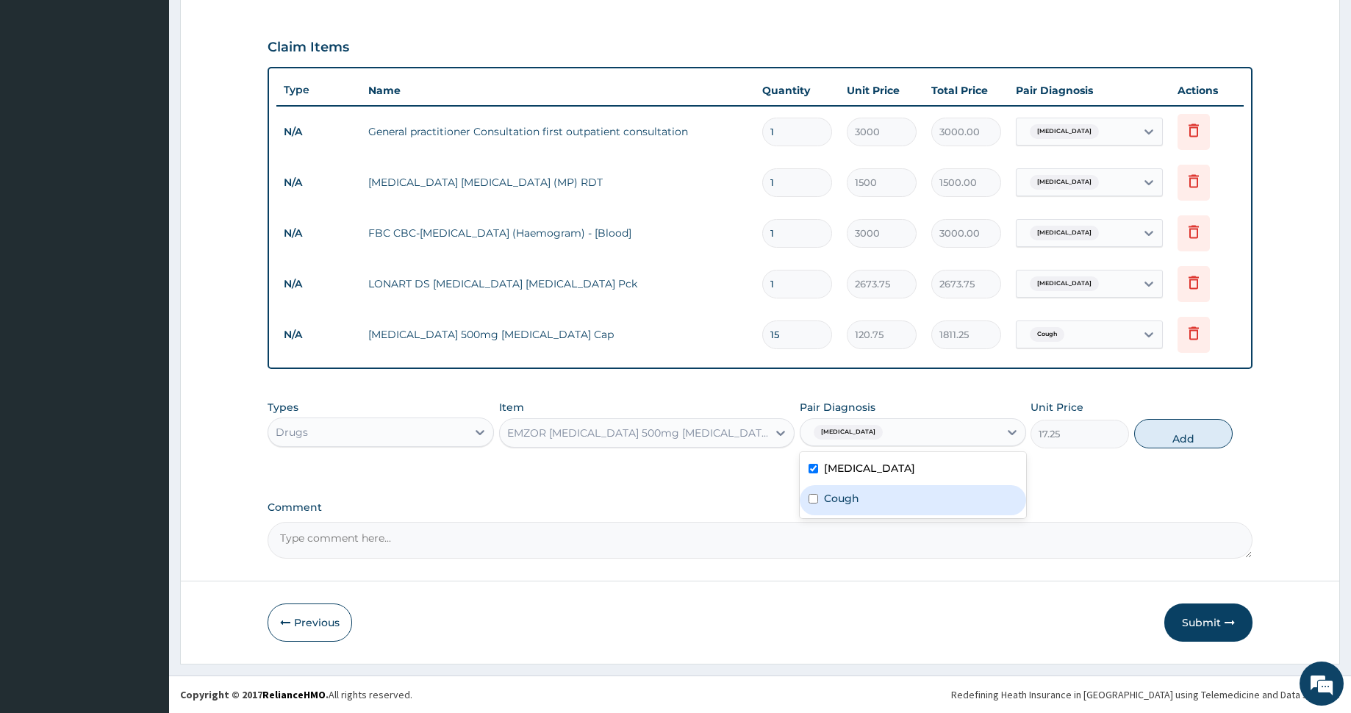
click at [832, 500] on label "Cough" at bounding box center [841, 498] width 35 height 15
checkbox input "true"
click at [1205, 444] on button "Add" at bounding box center [1183, 433] width 98 height 29
type input "0"
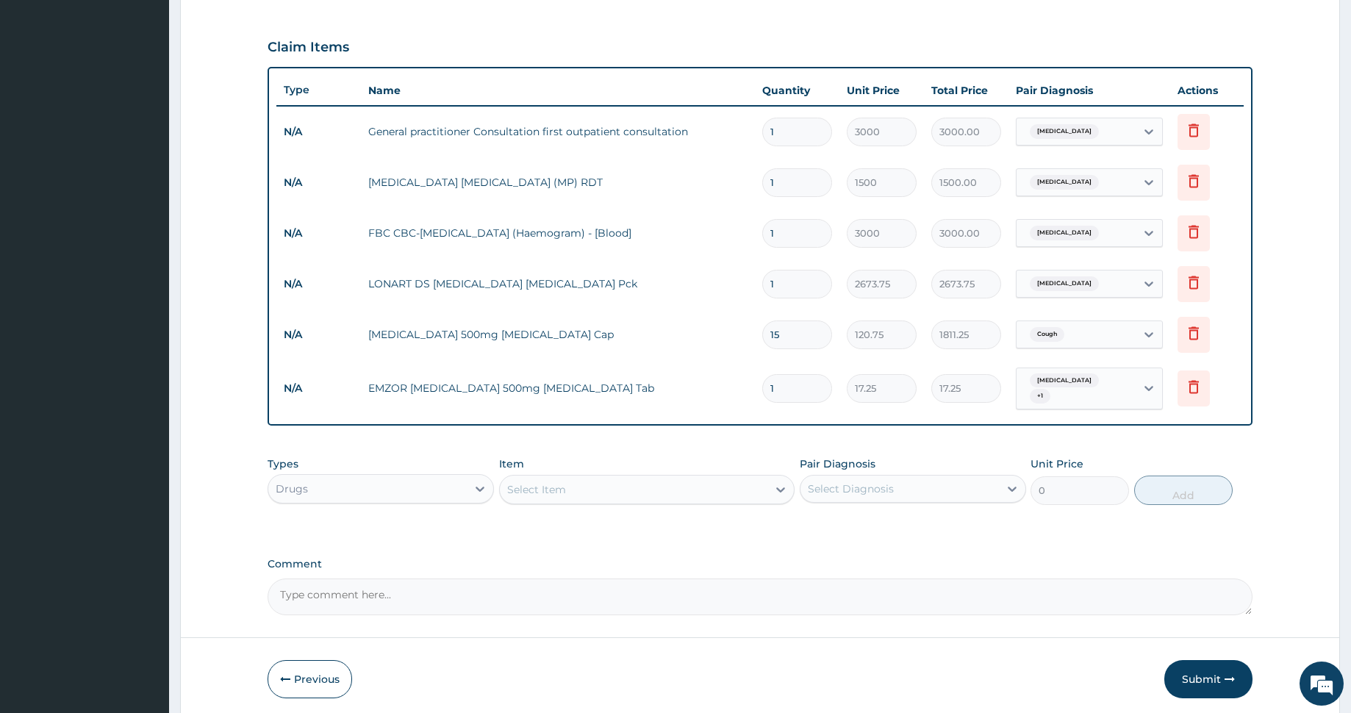
type input "0.00"
type input "3"
type input "51.75"
type input "30"
type input "517.50"
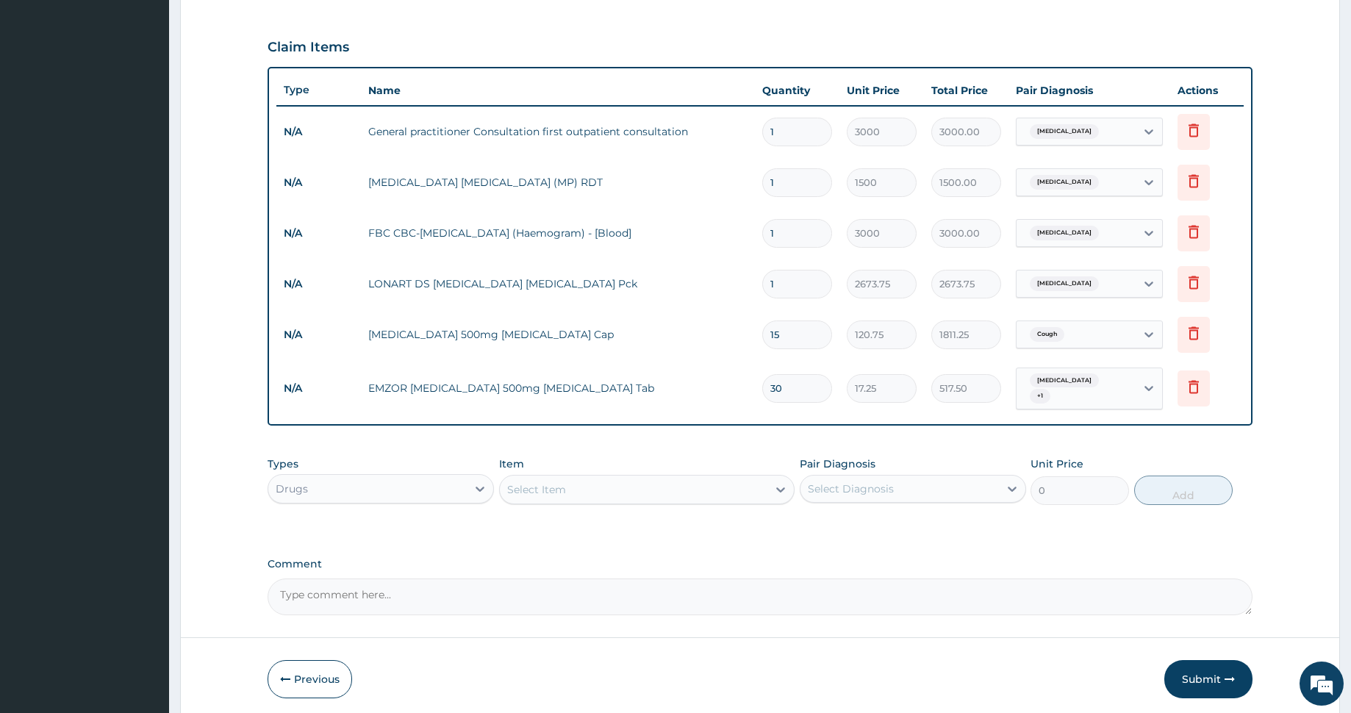
type input "30"
click at [612, 498] on div "Select Item" at bounding box center [646, 489] width 295 height 29
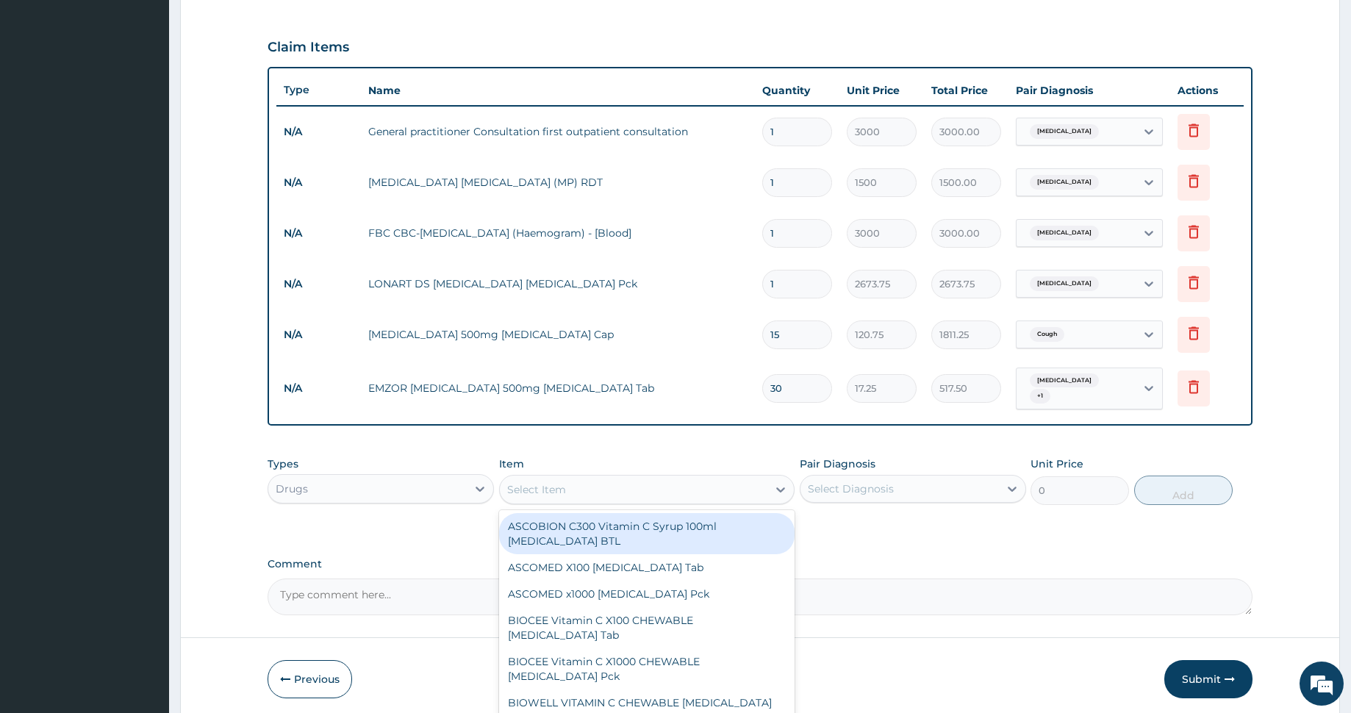
click at [612, 484] on div "Select Item" at bounding box center [634, 490] width 268 height 24
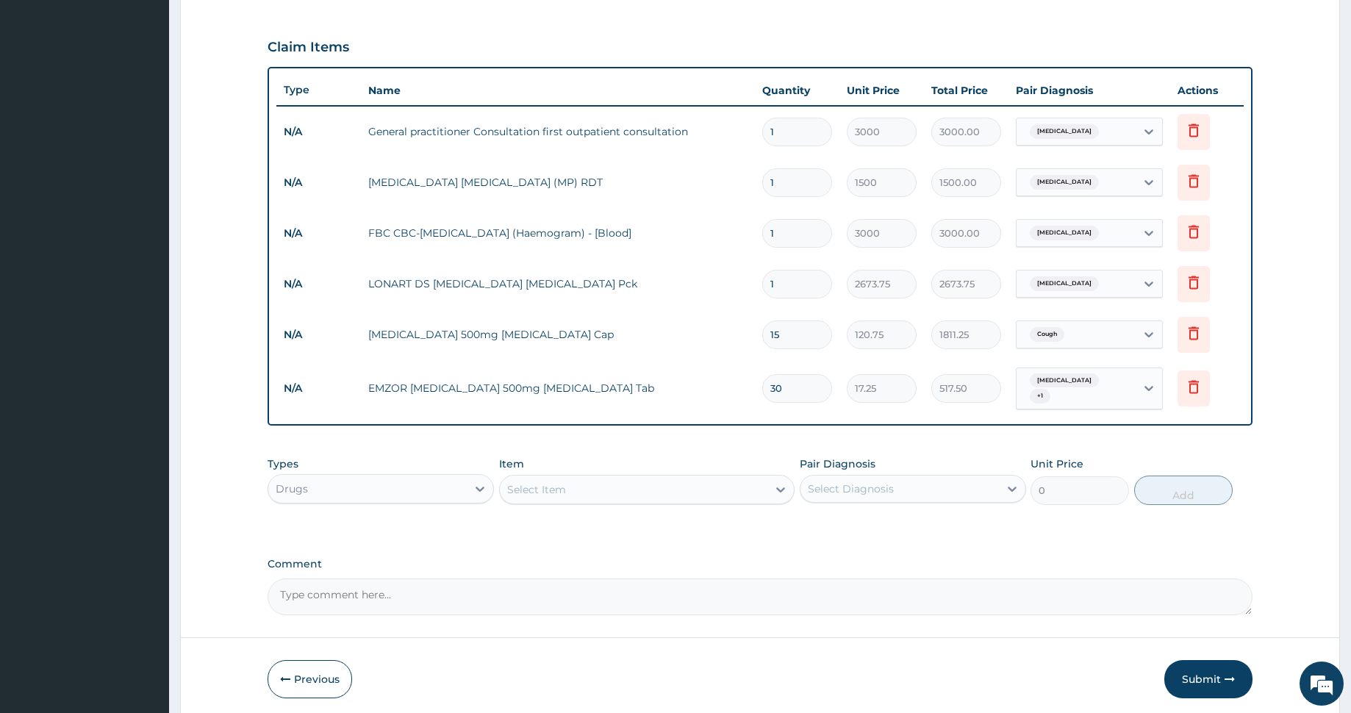
click at [612, 484] on div "Select Item" at bounding box center [634, 490] width 268 height 24
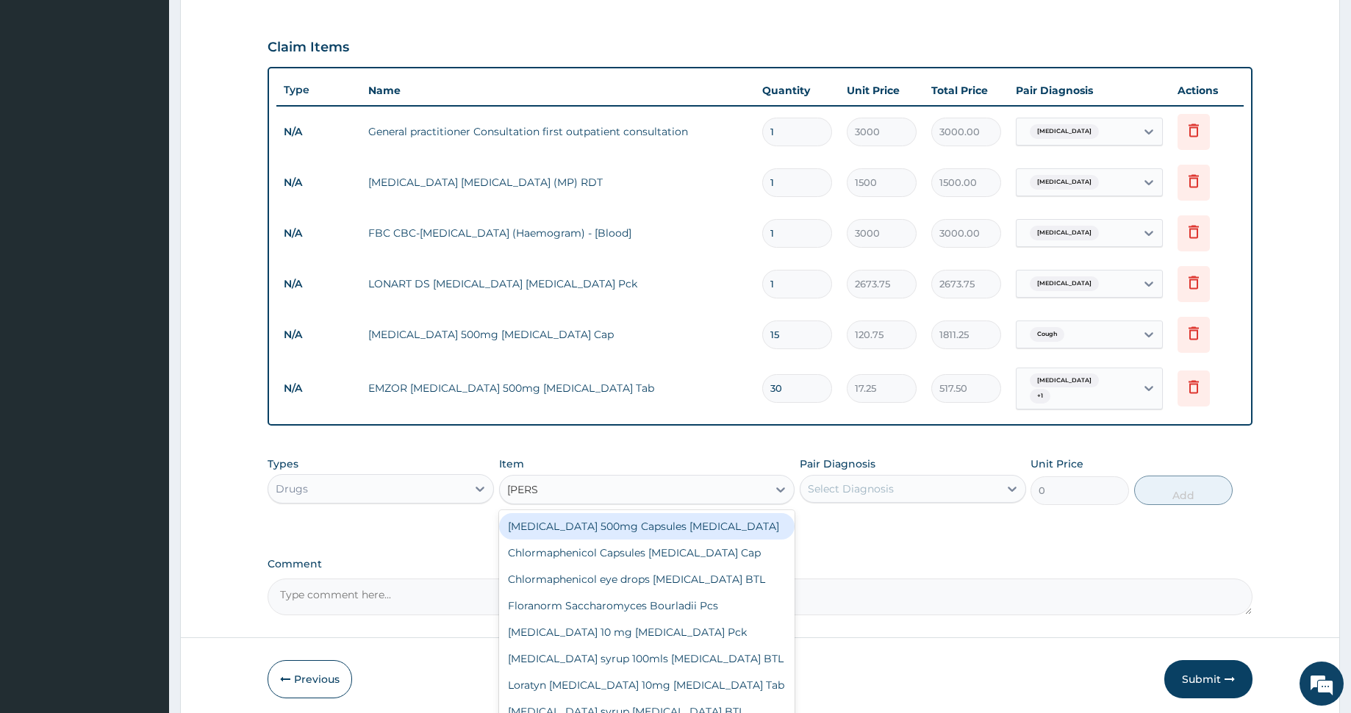
type input "LORAT"
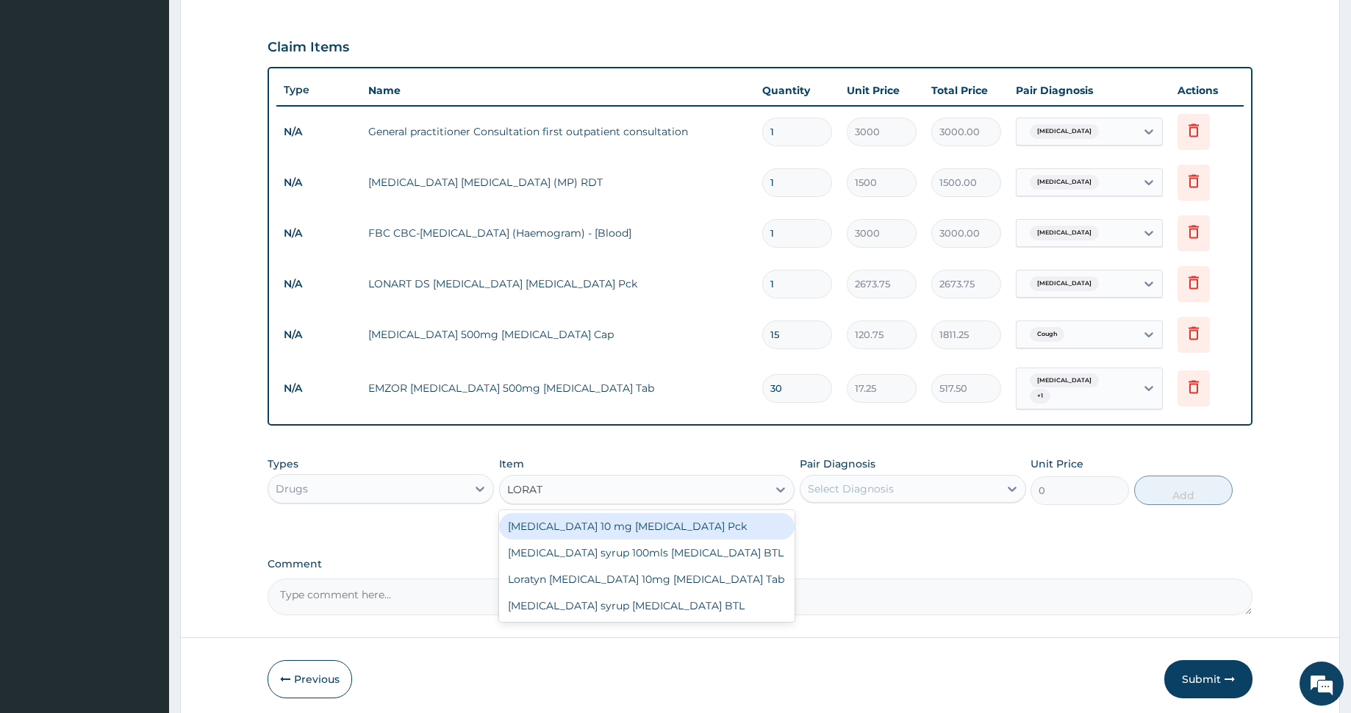
drag, startPoint x: 672, startPoint y: 525, endPoint x: 841, endPoint y: 478, distance: 175.5
click at [675, 523] on div "LORATADINE 10 mg Loratadine Pck" at bounding box center [646, 526] width 295 height 26
type input "1207.5"
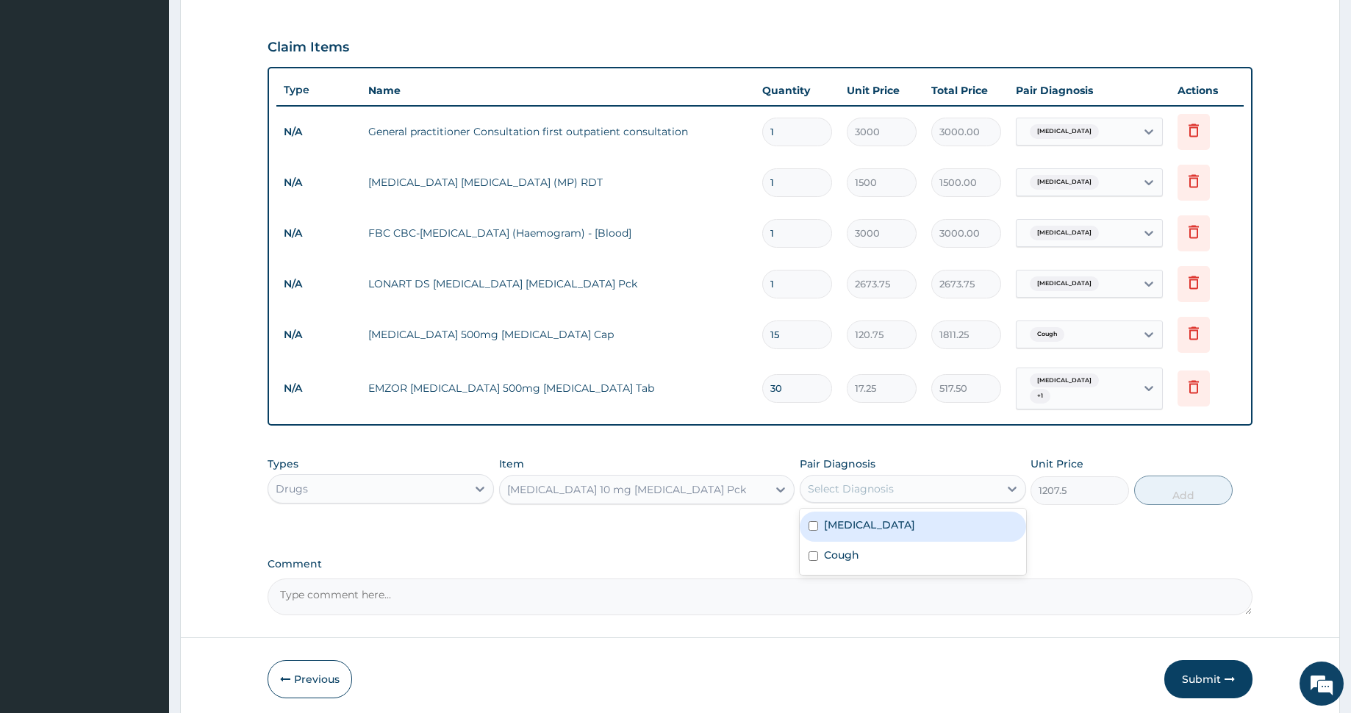
click at [946, 480] on div "Select Diagnosis" at bounding box center [899, 489] width 198 height 24
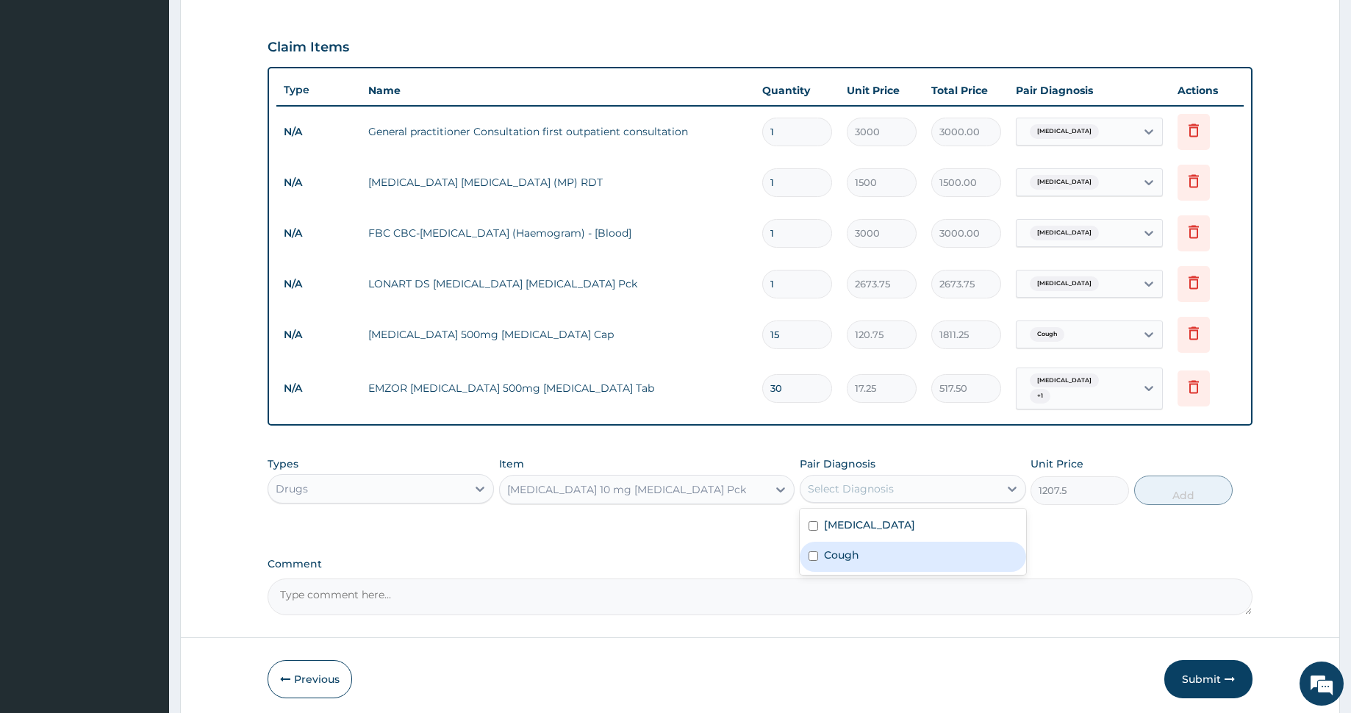
click at [930, 555] on div "Cough" at bounding box center [913, 557] width 226 height 30
checkbox input "true"
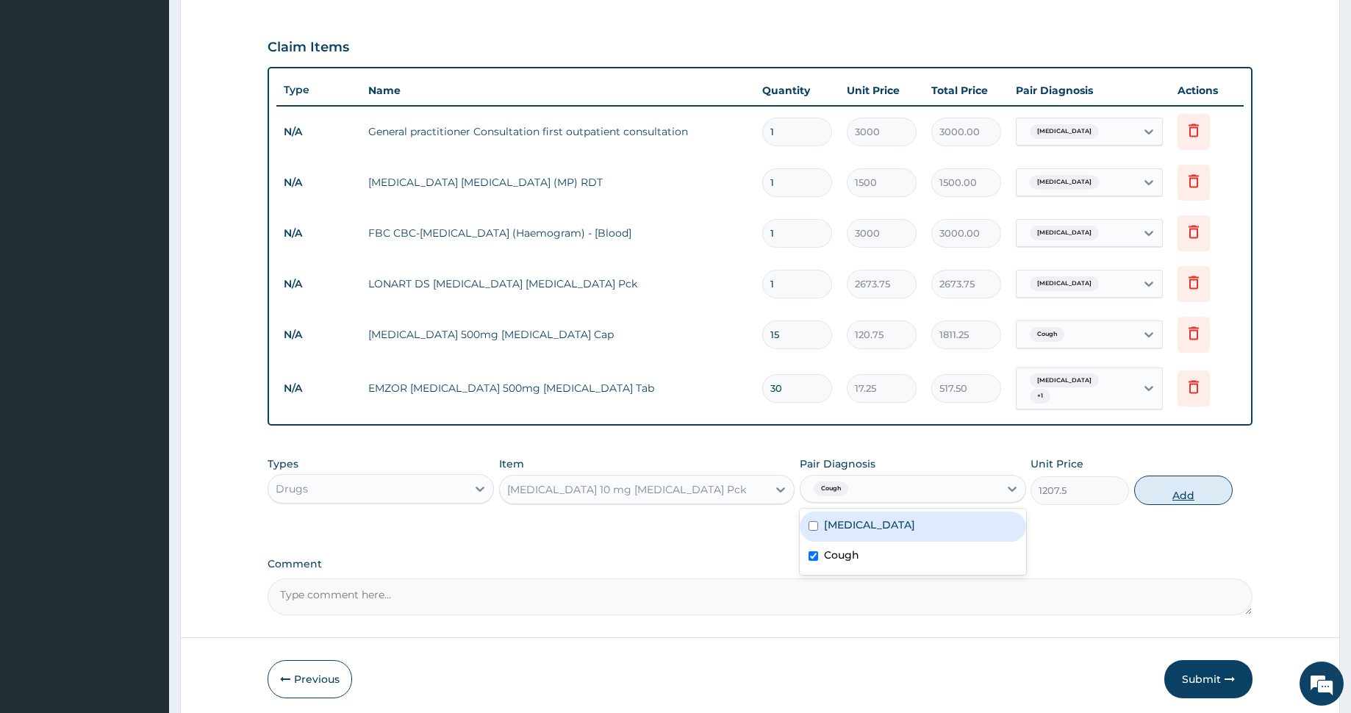
click at [1181, 484] on button "Add" at bounding box center [1183, 489] width 98 height 29
type input "0"
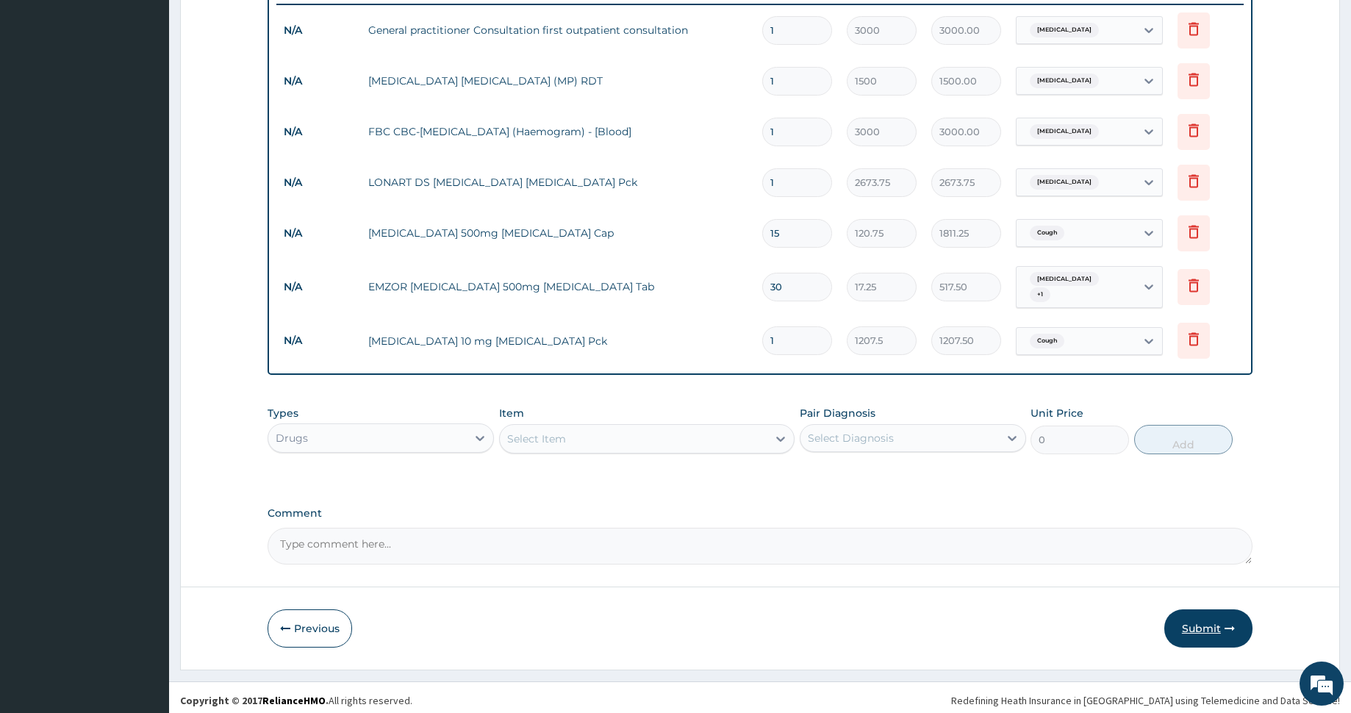
click at [1229, 623] on icon "button" at bounding box center [1229, 628] width 10 height 10
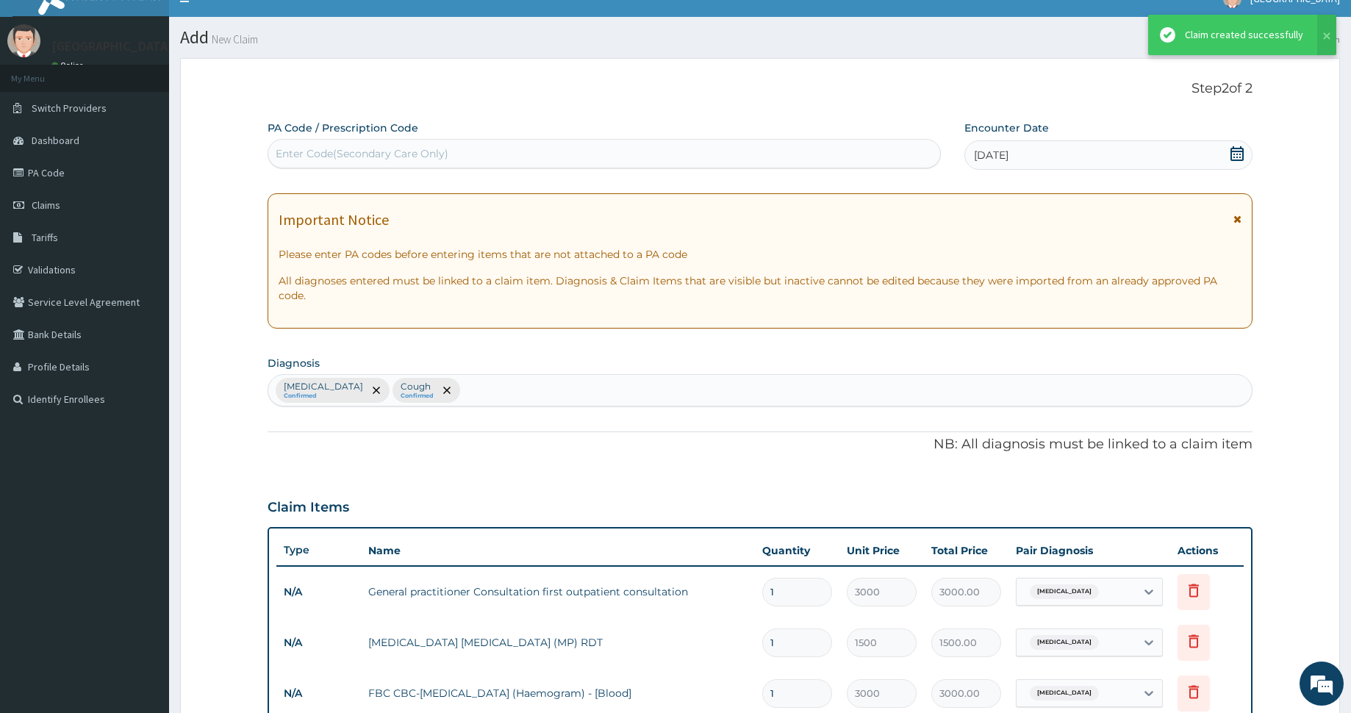
scroll to position [581, 0]
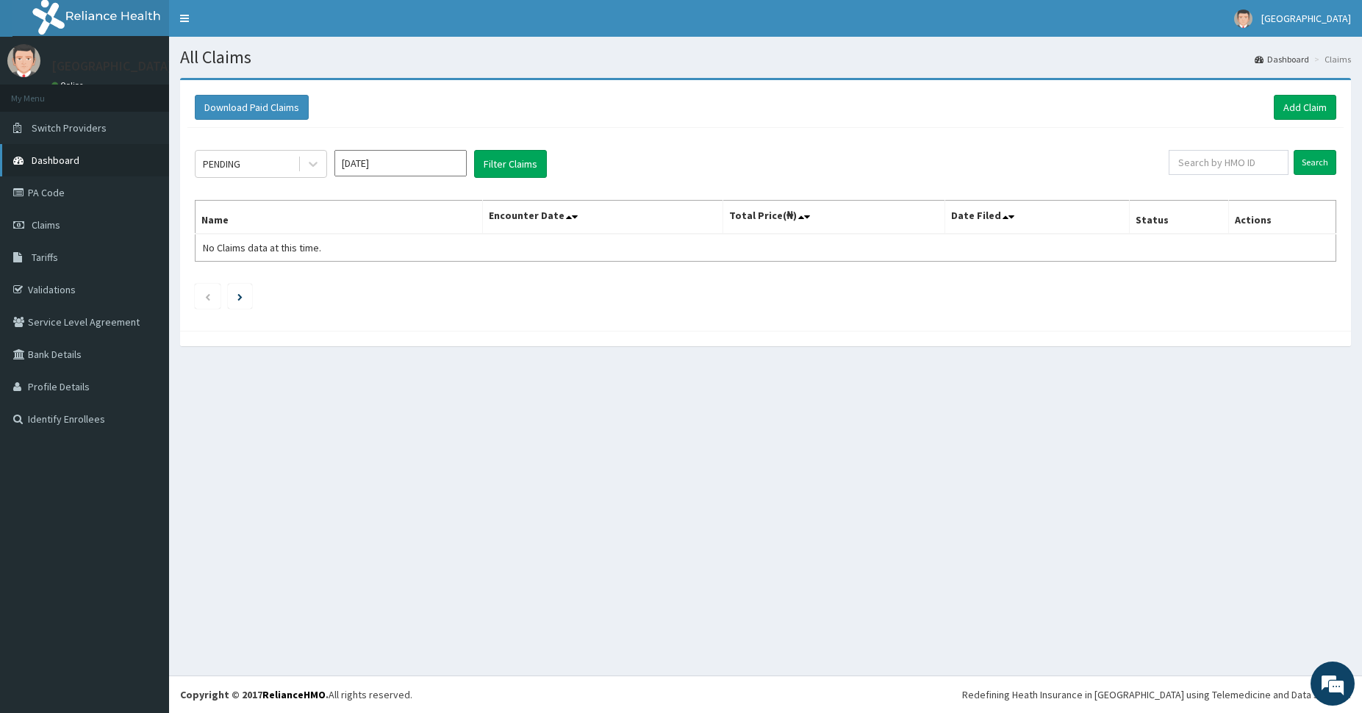
click at [83, 160] on link "Dashboard" at bounding box center [84, 160] width 169 height 32
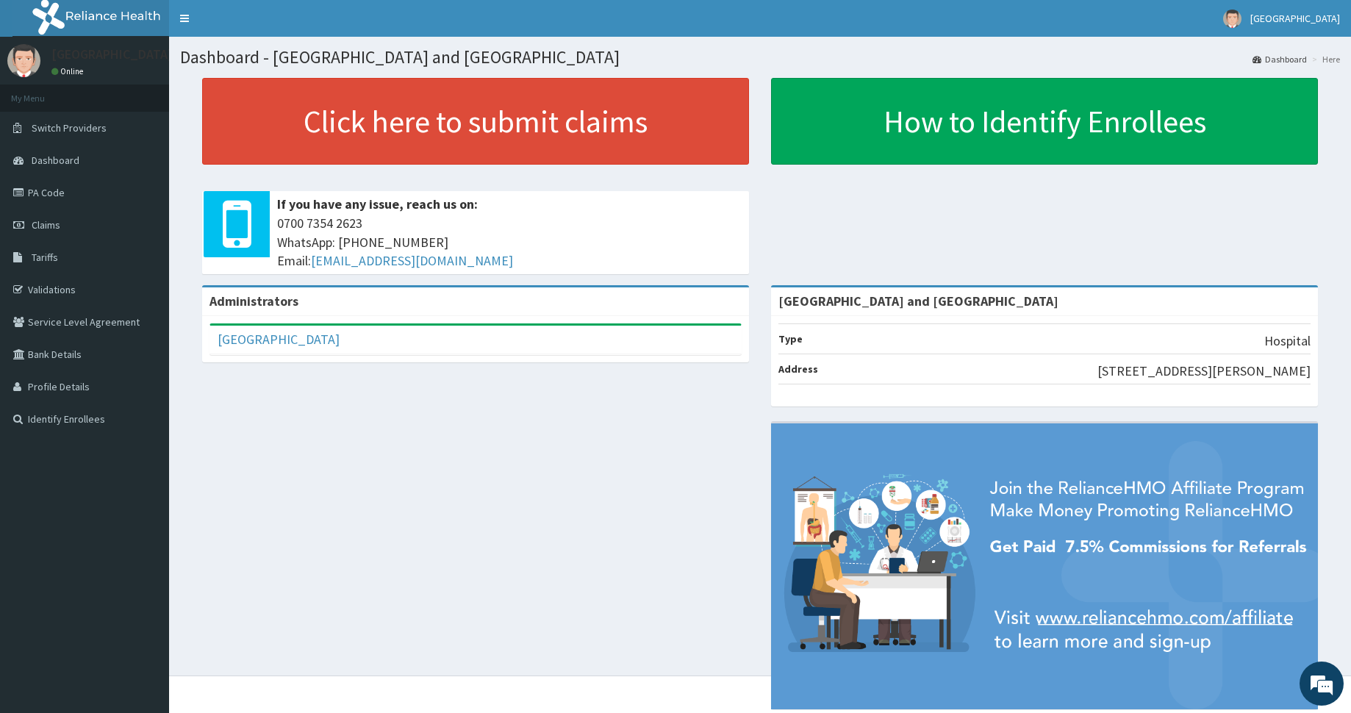
drag, startPoint x: 523, startPoint y: 170, endPoint x: 520, endPoint y: 207, distance: 37.7
